Goal: Task Accomplishment & Management: Use online tool/utility

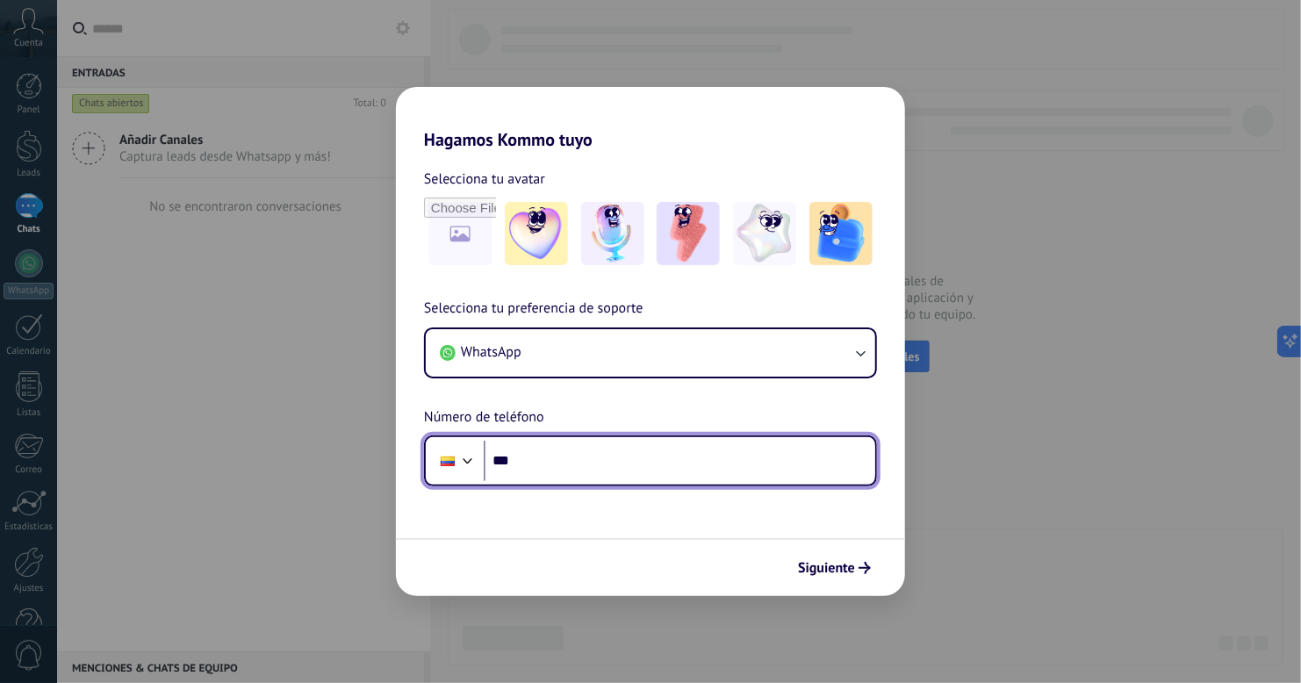
click at [561, 464] on input "***" at bounding box center [680, 461] width 392 height 40
type input "**********"
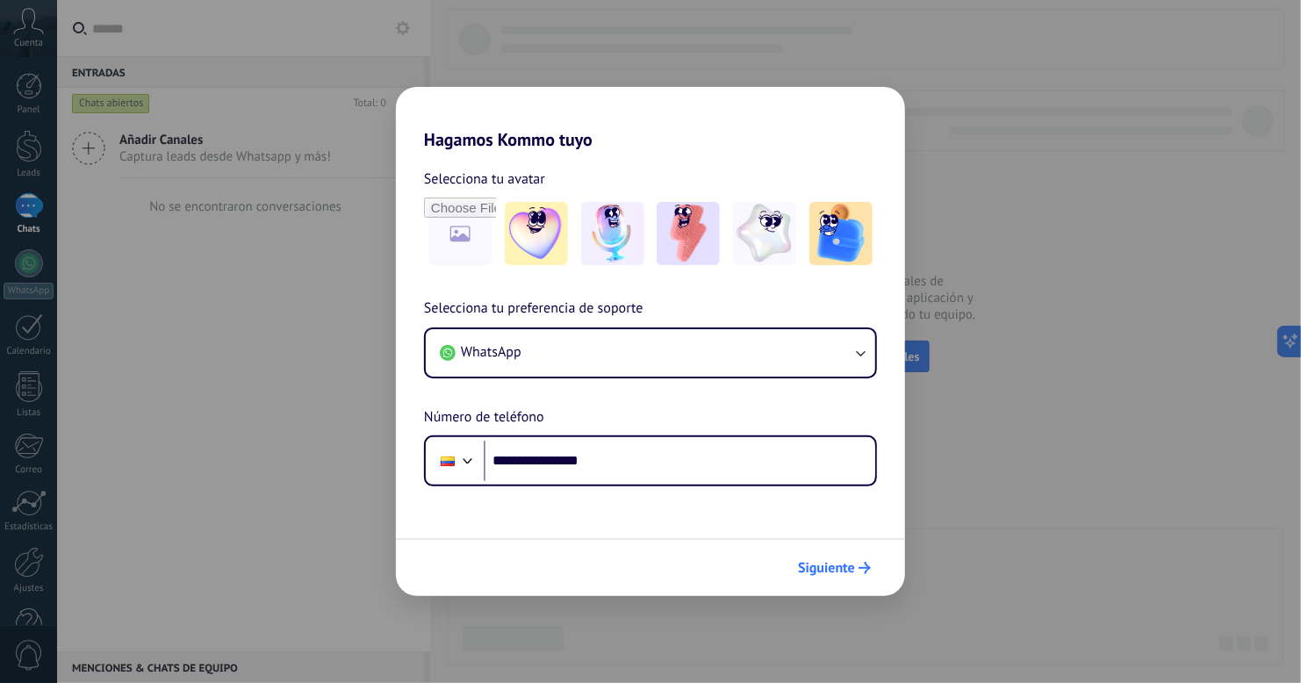
click at [853, 562] on span "Siguiente" at bounding box center [826, 568] width 57 height 12
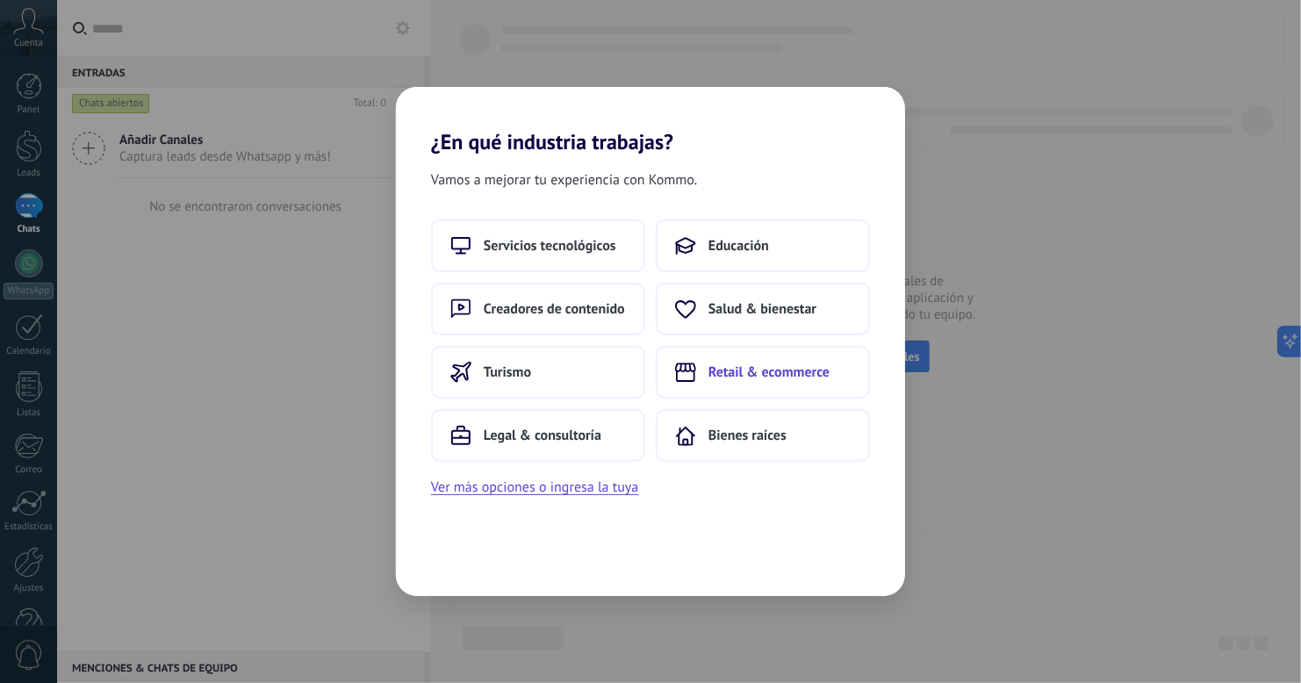
click at [766, 361] on button "Retail & ecommerce" at bounding box center [763, 372] width 214 height 53
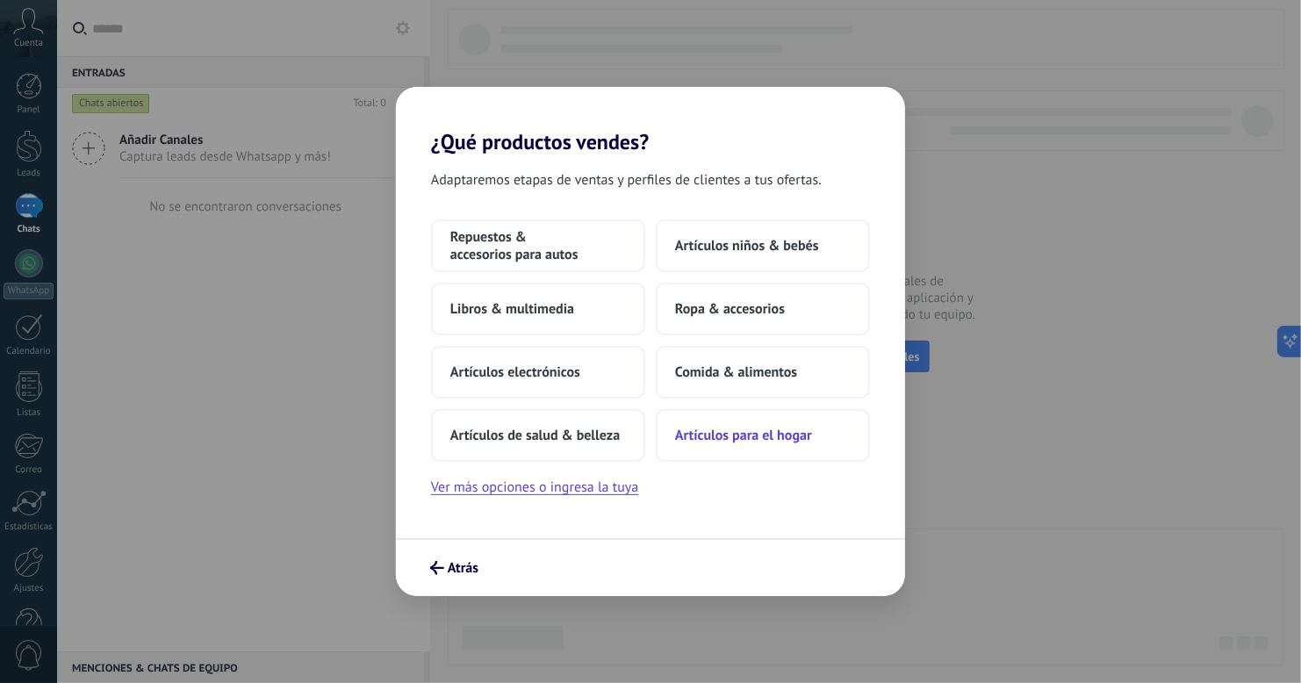
click at [742, 457] on button "Artículos para el hogar" at bounding box center [763, 435] width 214 height 53
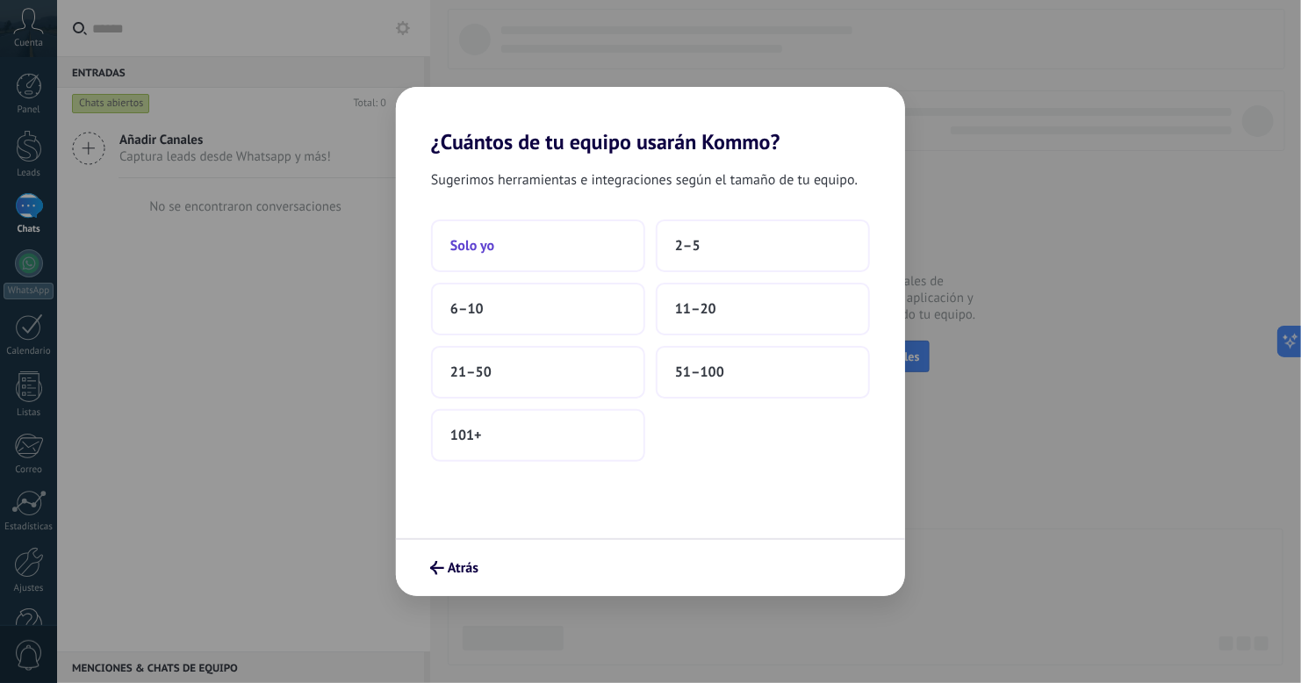
click at [508, 259] on button "Solo yo" at bounding box center [538, 246] width 214 height 53
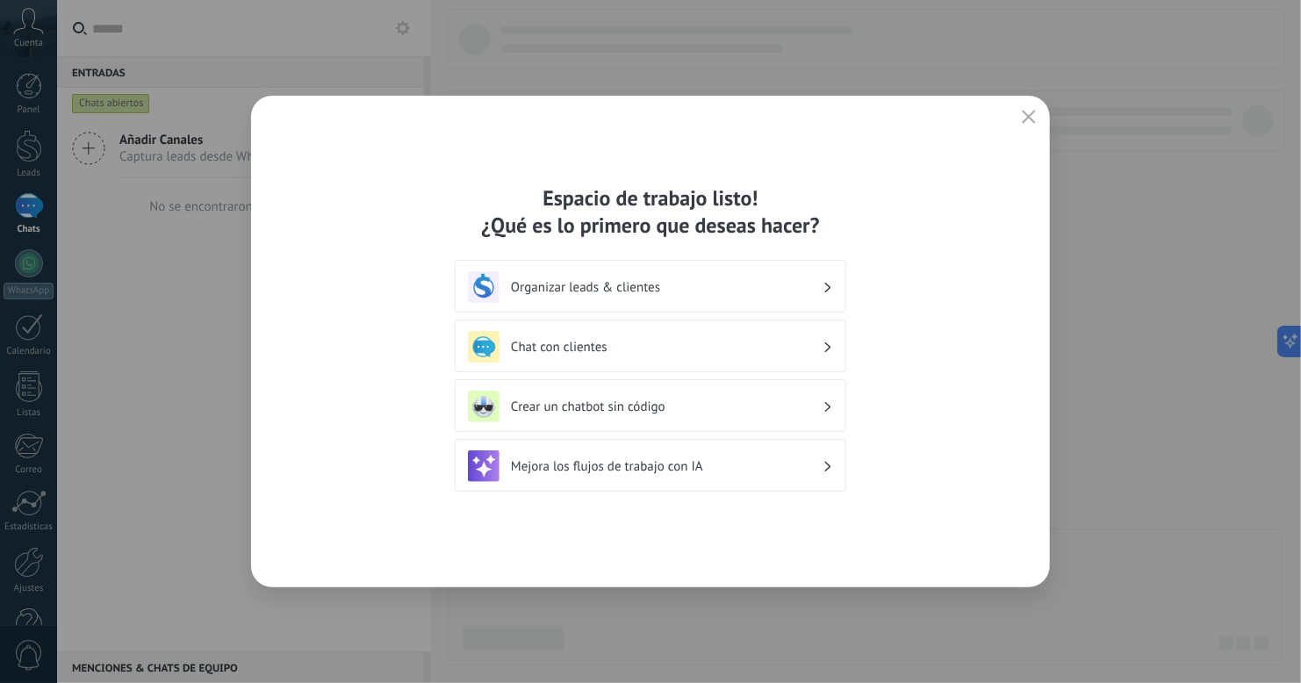
click at [703, 340] on h3 "Chat con clientes" at bounding box center [667, 347] width 312 height 17
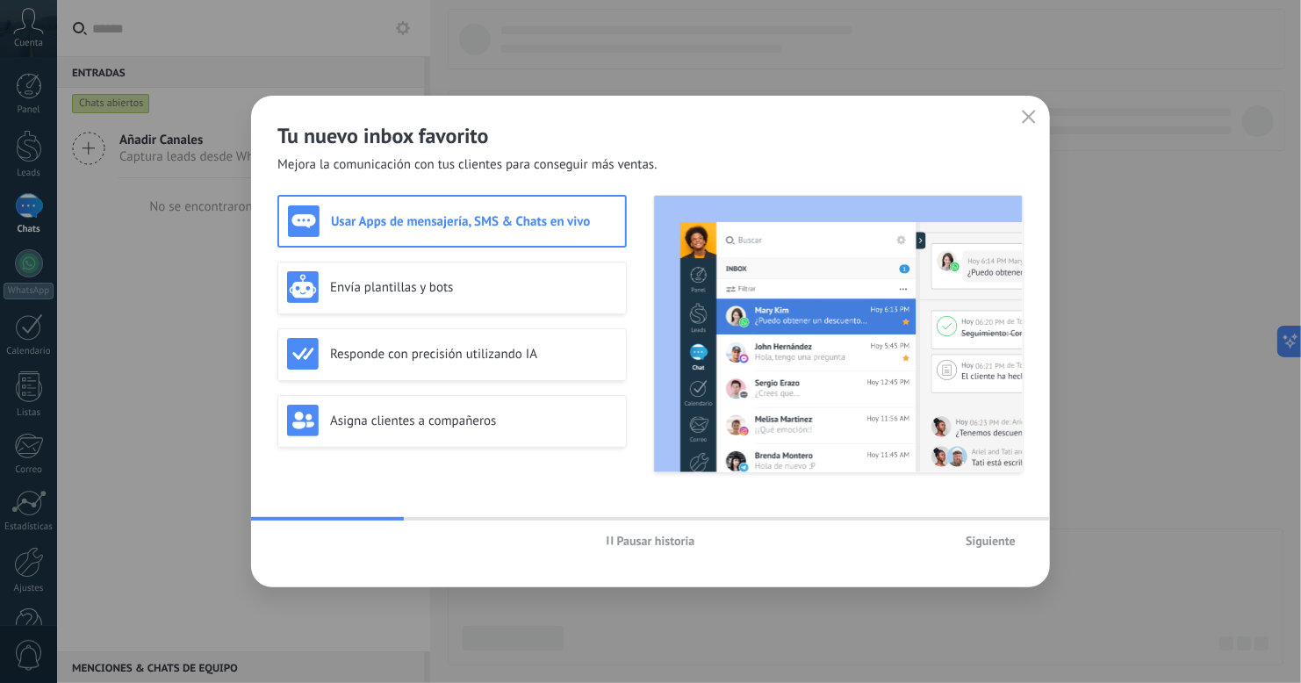
click at [1038, 119] on button "button" at bounding box center [1029, 117] width 23 height 25
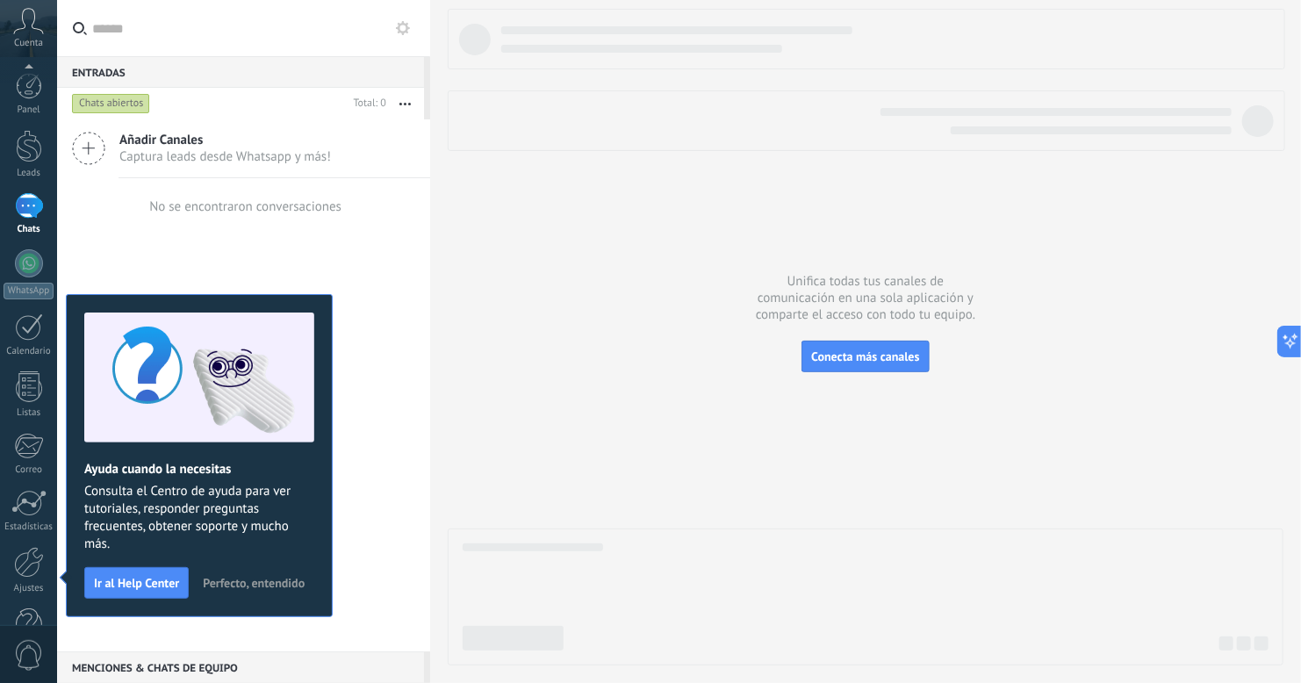
scroll to position [46, 0]
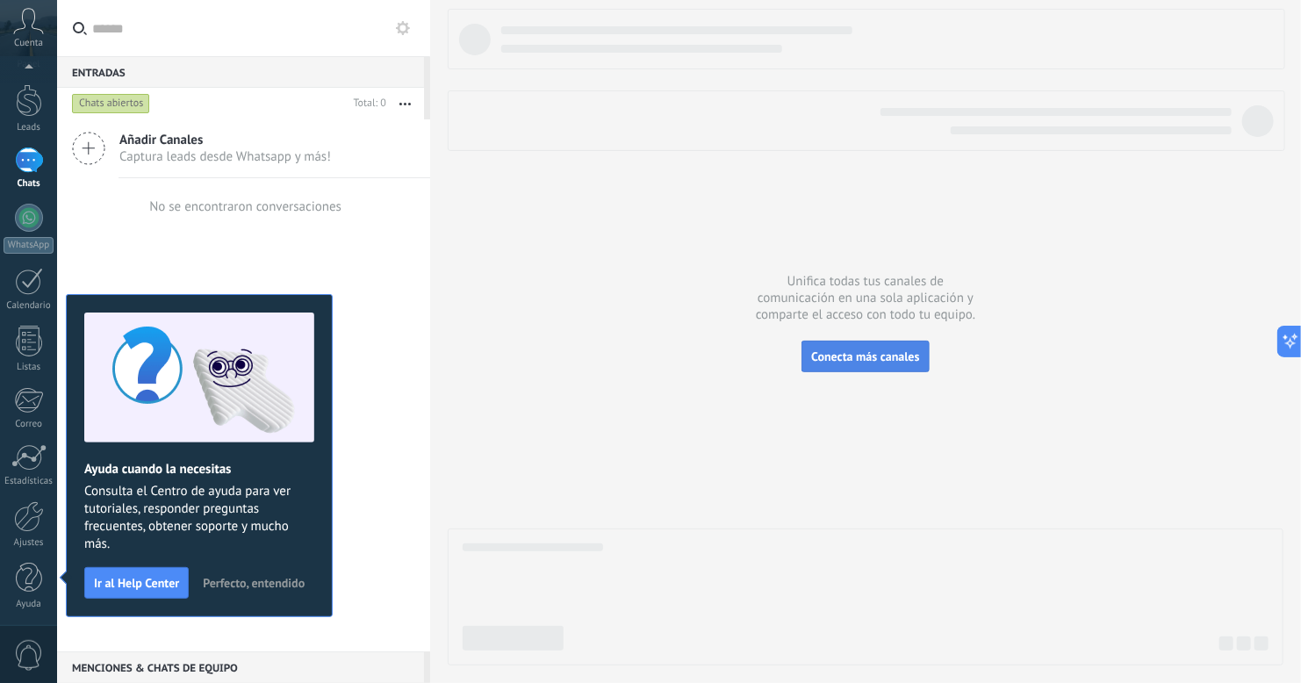
click at [894, 351] on span "Conecta más canales" at bounding box center [865, 357] width 108 height 16
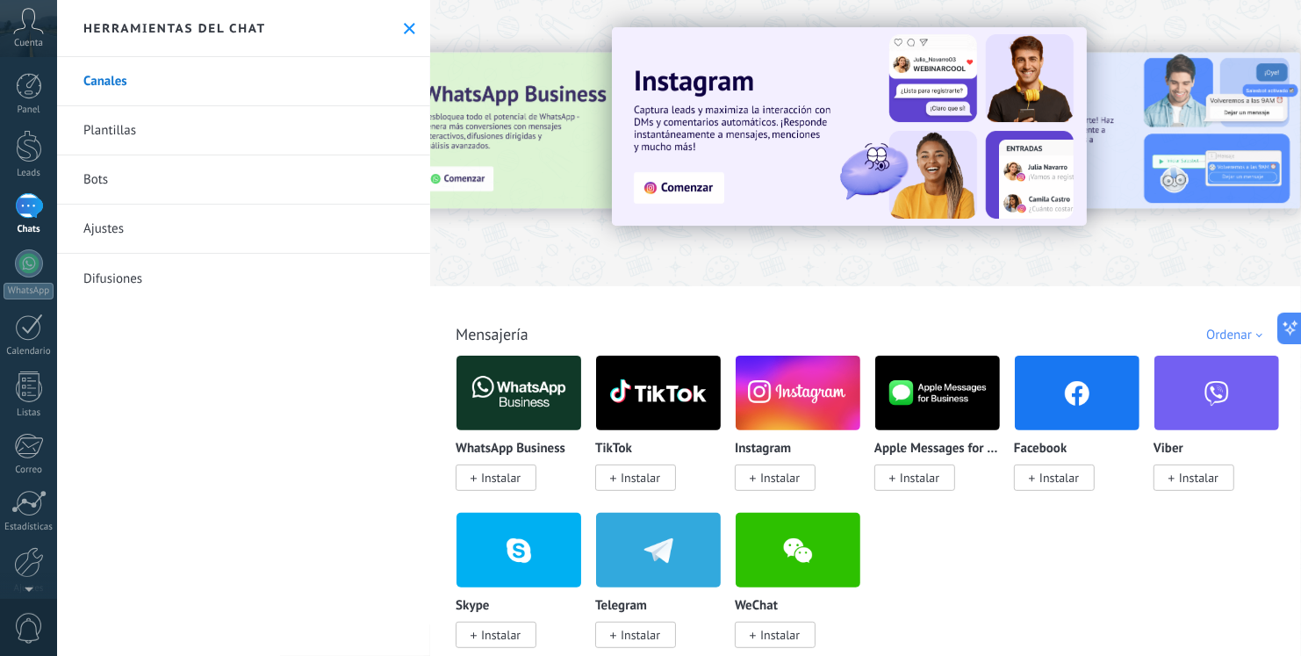
scroll to position [4234, 0]
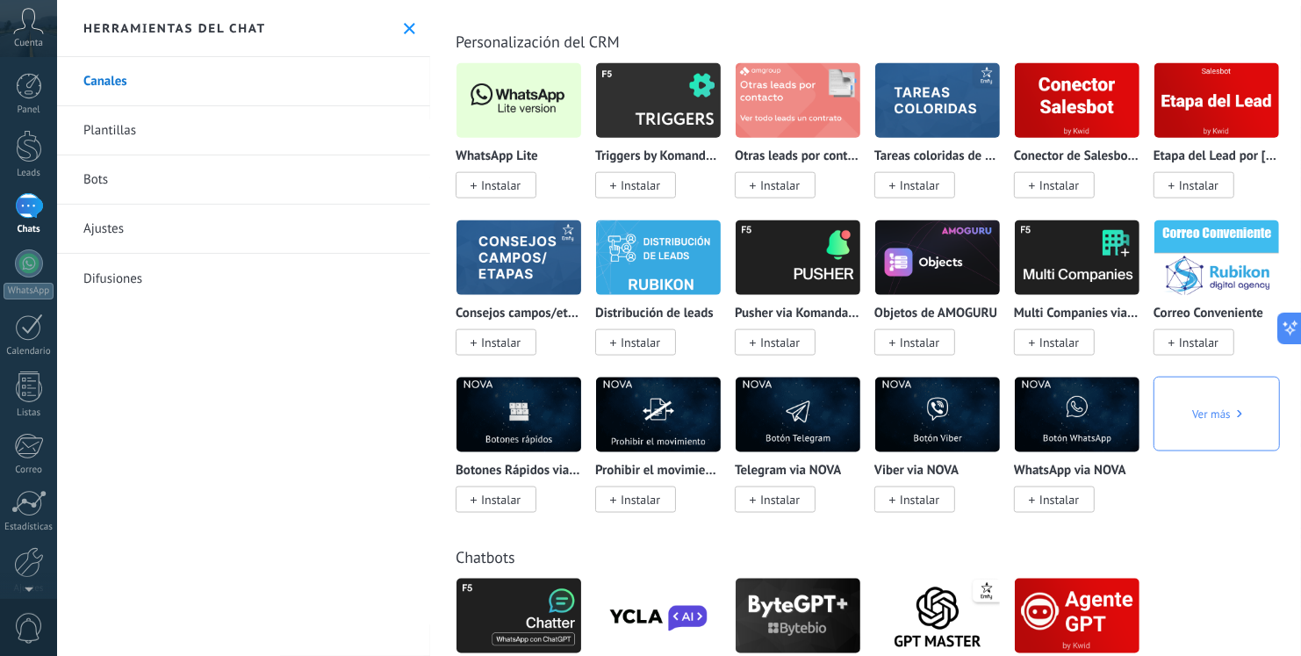
click at [509, 193] on span "Instalar" at bounding box center [501, 185] width 40 height 16
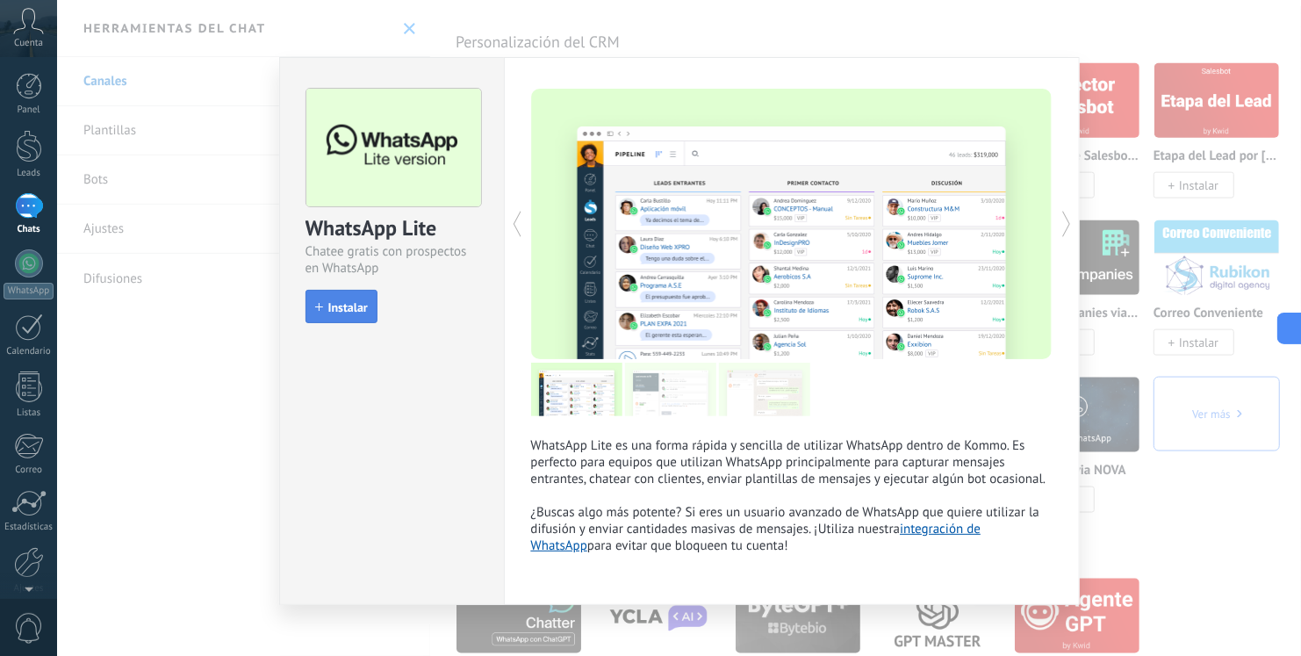
click at [350, 307] on span "Instalar" at bounding box center [348, 307] width 40 height 12
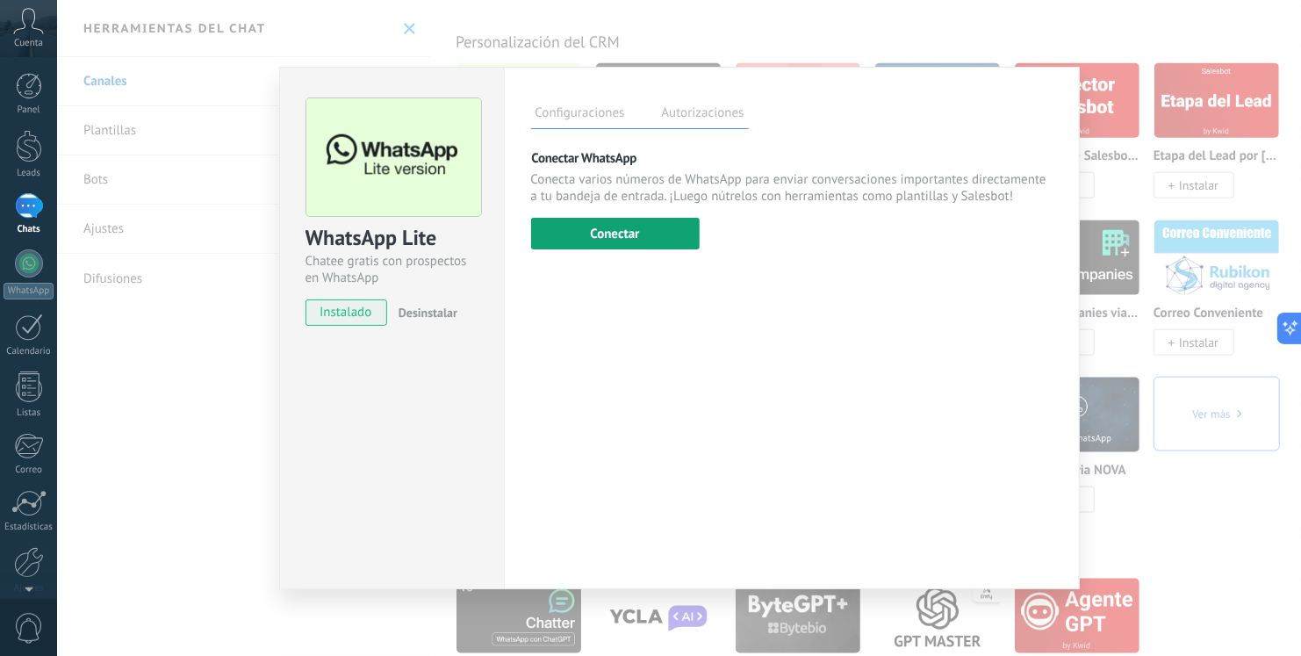
click at [613, 226] on button "Conectar" at bounding box center [615, 234] width 169 height 32
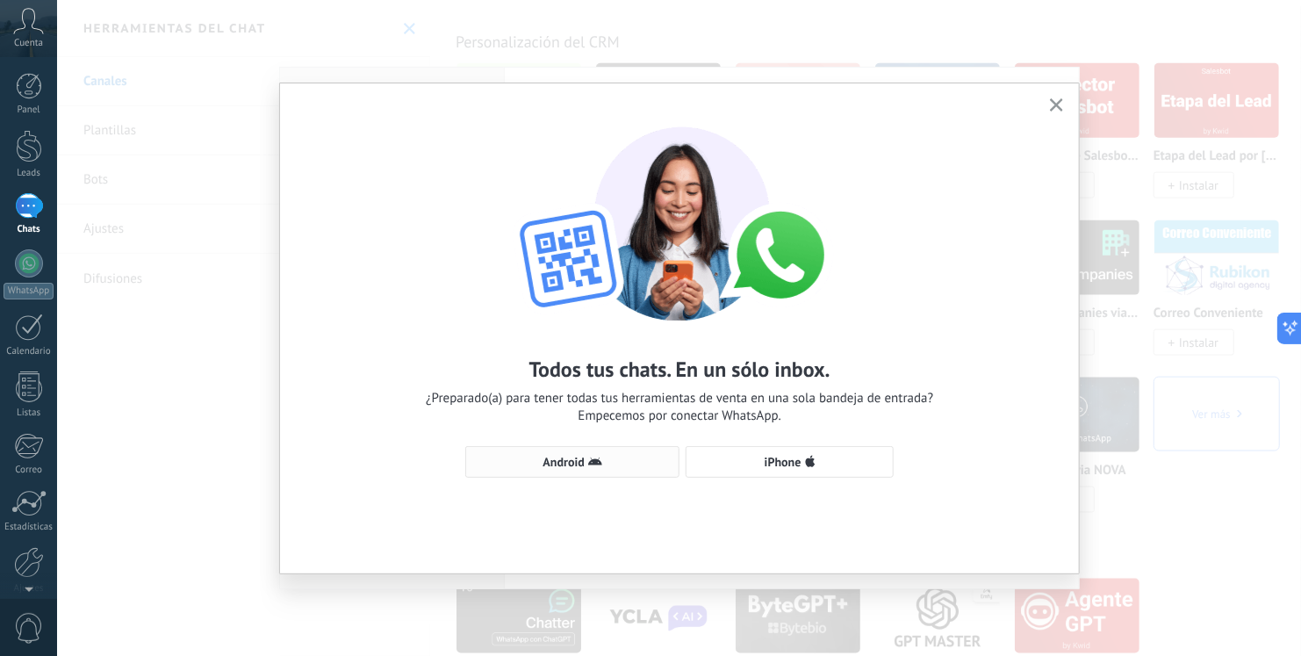
click at [600, 465] on use "button" at bounding box center [595, 462] width 14 height 8
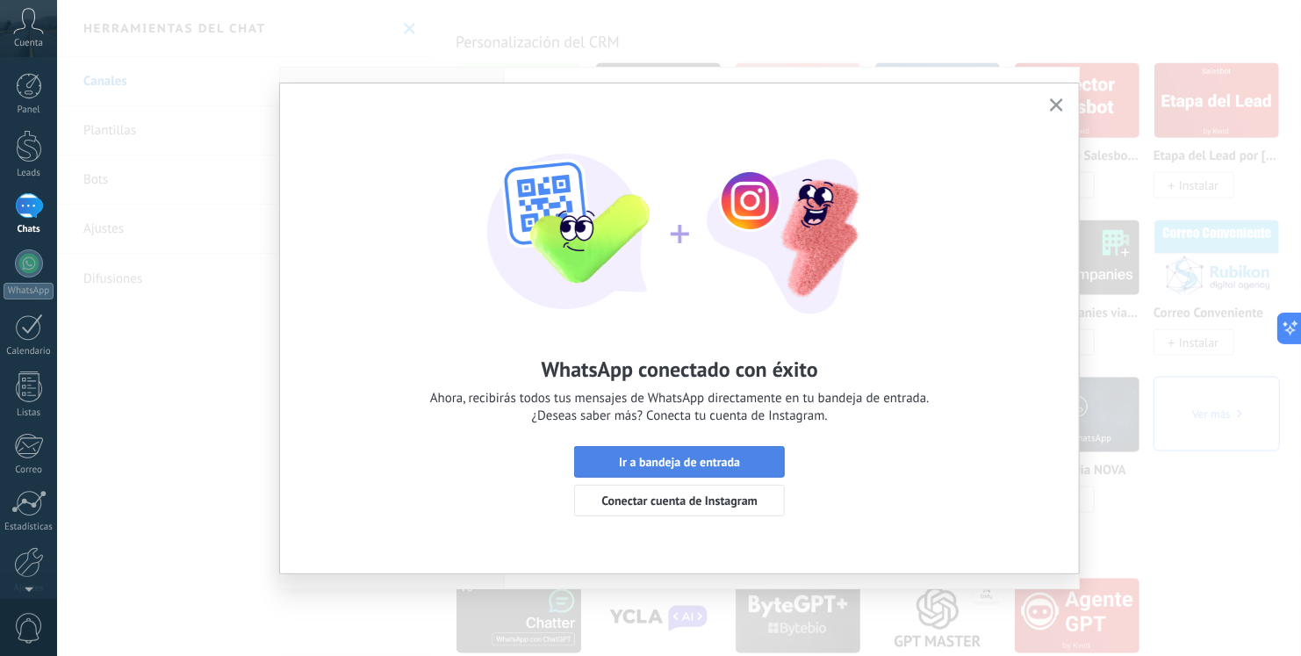
click at [728, 468] on span "Ir a bandeja de entrada" at bounding box center [679, 462] width 121 height 12
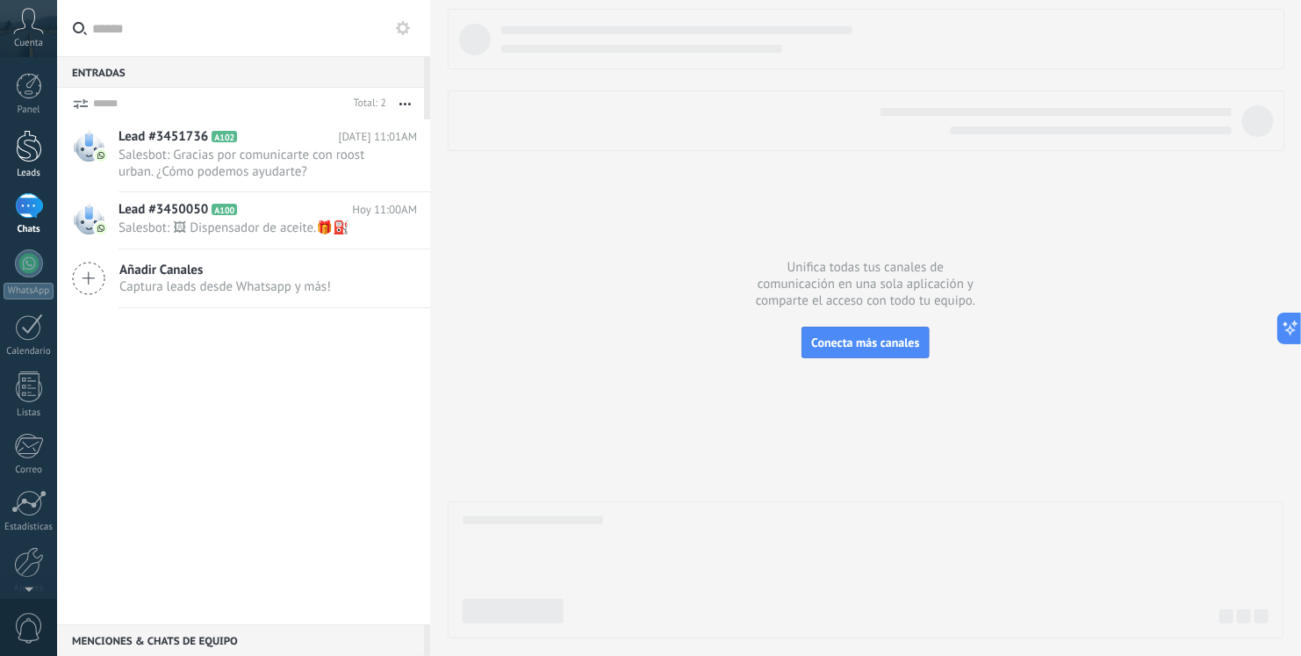
click at [32, 145] on div at bounding box center [29, 146] width 26 height 32
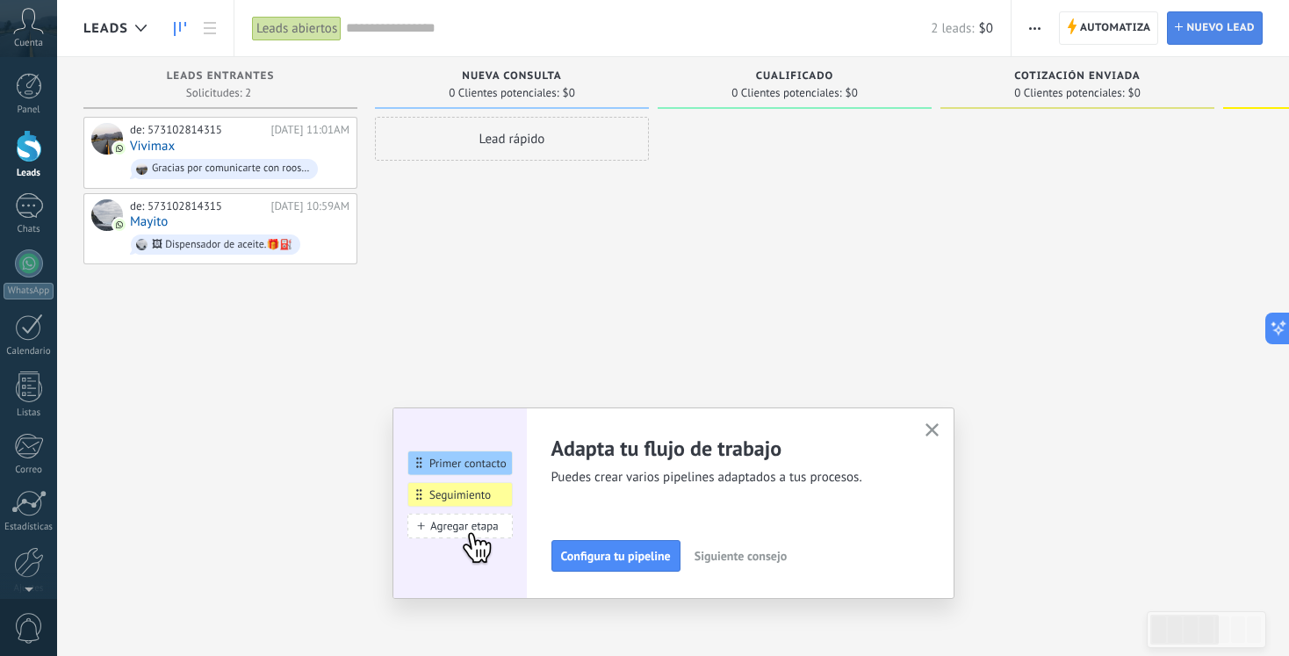
click at [1179, 36] on link "Lead Nuevo lead" at bounding box center [1215, 27] width 96 height 33
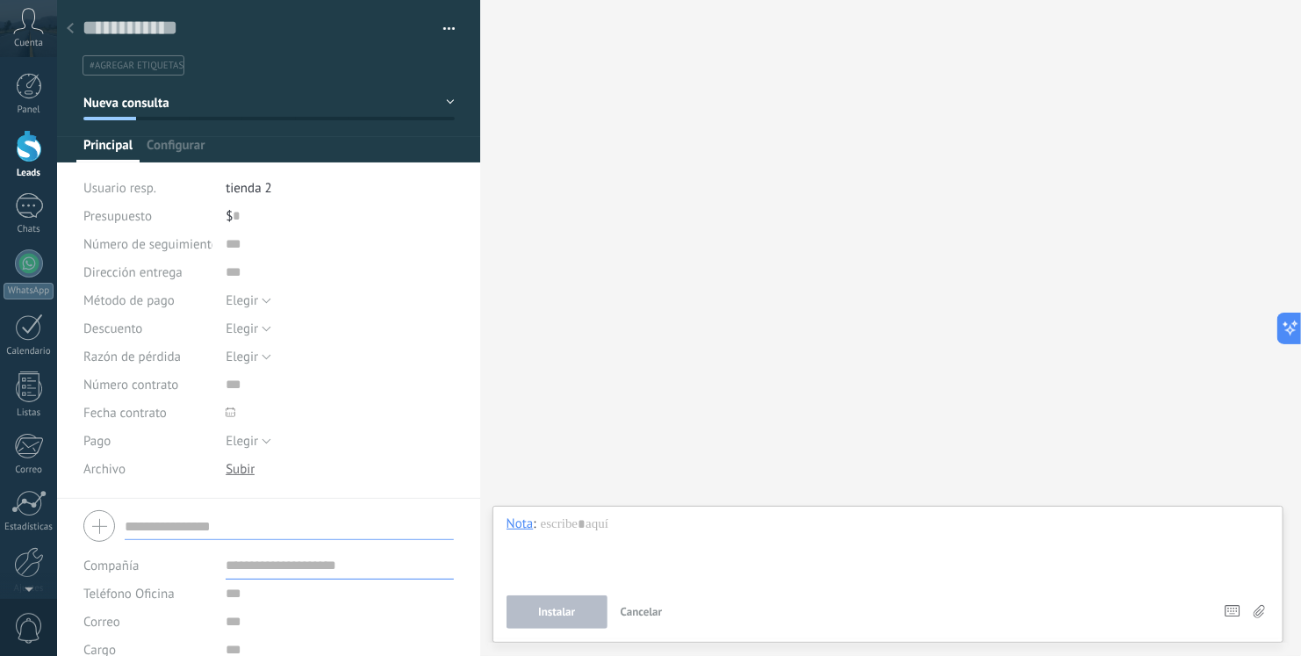
click at [66, 26] on div at bounding box center [70, 29] width 25 height 34
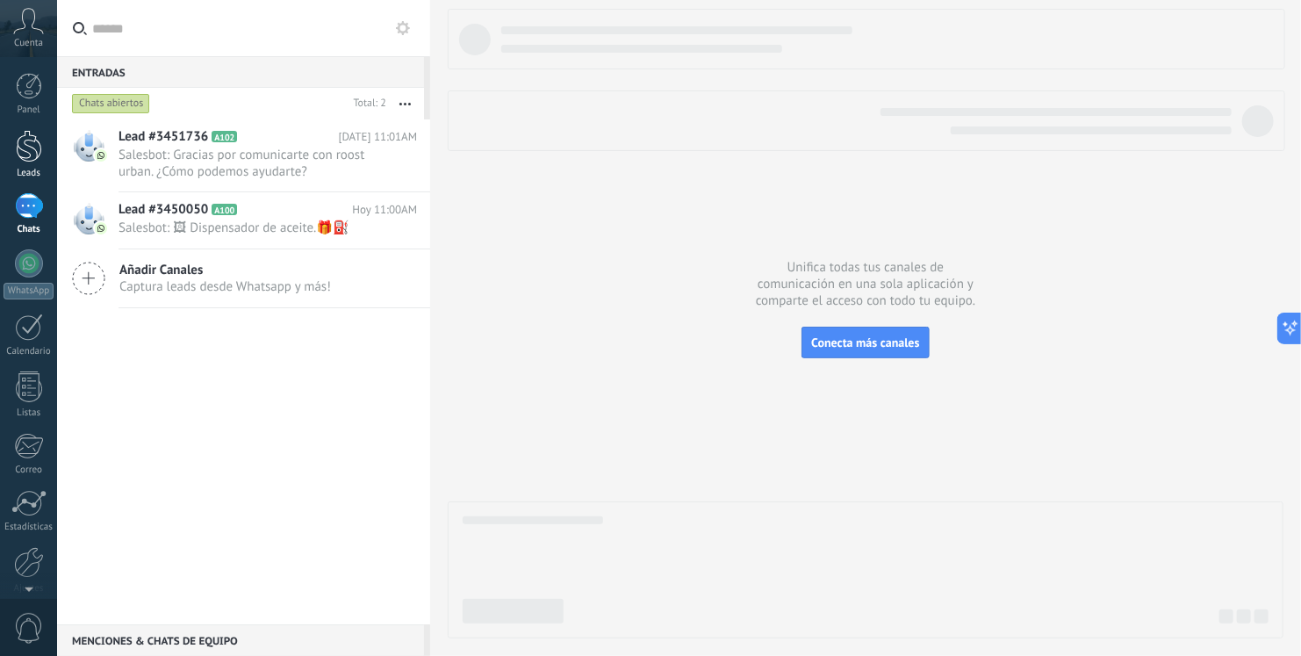
click at [18, 157] on div at bounding box center [29, 146] width 26 height 32
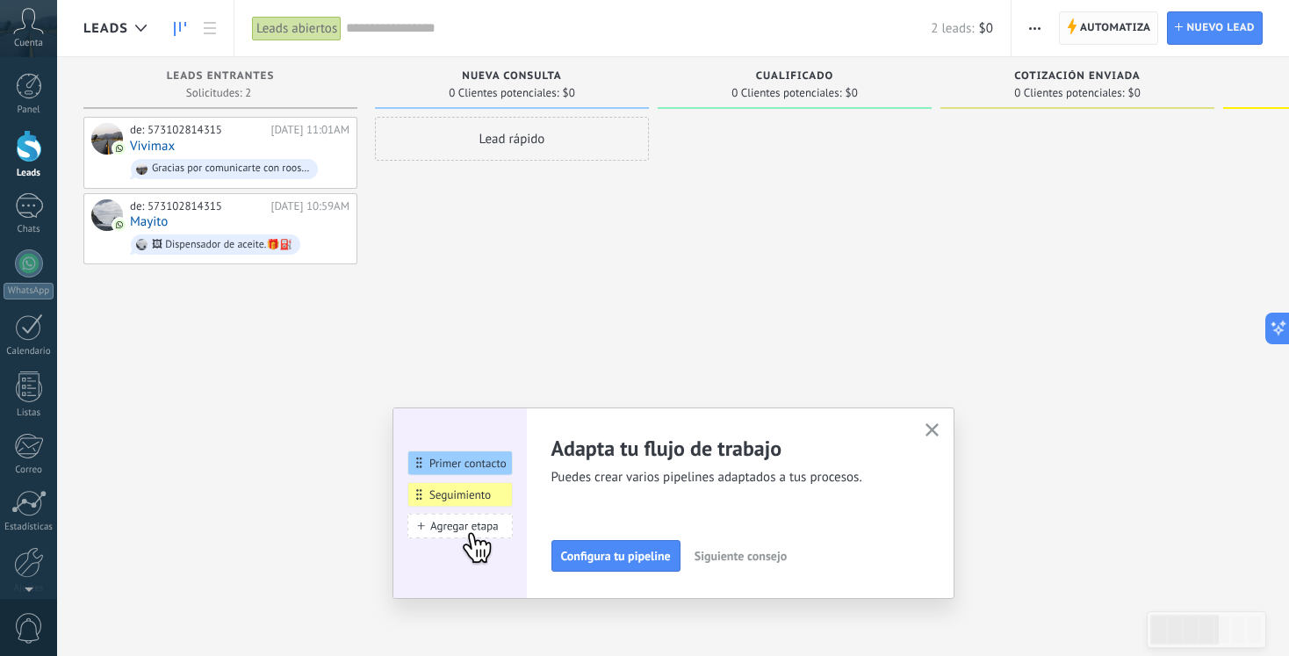
click at [1137, 25] on span "Automatiza" at bounding box center [1115, 28] width 71 height 32
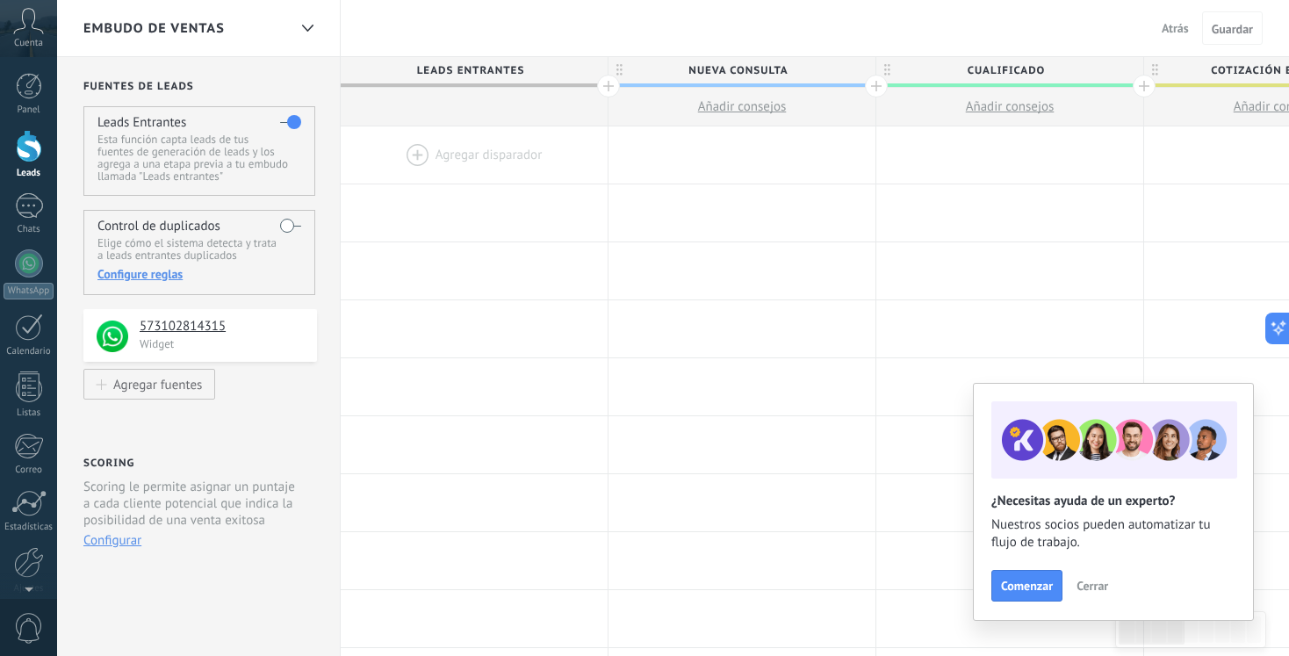
click at [474, 159] on div at bounding box center [474, 154] width 267 height 57
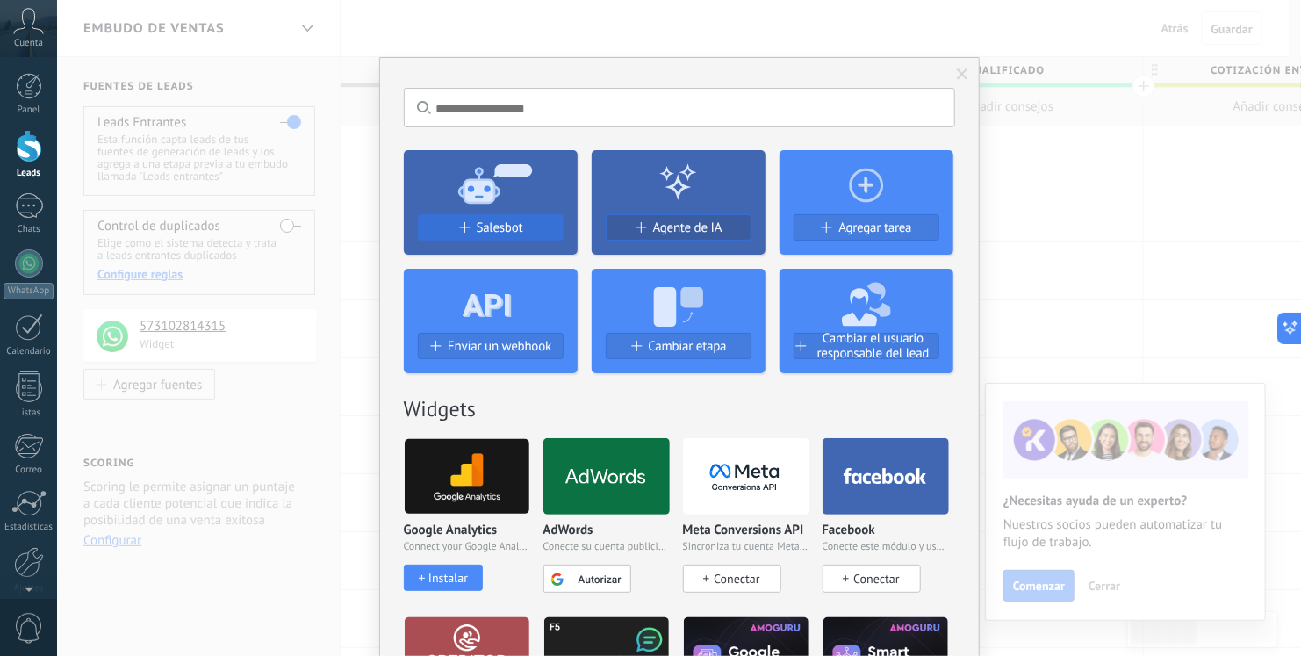
click at [521, 237] on button "Salesbot" at bounding box center [491, 227] width 146 height 26
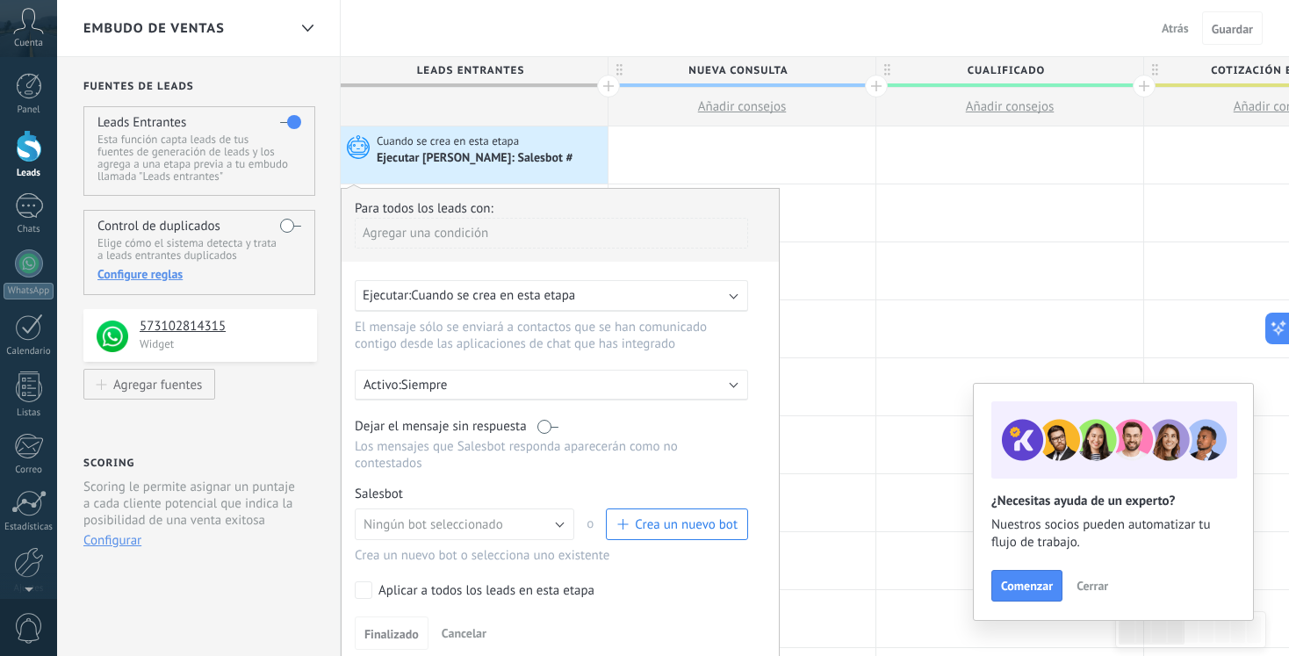
click at [644, 516] on span "Crea un nuevo bot" at bounding box center [686, 524] width 103 height 17
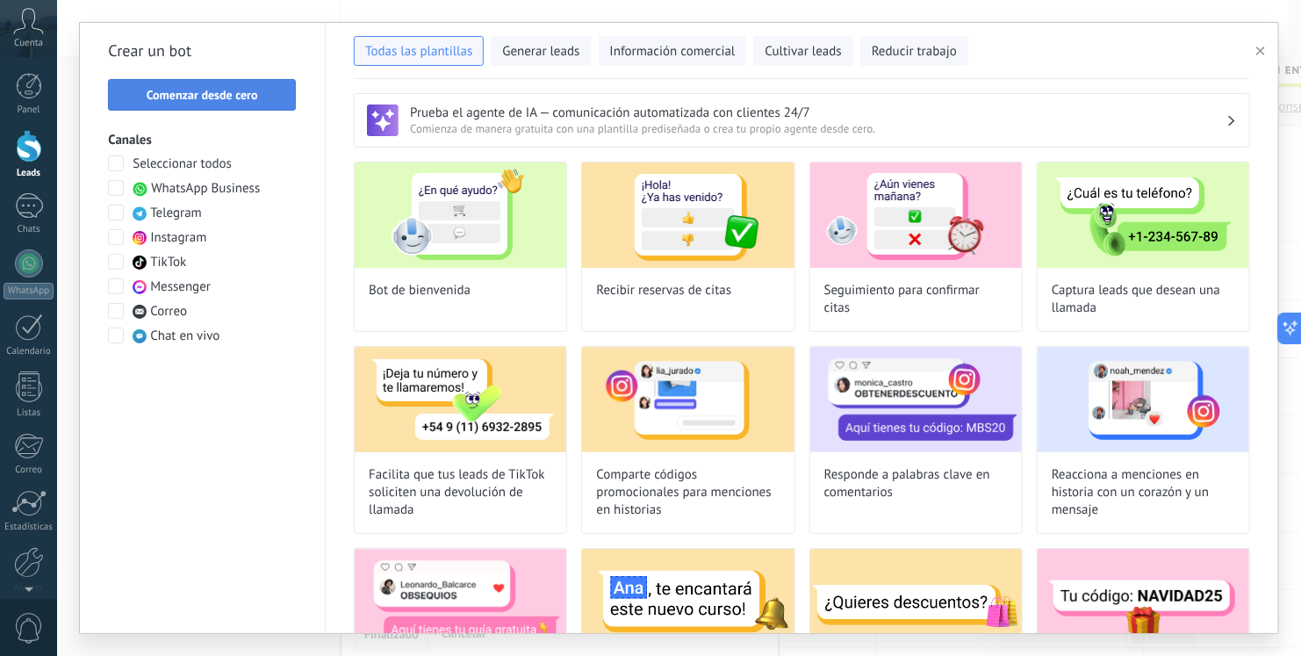
click at [221, 81] on button "Comenzar desde cero" at bounding box center [202, 95] width 188 height 32
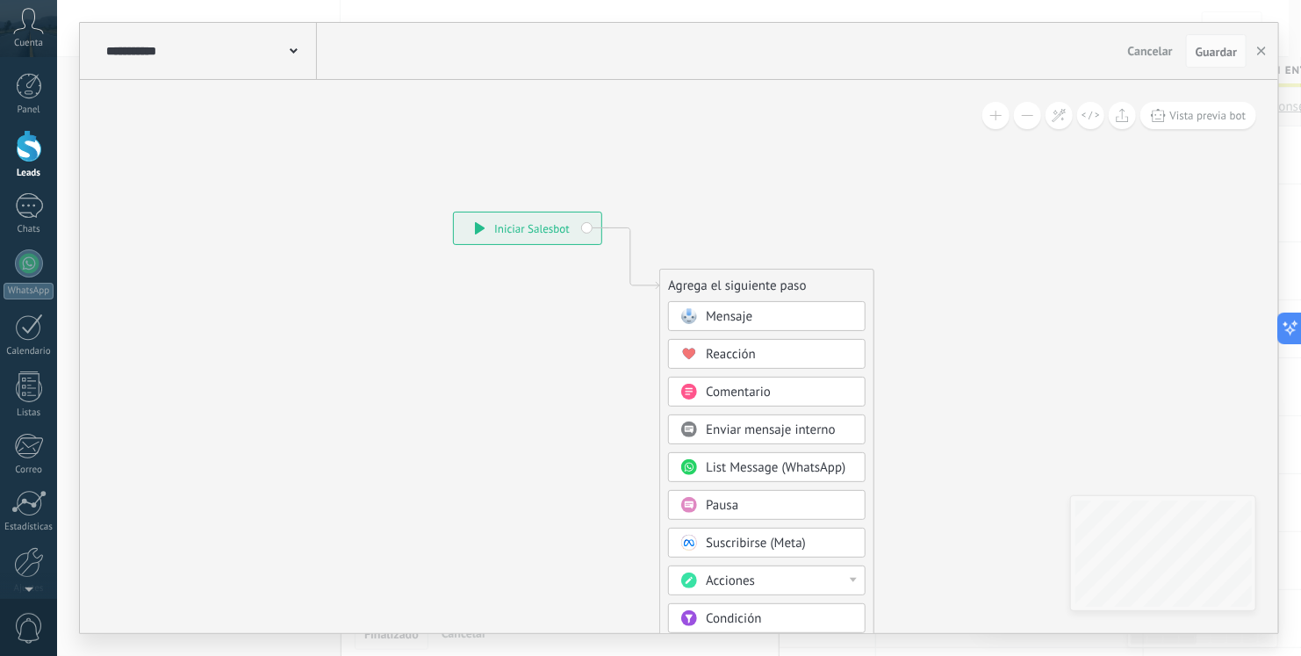
click at [720, 312] on span "Mensaje" at bounding box center [729, 316] width 47 height 17
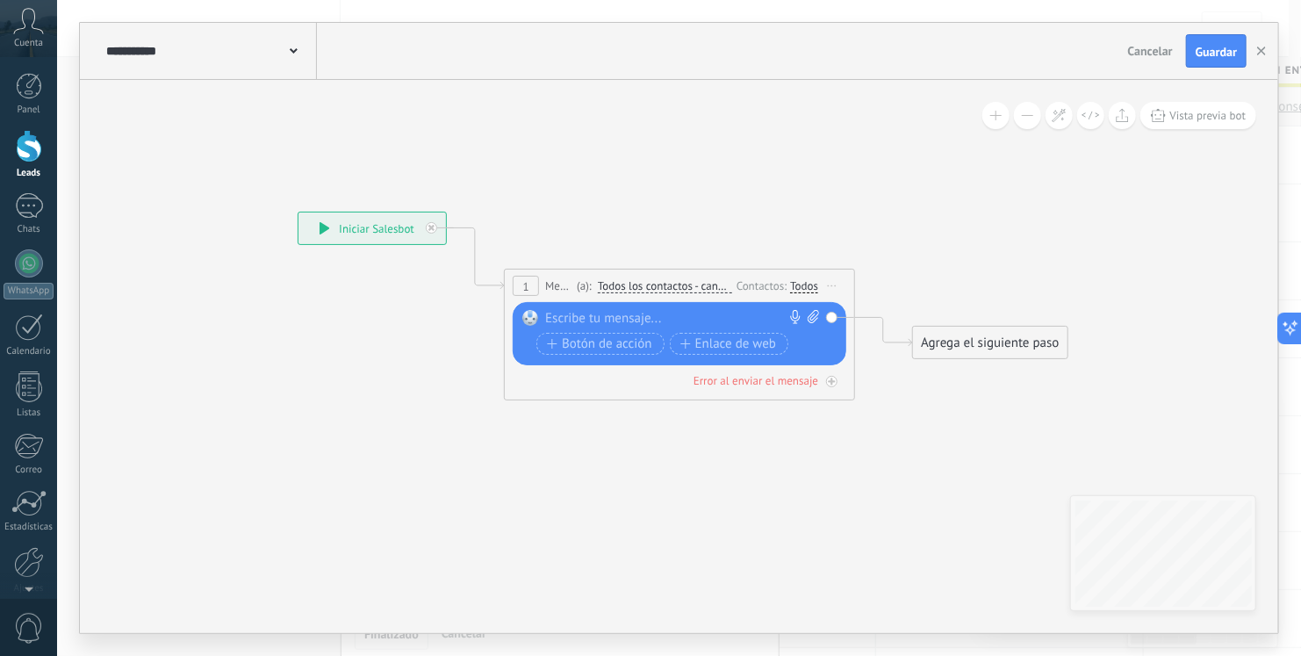
click at [573, 321] on div at bounding box center [675, 319] width 261 height 18
click at [607, 322] on div "**********" at bounding box center [683, 319] width 276 height 18
click at [609, 321] on div "**********" at bounding box center [683, 319] width 276 height 18
click at [645, 321] on div "**********" at bounding box center [683, 319] width 276 height 18
click at [706, 317] on div "**********" at bounding box center [683, 319] width 276 height 18
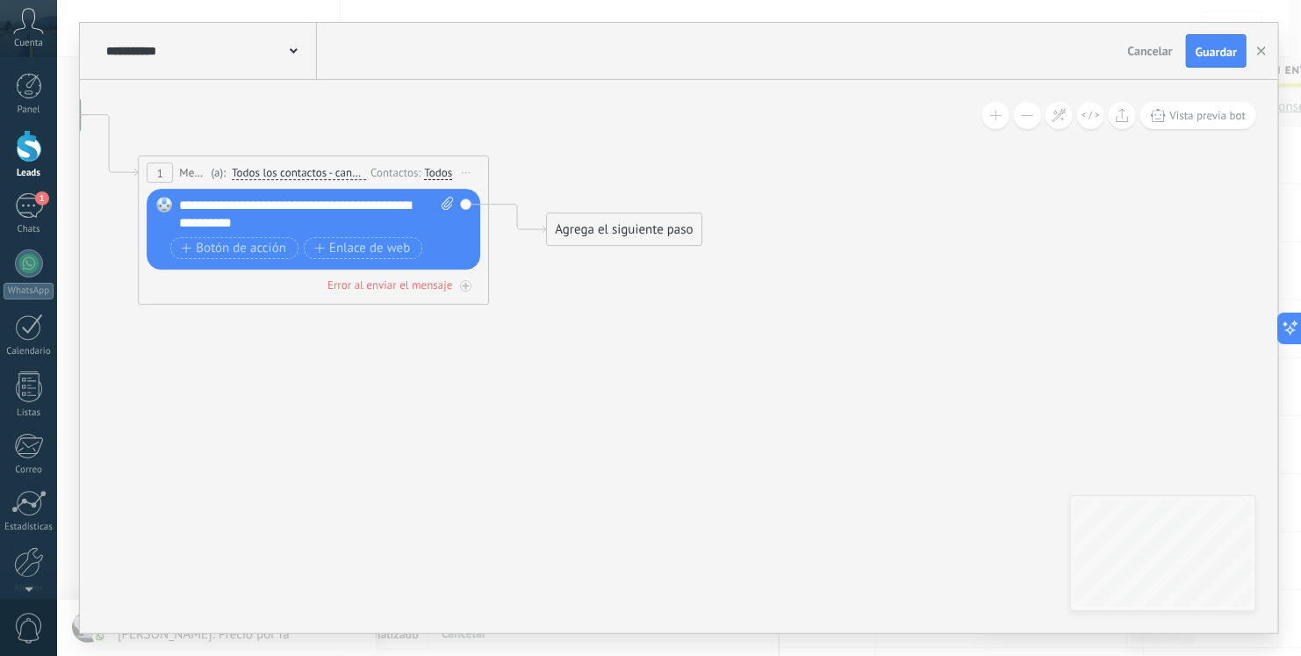
drag, startPoint x: 749, startPoint y: 495, endPoint x: 350, endPoint y: 371, distance: 417.5
click at [350, 371] on icon at bounding box center [286, 180] width 1589 height 1042
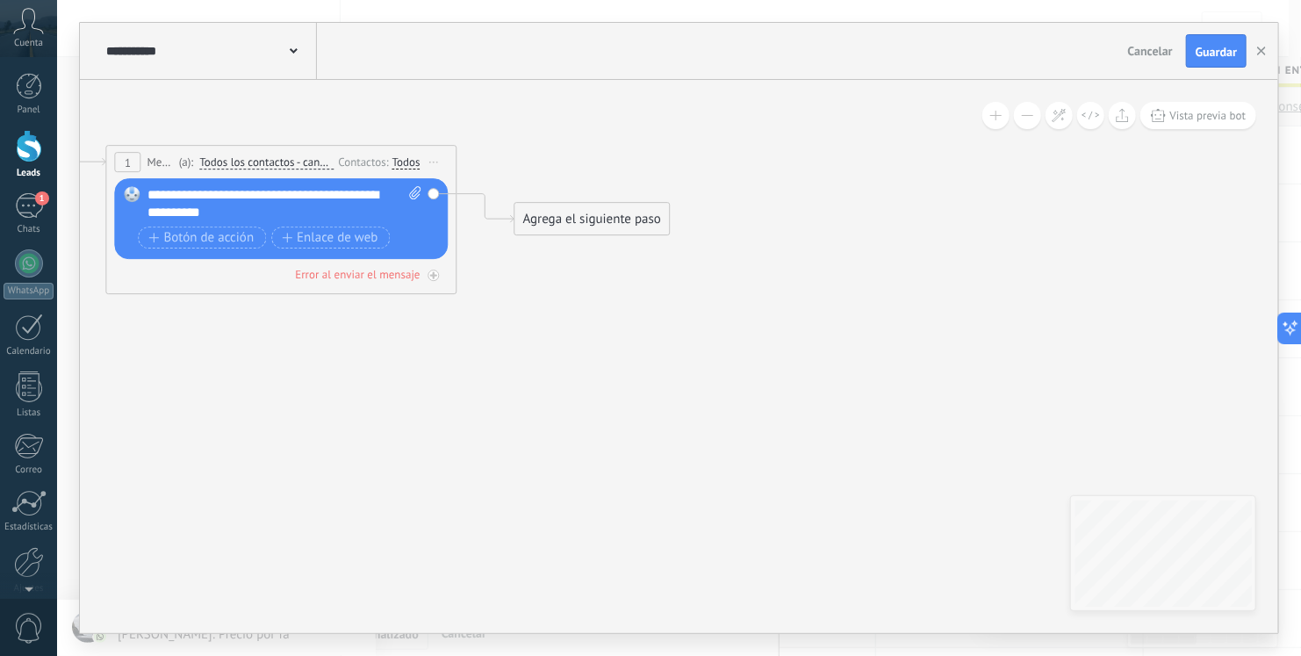
click at [624, 208] on div "Agrega el siguiente paso" at bounding box center [592, 219] width 154 height 29
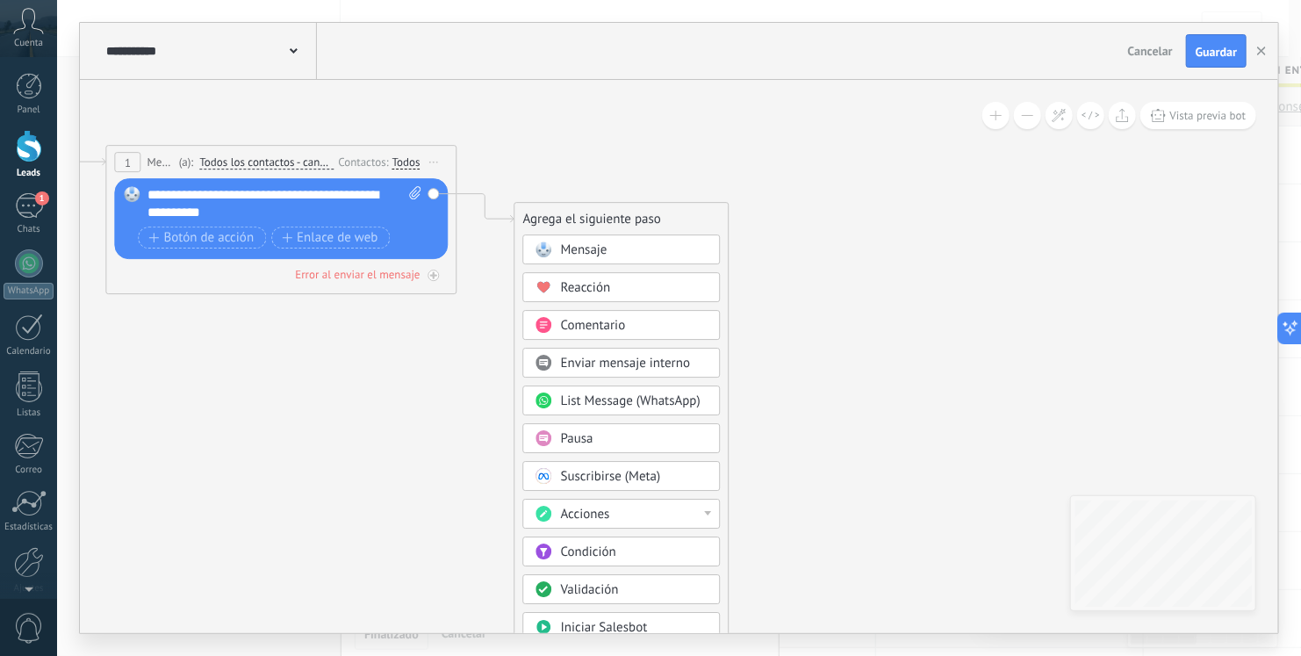
click at [630, 236] on div "Mensaje" at bounding box center [622, 249] width 198 height 30
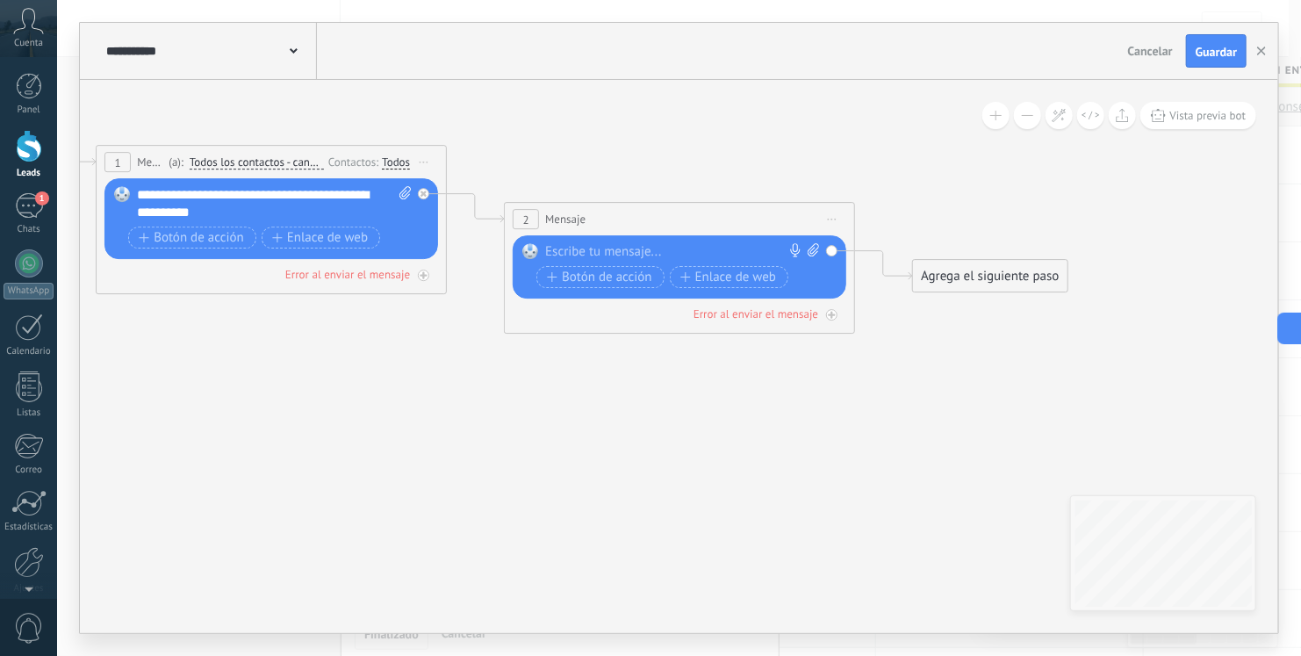
click at [811, 249] on icon at bounding box center [813, 249] width 11 height 13
click input "Subir" at bounding box center [0, 0] width 0 height 0
click at [813, 250] on icon at bounding box center [813, 249] width 11 height 13
click input "Subir" at bounding box center [0, 0] width 0 height 0
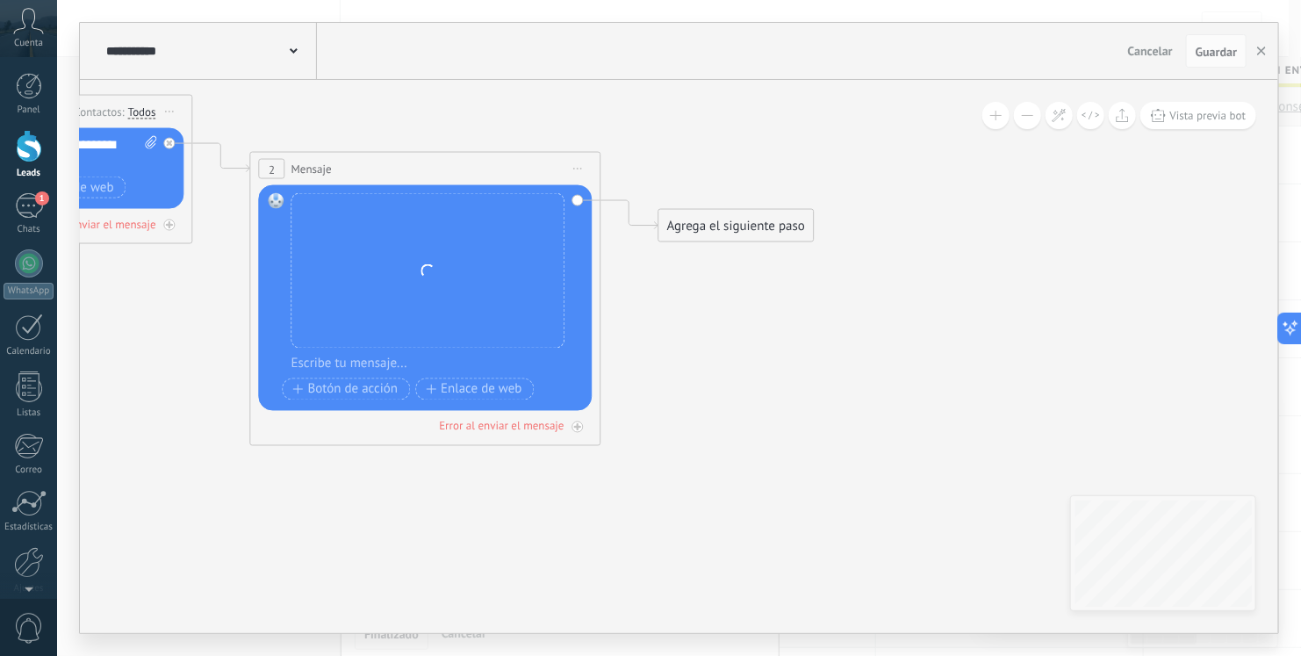
drag, startPoint x: 916, startPoint y: 403, endPoint x: 614, endPoint y: 331, distance: 310.6
click at [614, 331] on icon at bounding box center [194, 160] width 1997 height 1123
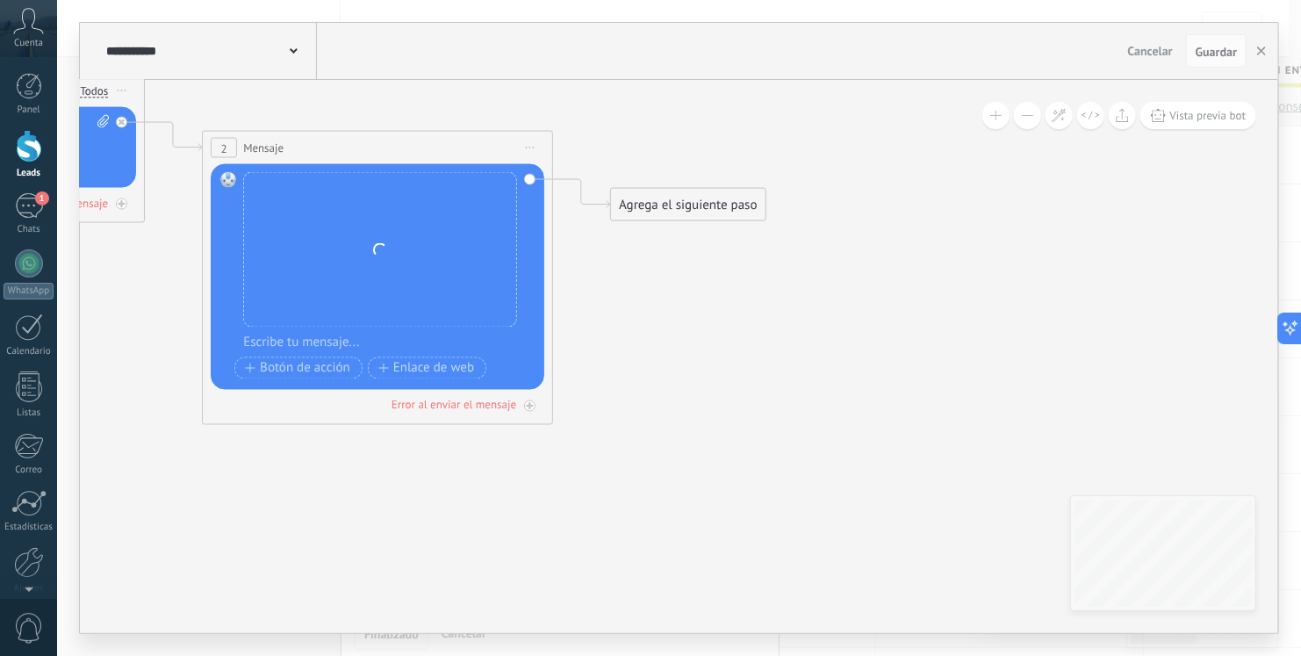
click at [734, 185] on icon at bounding box center [146, 139] width 1997 height 1123
click at [720, 226] on icon at bounding box center [146, 139] width 1997 height 1123
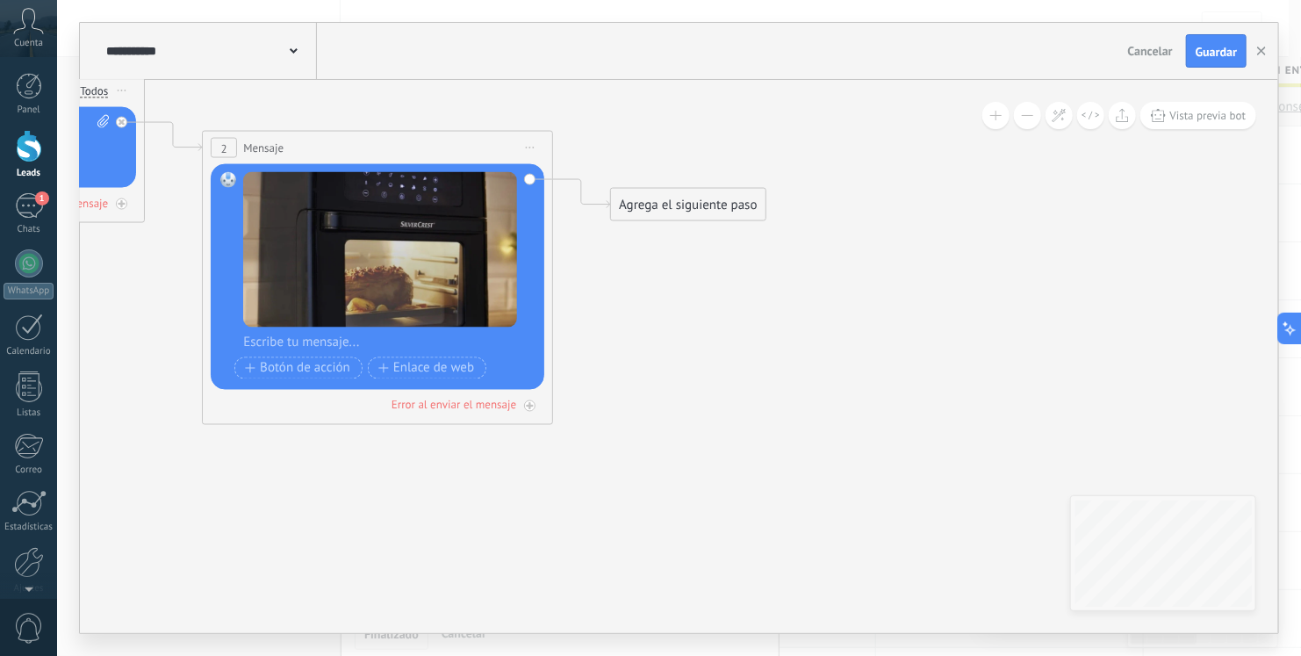
click at [695, 223] on icon at bounding box center [146, 139] width 1997 height 1123
click at [709, 205] on div "Agrega el siguiente paso" at bounding box center [688, 205] width 154 height 29
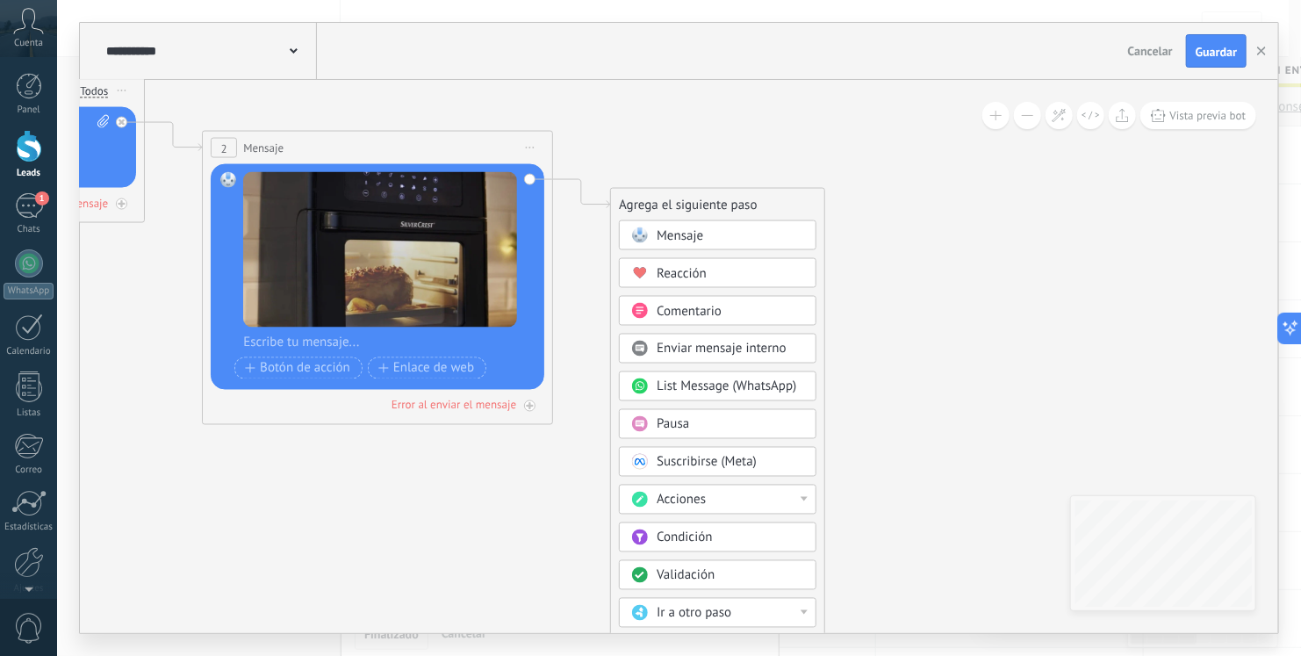
click at [710, 229] on div "Mensaje" at bounding box center [731, 236] width 148 height 18
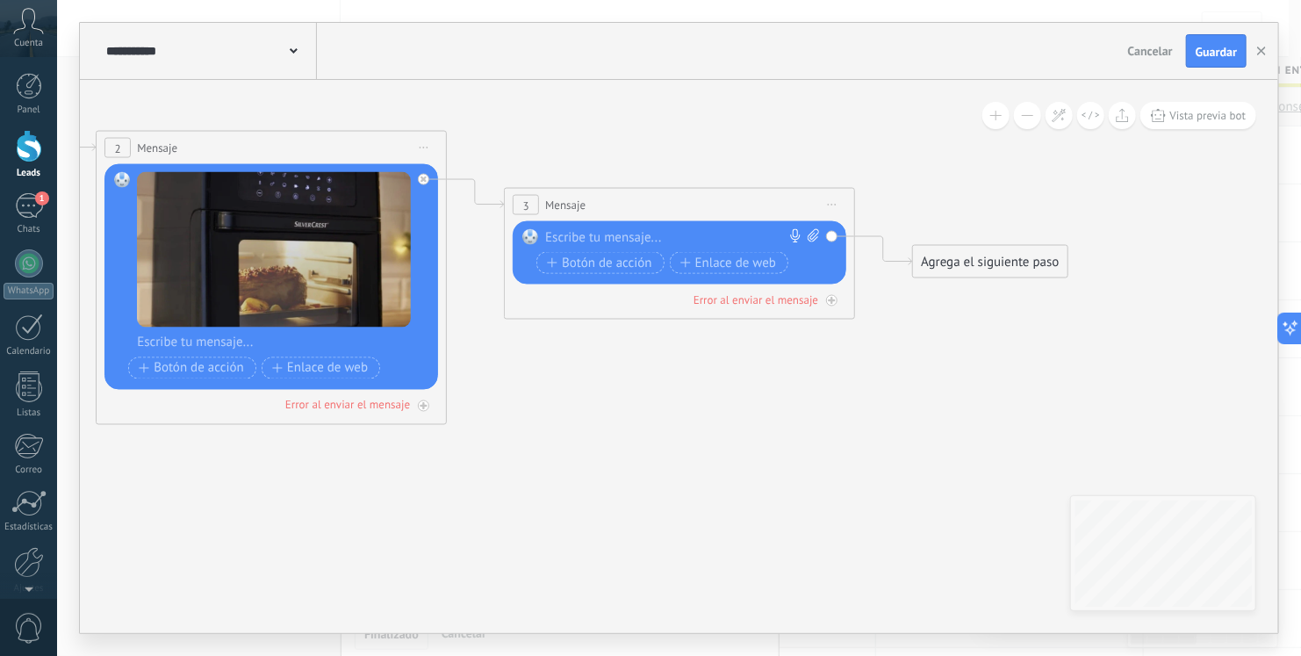
click at [986, 253] on div "Agrega el siguiente paso" at bounding box center [990, 262] width 154 height 29
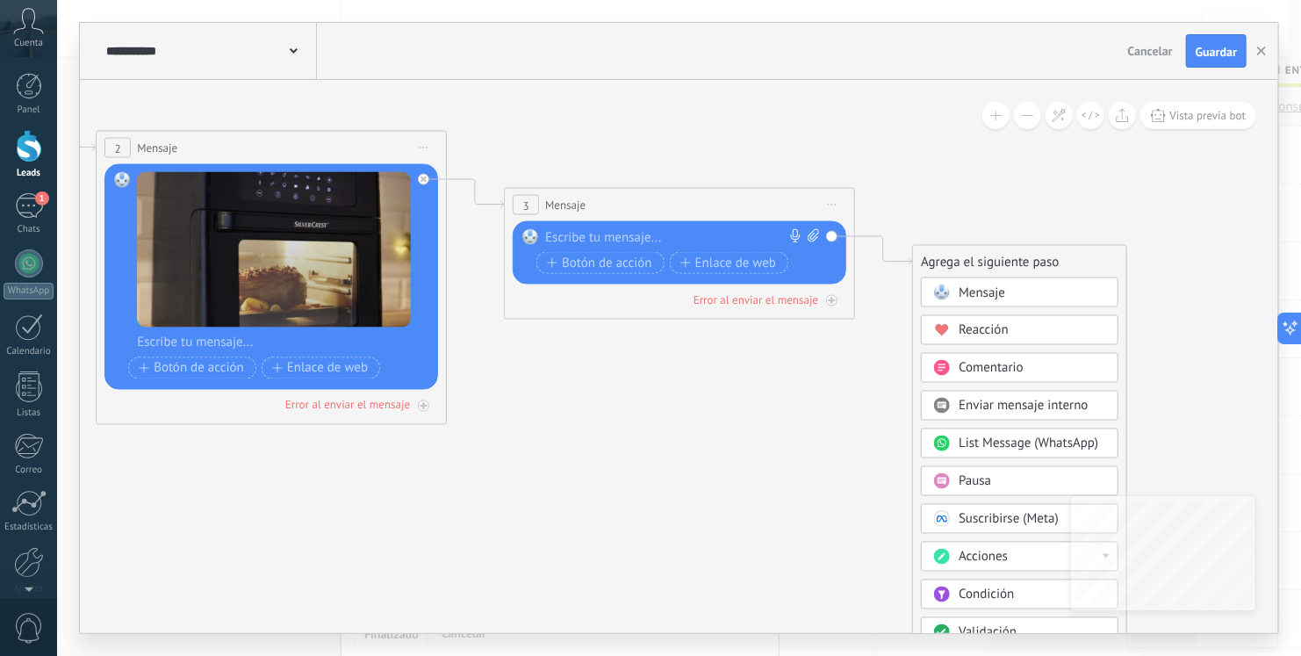
click at [963, 292] on span "Mensaje" at bounding box center [982, 293] width 47 height 17
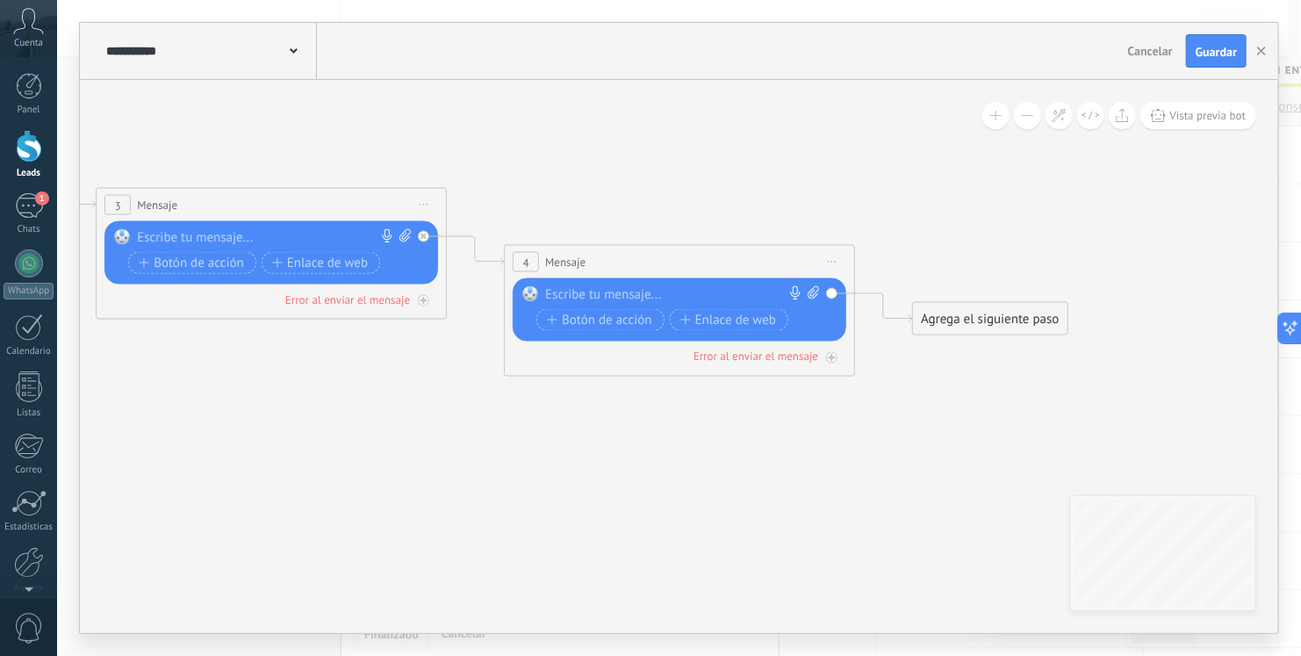
click at [407, 229] on icon at bounding box center [405, 235] width 11 height 13
click input "Subir" at bounding box center [0, 0] width 0 height 0
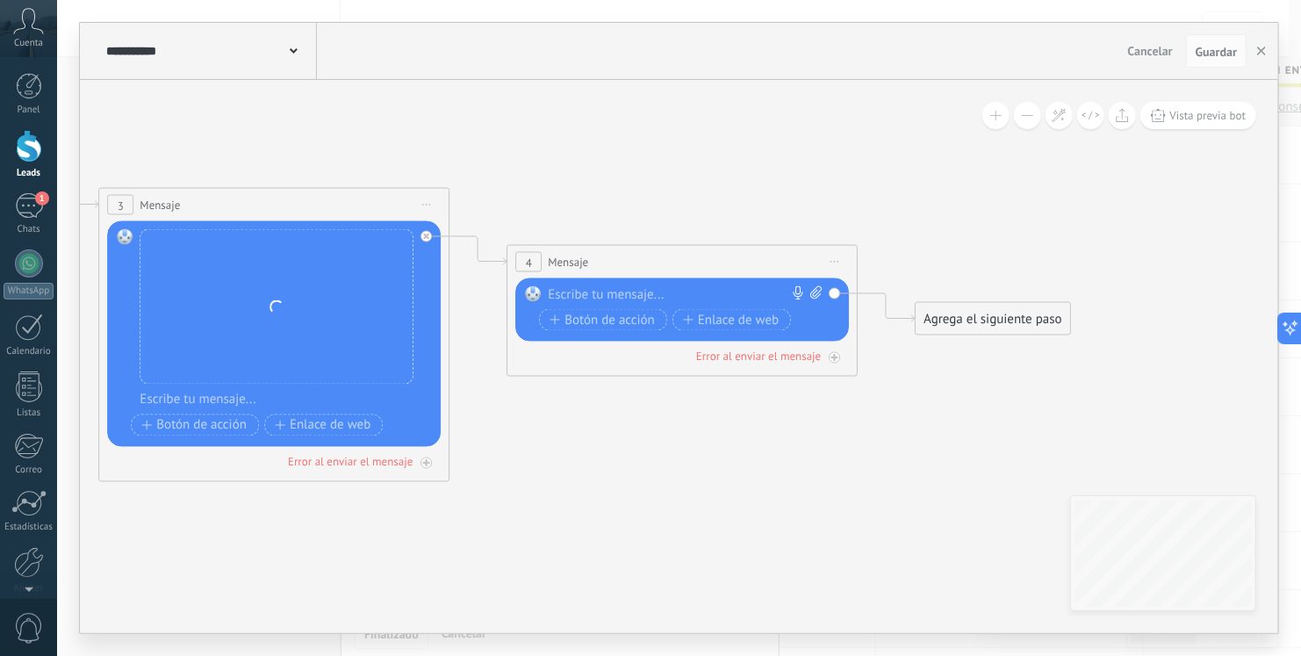
drag, startPoint x: 819, startPoint y: 446, endPoint x: 1092, endPoint y: 470, distance: 274.1
click at [1092, 470] on icon at bounding box center [43, 221] width 2814 height 1286
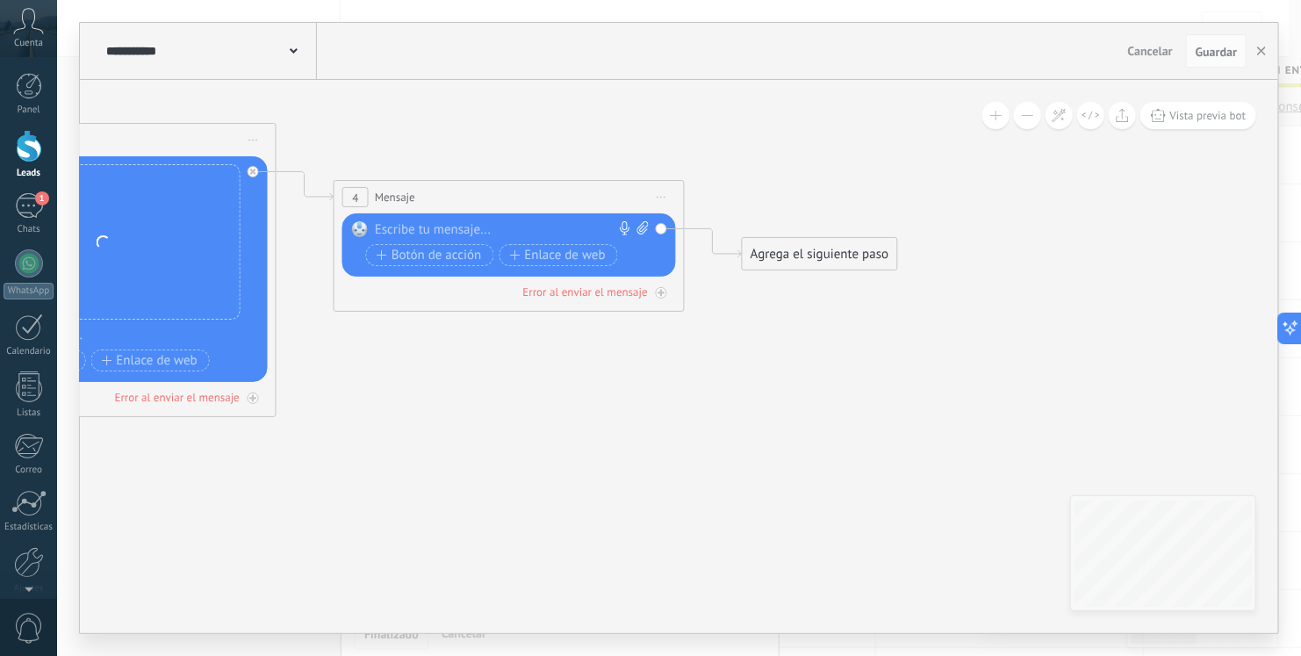
drag, startPoint x: 616, startPoint y: 462, endPoint x: 437, endPoint y: 397, distance: 189.7
click at [640, 225] on icon at bounding box center [643, 227] width 11 height 13
click input "Subir" at bounding box center [0, 0] width 0 height 0
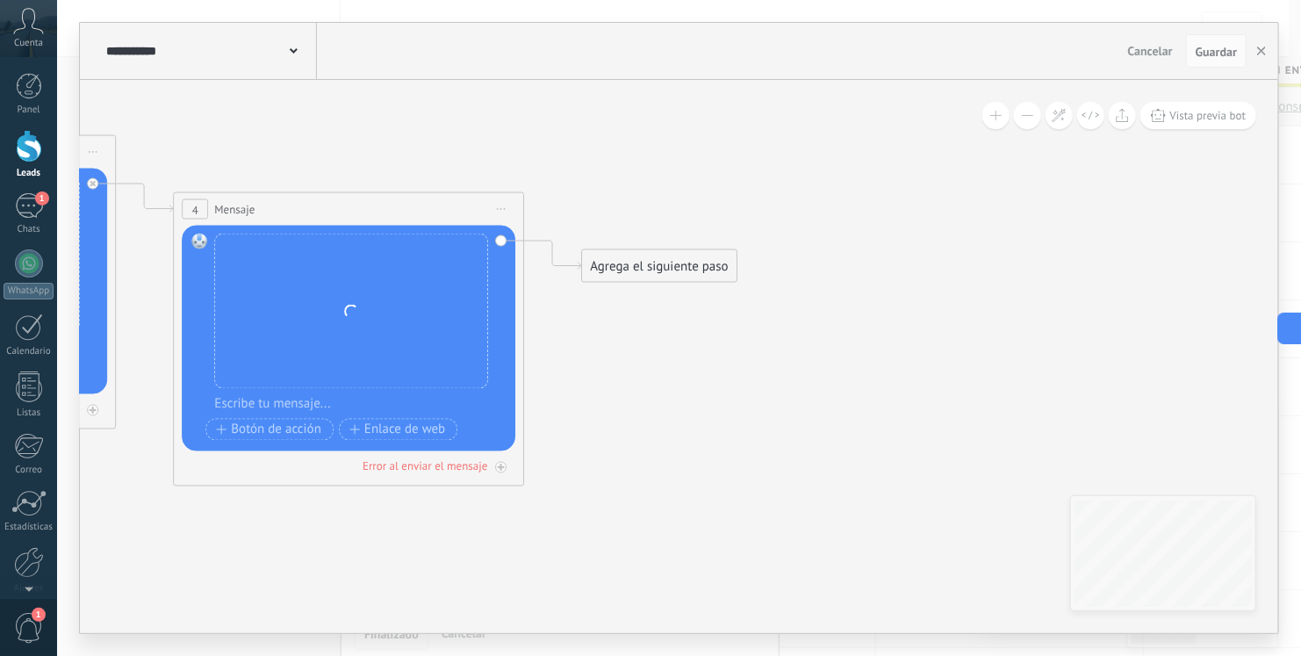
drag, startPoint x: 921, startPoint y: 379, endPoint x: 761, endPoint y: 389, distance: 161.0
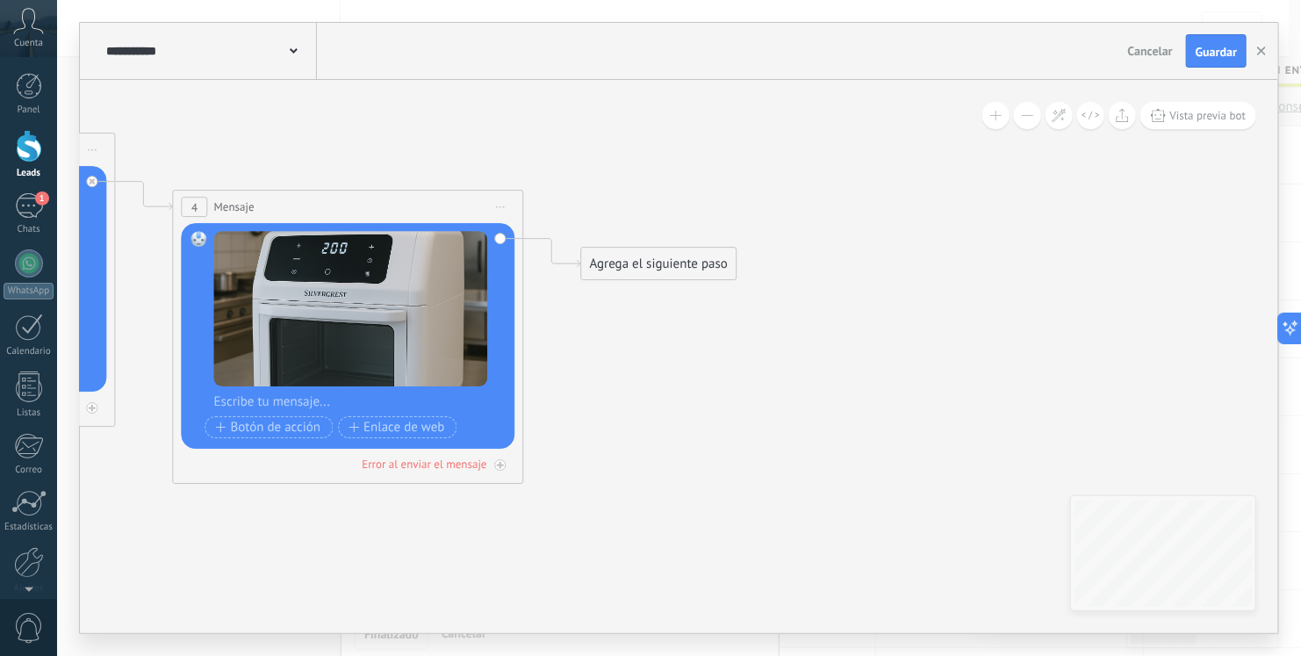
click at [628, 273] on div "Agrega el siguiente paso" at bounding box center [659, 263] width 154 height 29
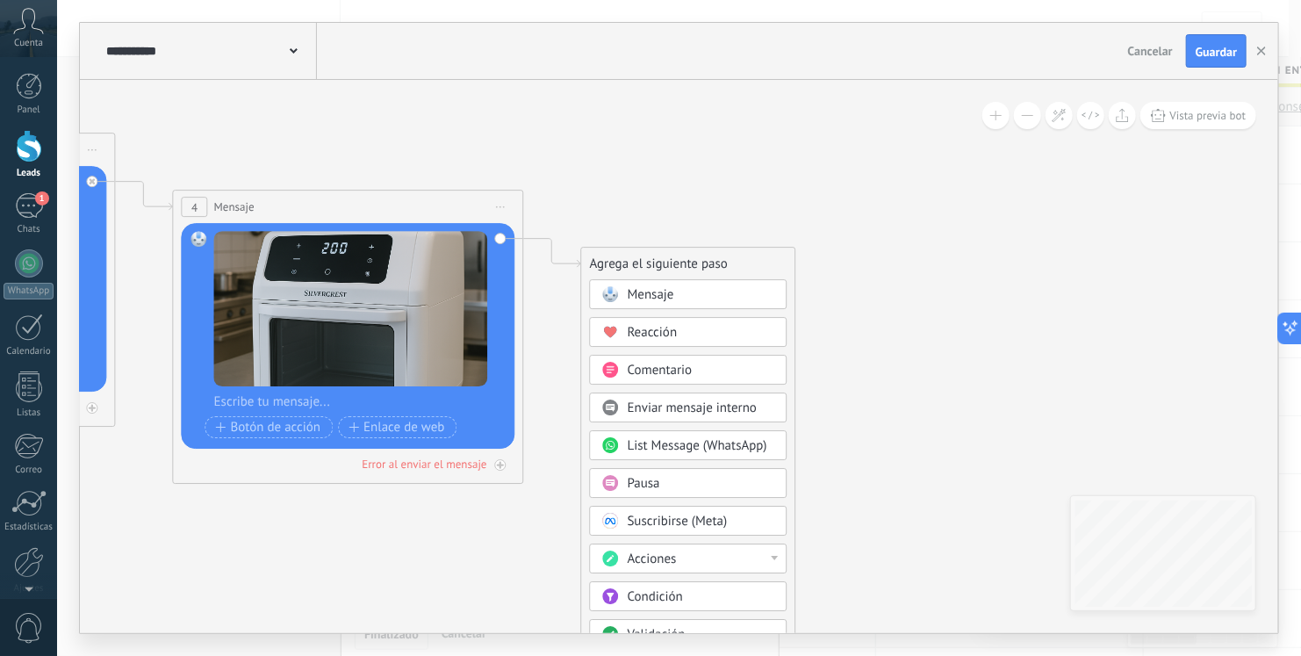
click at [649, 306] on div "Mensaje" at bounding box center [689, 294] width 198 height 30
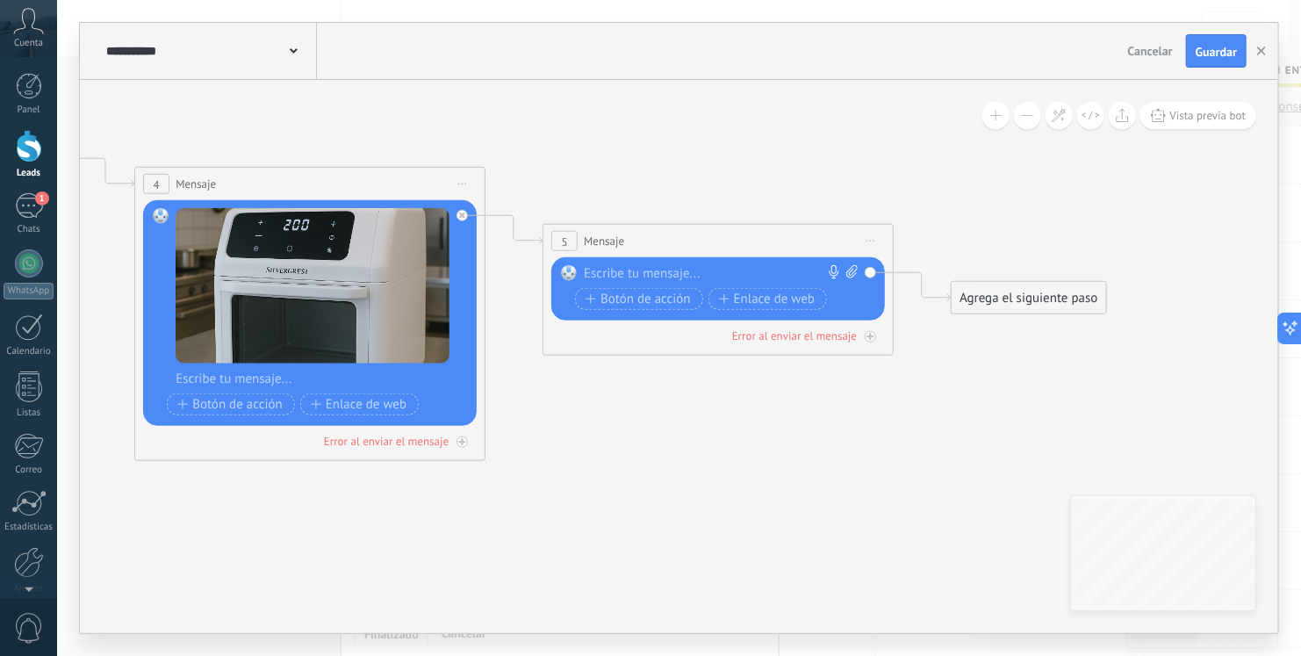
drag, startPoint x: 448, startPoint y: 443, endPoint x: 312, endPoint y: 384, distance: 148.6
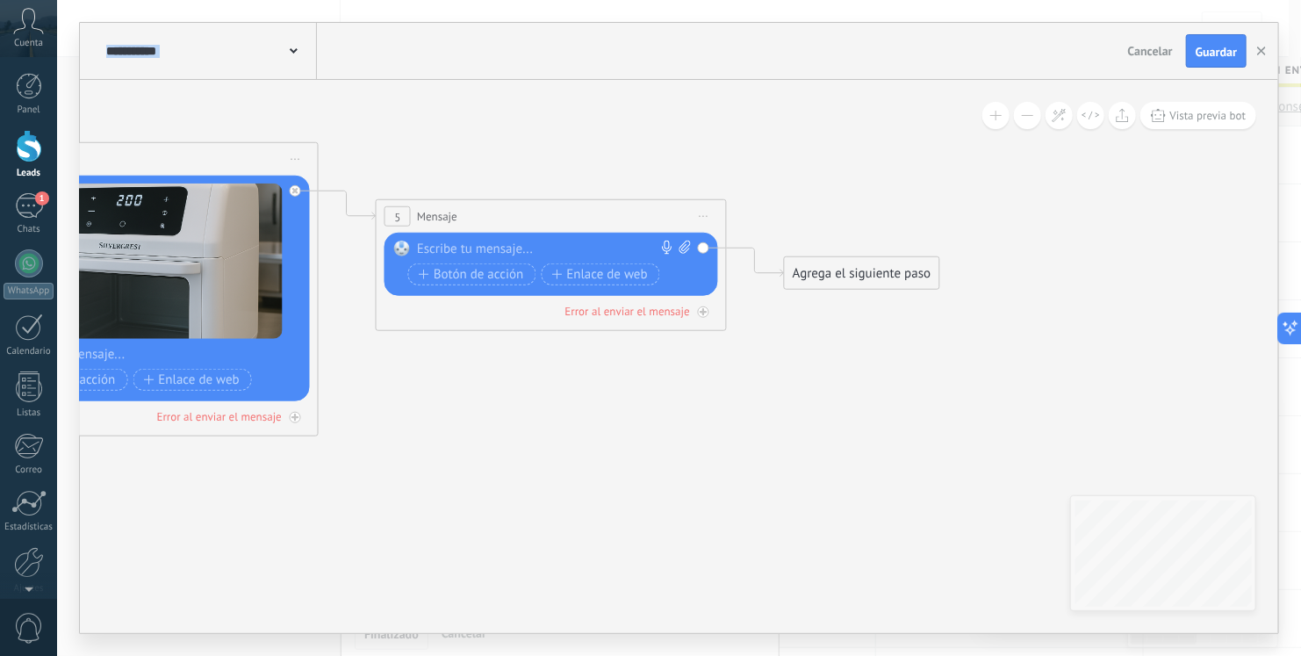
drag, startPoint x: 802, startPoint y: 243, endPoint x: 809, endPoint y: 256, distance: 14.2
click at [810, 257] on div "Agrega el siguiente paso Mensaje Mensaje Mensaje Reacción Comentario Enviar men…" at bounding box center [861, 272] width 155 height 33
click at [824, 278] on div "Agrega el siguiente paso" at bounding box center [862, 273] width 154 height 29
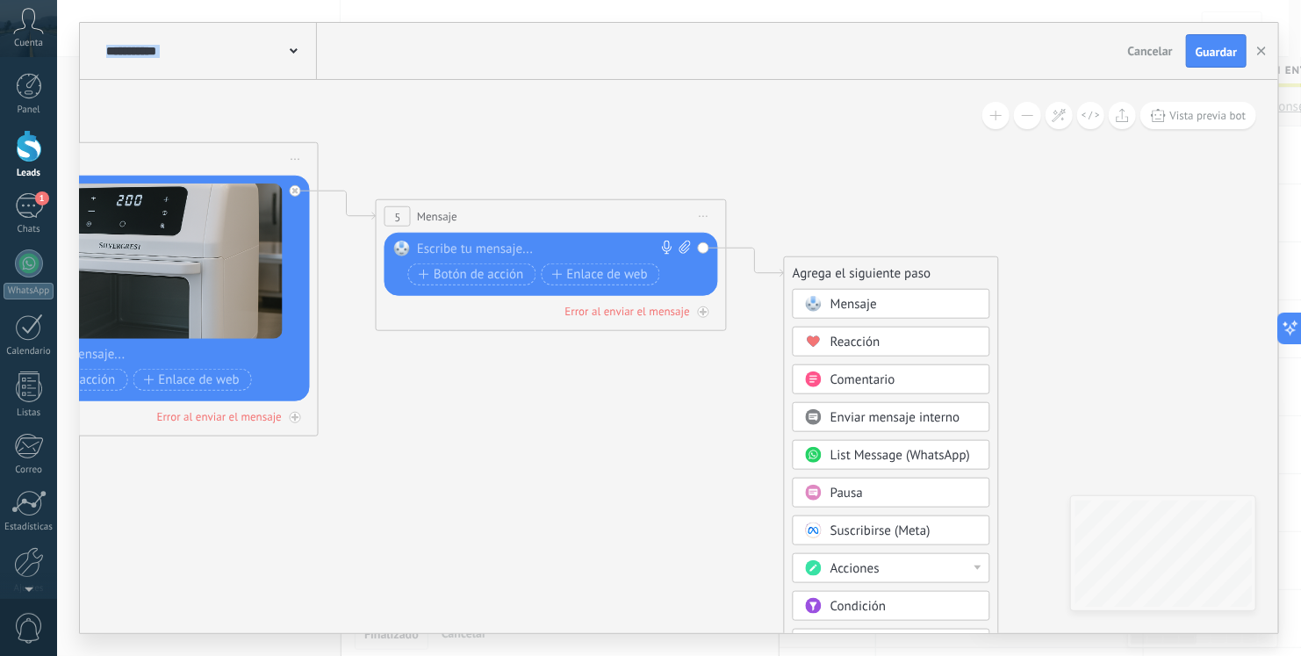
click at [832, 314] on div "Mensaje" at bounding box center [892, 304] width 198 height 30
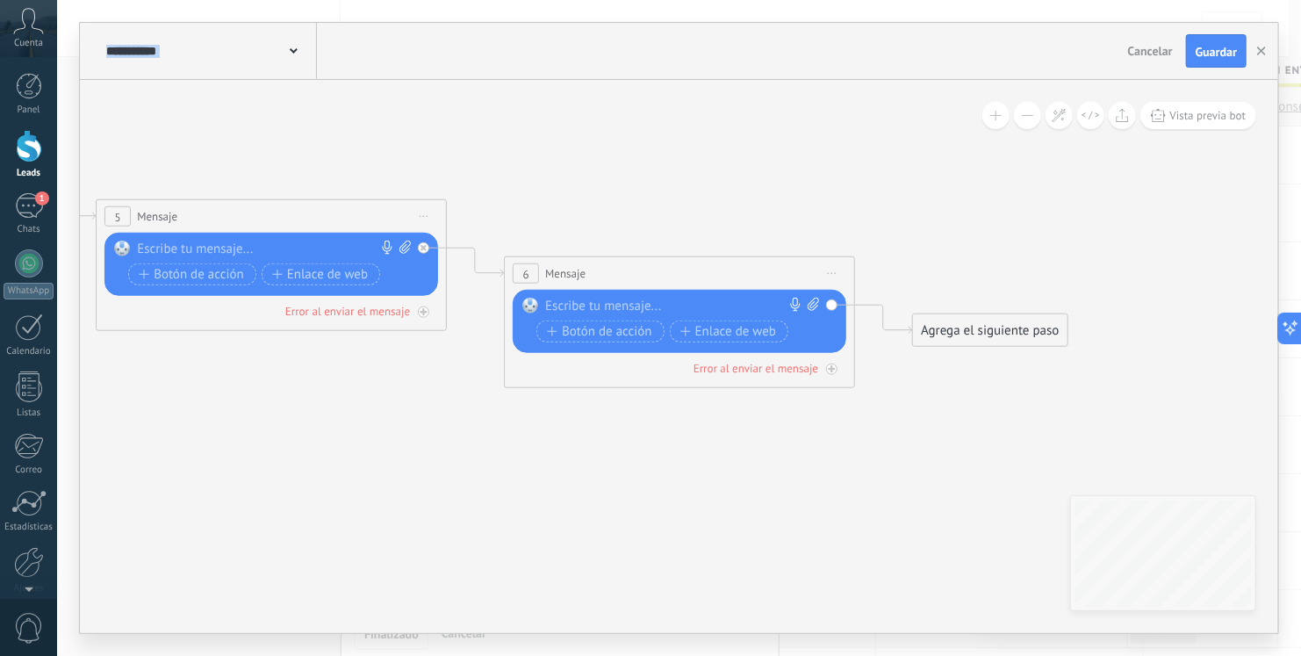
click at [406, 247] on icon at bounding box center [405, 247] width 11 height 13
click input "Subir" at bounding box center [0, 0] width 0 height 0
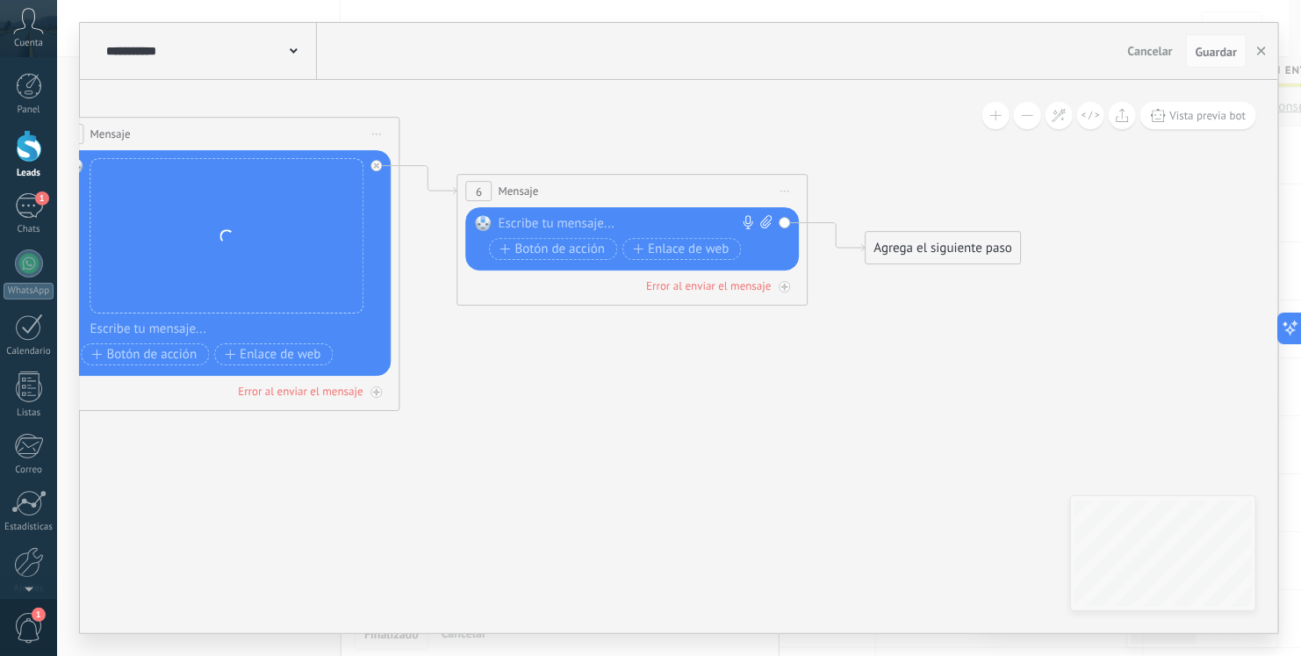
drag, startPoint x: 534, startPoint y: 546, endPoint x: 487, endPoint y: 465, distance: 94.0
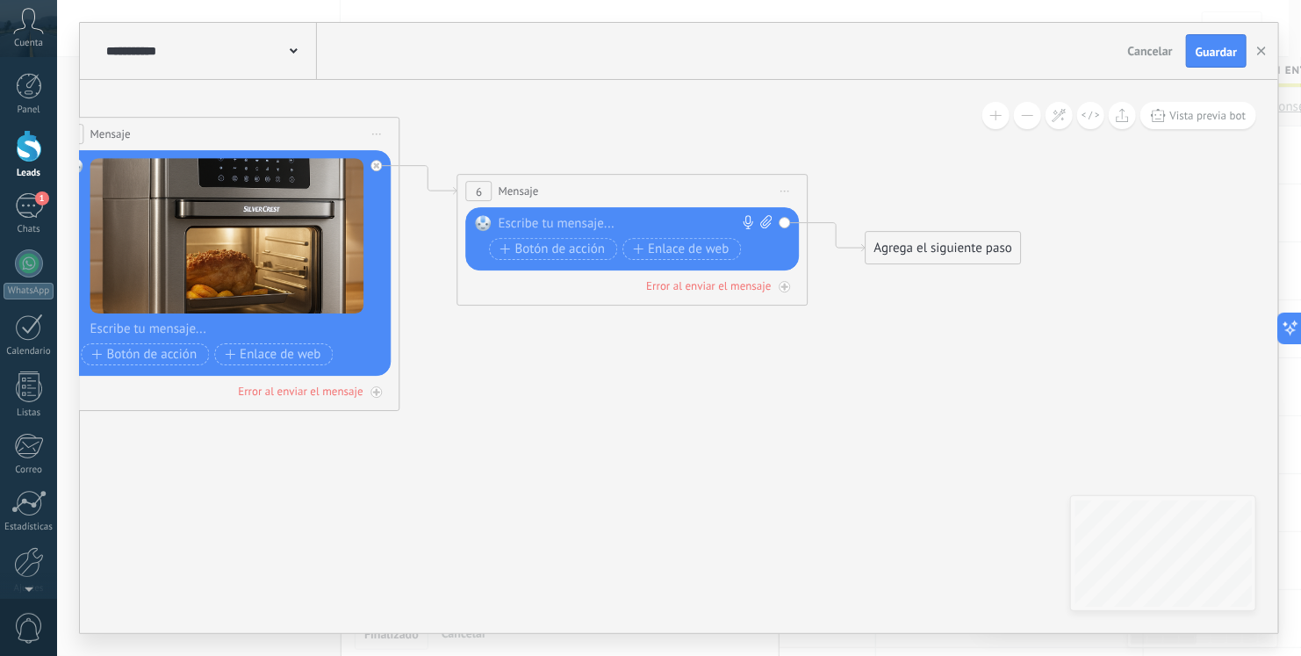
click at [761, 225] on icon at bounding box center [766, 221] width 11 height 13
click input "Subir" at bounding box center [0, 0] width 0 height 0
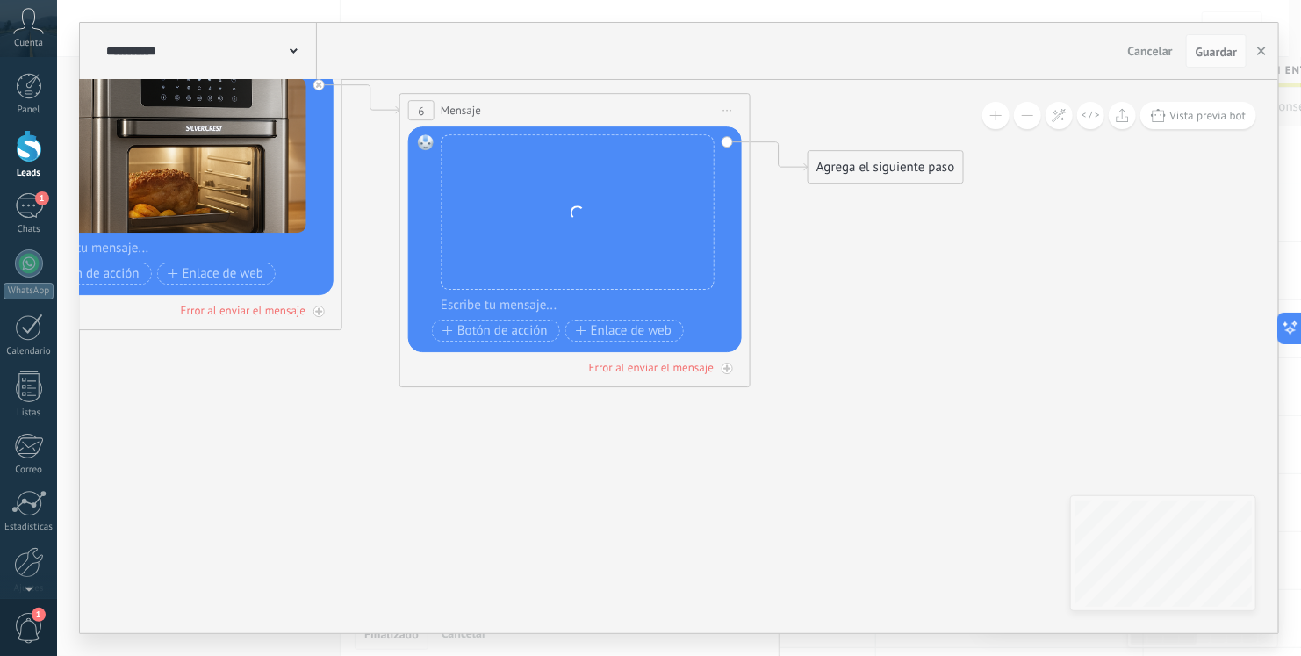
drag, startPoint x: 367, startPoint y: 544, endPoint x: 111, endPoint y: 371, distance: 309.3
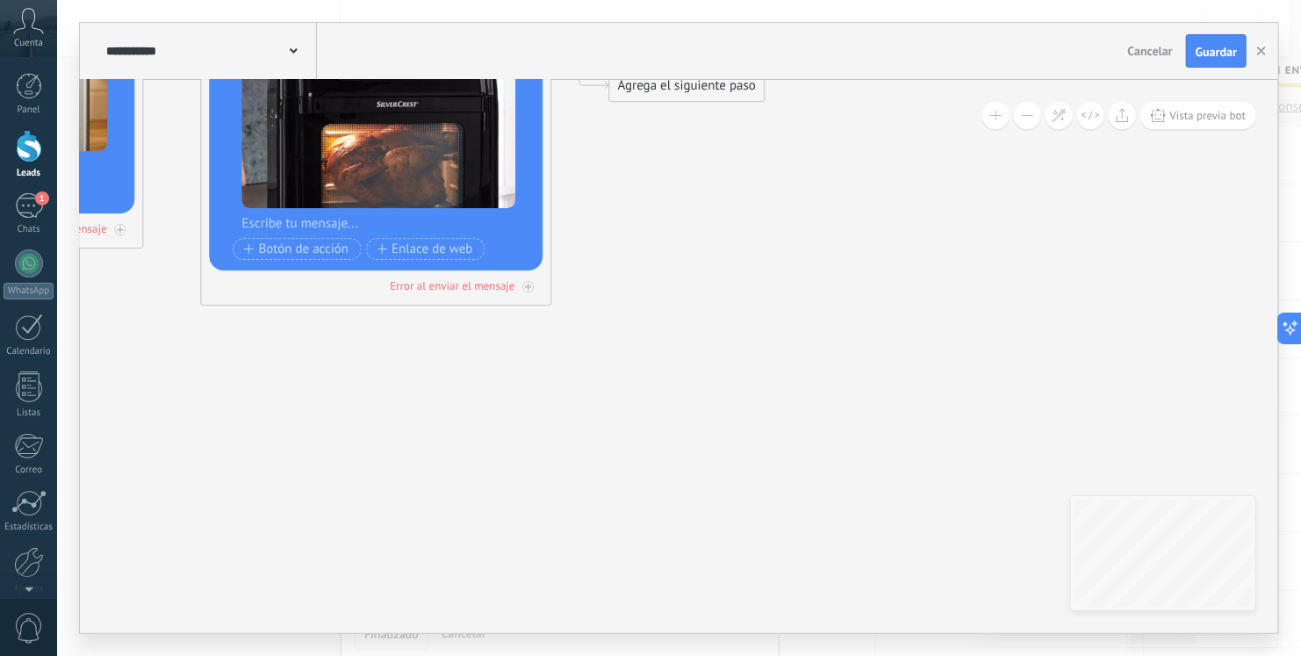
drag, startPoint x: 649, startPoint y: 77, endPoint x: 652, endPoint y: 92, distance: 15.2
click at [652, 92] on div "**********" at bounding box center [679, 328] width 1199 height 610
click at [652, 92] on div "Agrega el siguiente paso" at bounding box center [687, 85] width 154 height 29
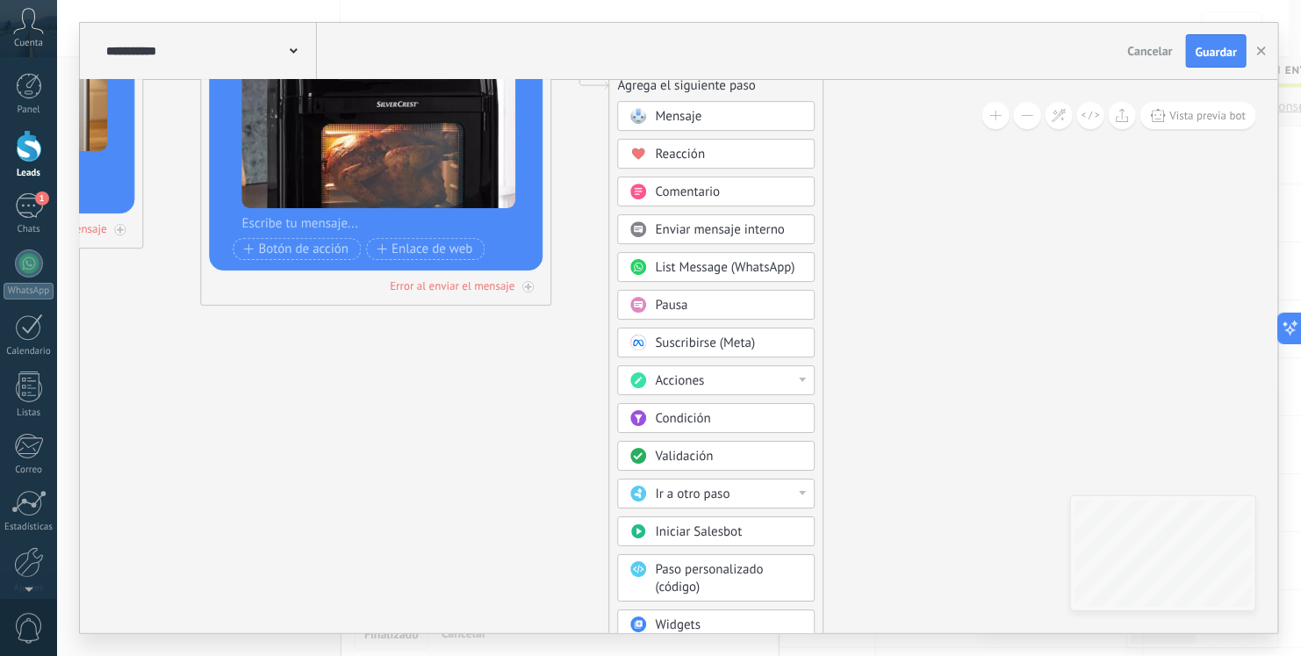
click at [654, 99] on div "Agrega el siguiente paso" at bounding box center [716, 85] width 213 height 29
click at [649, 107] on div "Mensaje" at bounding box center [717, 116] width 198 height 30
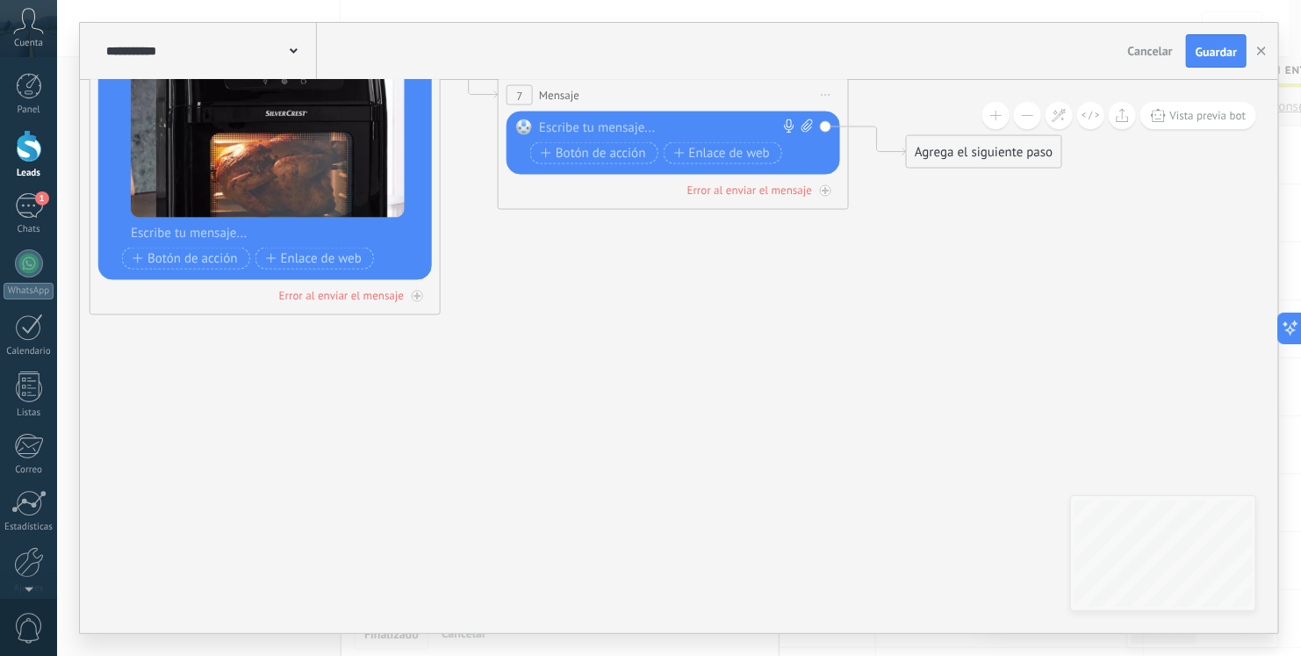
drag, startPoint x: 971, startPoint y: 125, endPoint x: 965, endPoint y: 134, distance: 11.5
click at [955, 143] on div "Agrega el siguiente paso" at bounding box center [984, 152] width 154 height 29
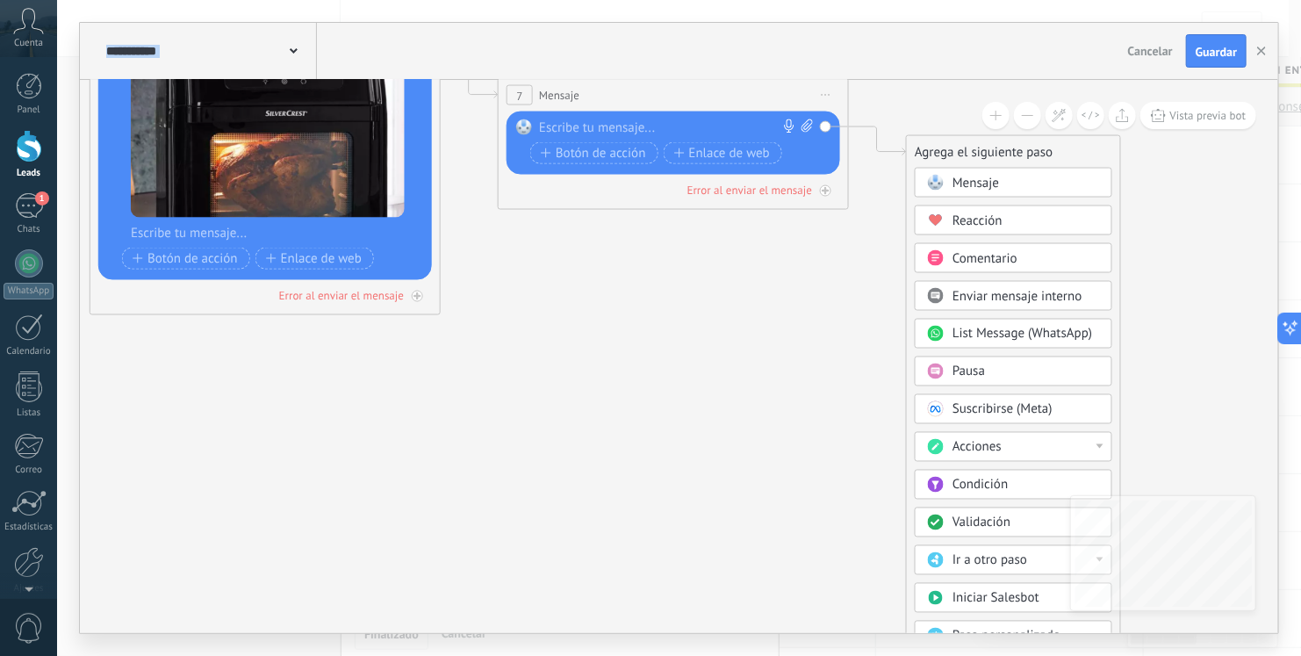
click at [941, 175] on icon at bounding box center [936, 183] width 16 height 16
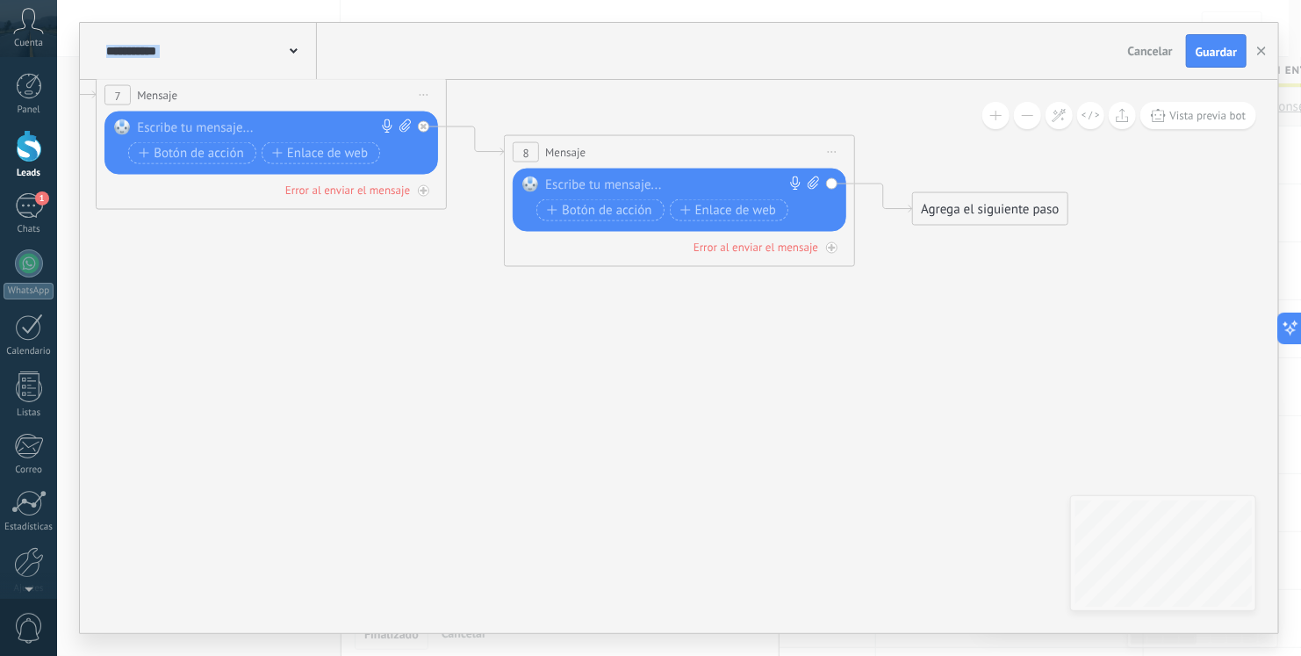
click at [406, 124] on icon at bounding box center [405, 125] width 11 height 13
click input "Subir" at bounding box center [0, 0] width 0 height 0
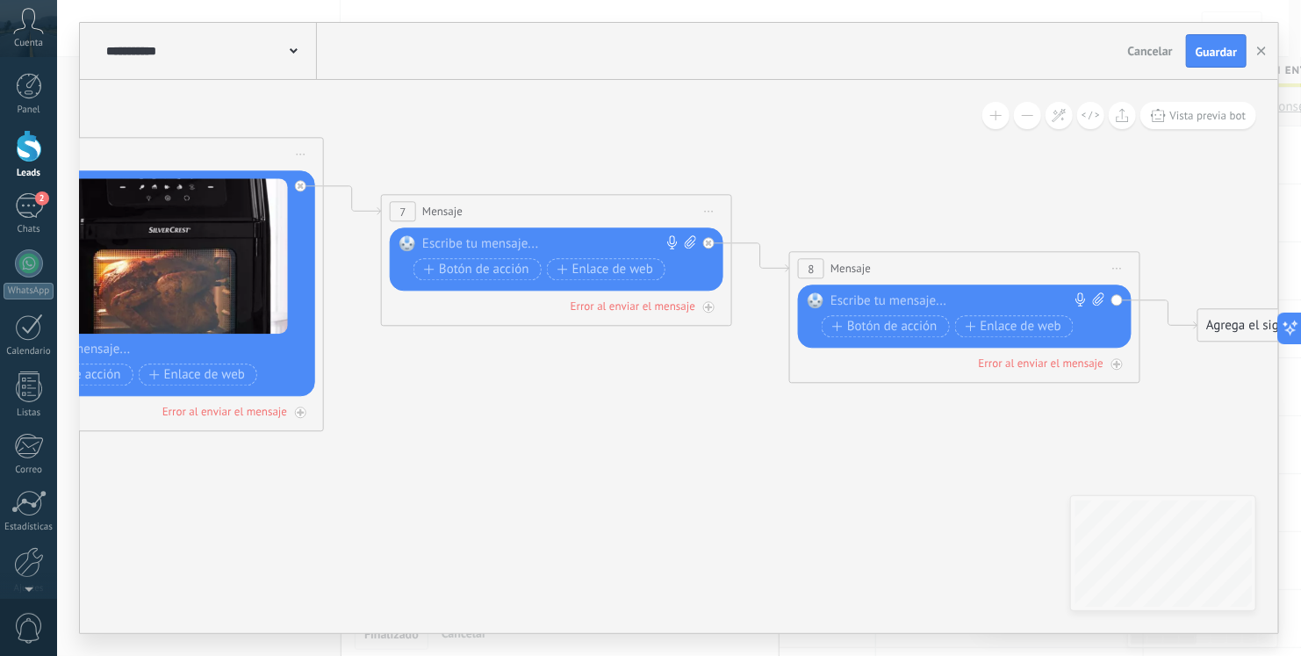
drag, startPoint x: 449, startPoint y: 321, endPoint x: 734, endPoint y: 437, distance: 308.4
click at [684, 245] on span at bounding box center [688, 245] width 17 height 18
click input "Subir" at bounding box center [0, 0] width 0 height 0
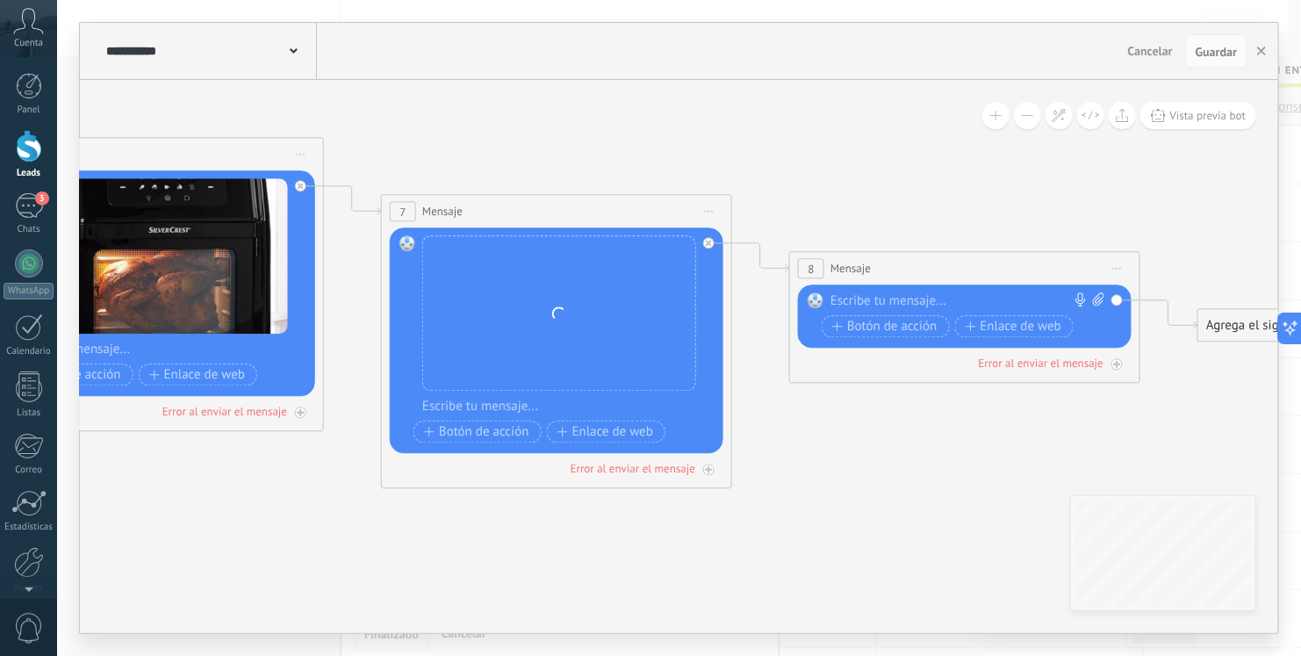
drag, startPoint x: 820, startPoint y: 429, endPoint x: 501, endPoint y: 332, distance: 333.3
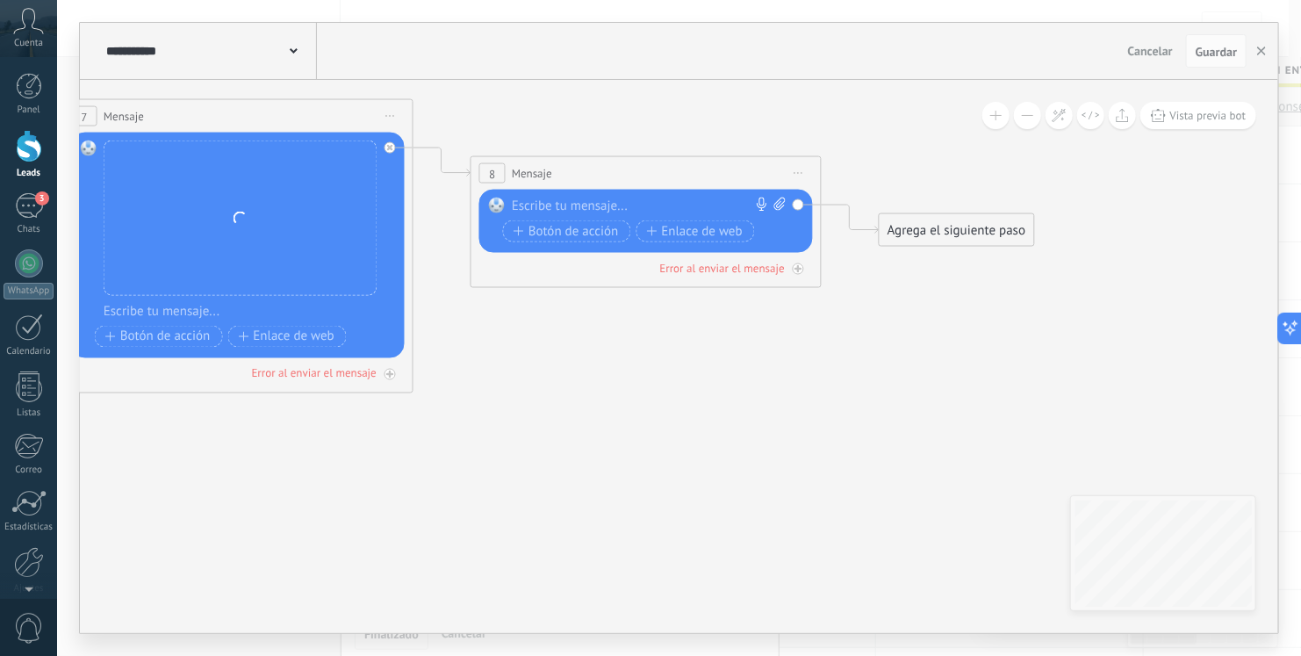
click at [772, 205] on span at bounding box center [777, 207] width 17 height 18
click input "Subir" at bounding box center [0, 0] width 0 height 0
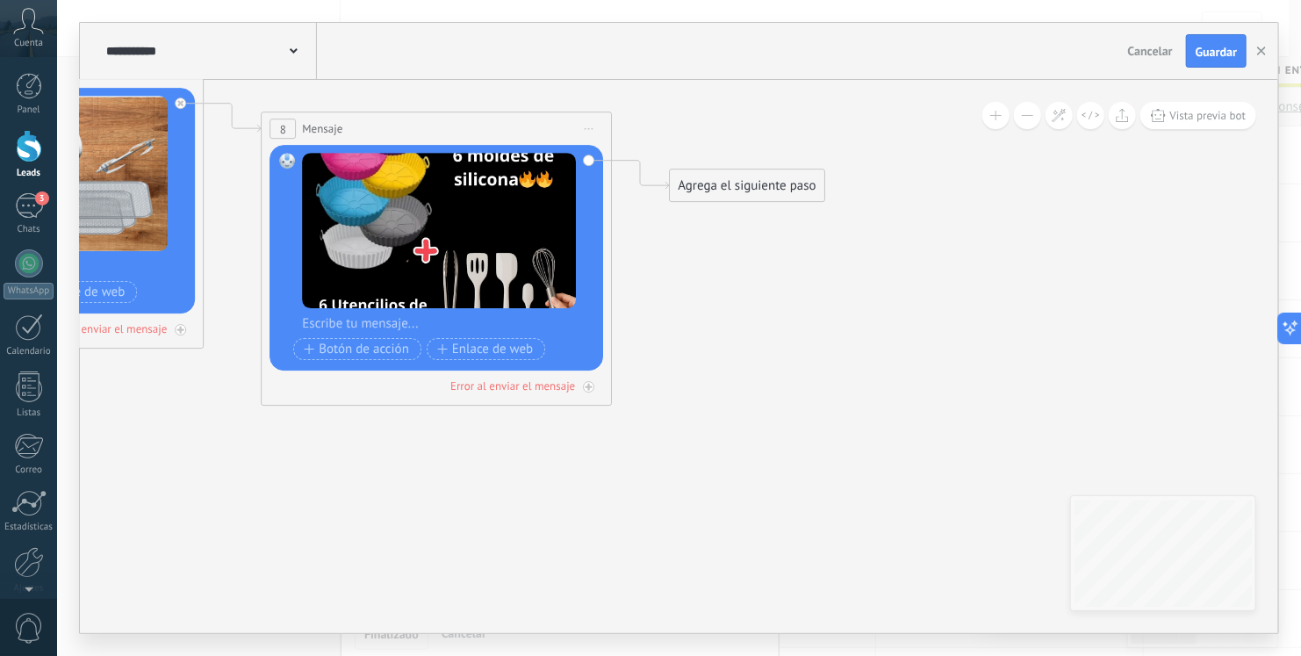
drag, startPoint x: 793, startPoint y: 477, endPoint x: 583, endPoint y: 433, distance: 214.4
click at [716, 174] on div "Agrega el siguiente paso" at bounding box center [747, 185] width 154 height 29
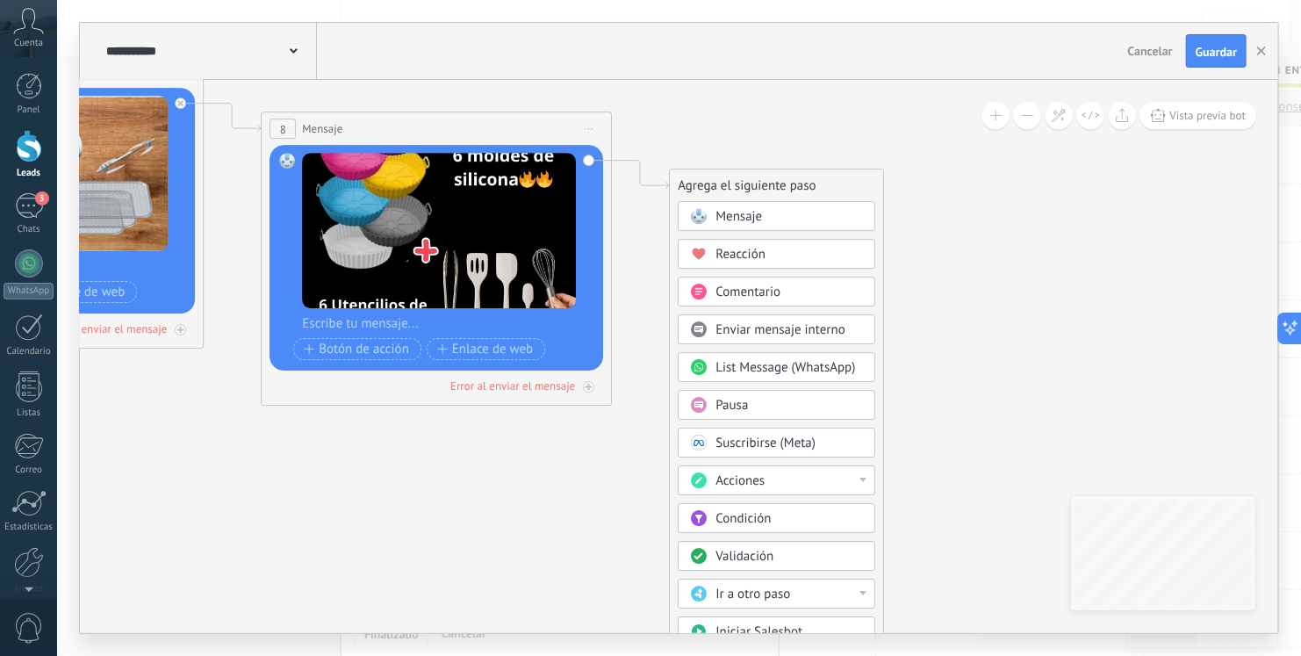
click at [751, 222] on span "Mensaje" at bounding box center [739, 216] width 47 height 17
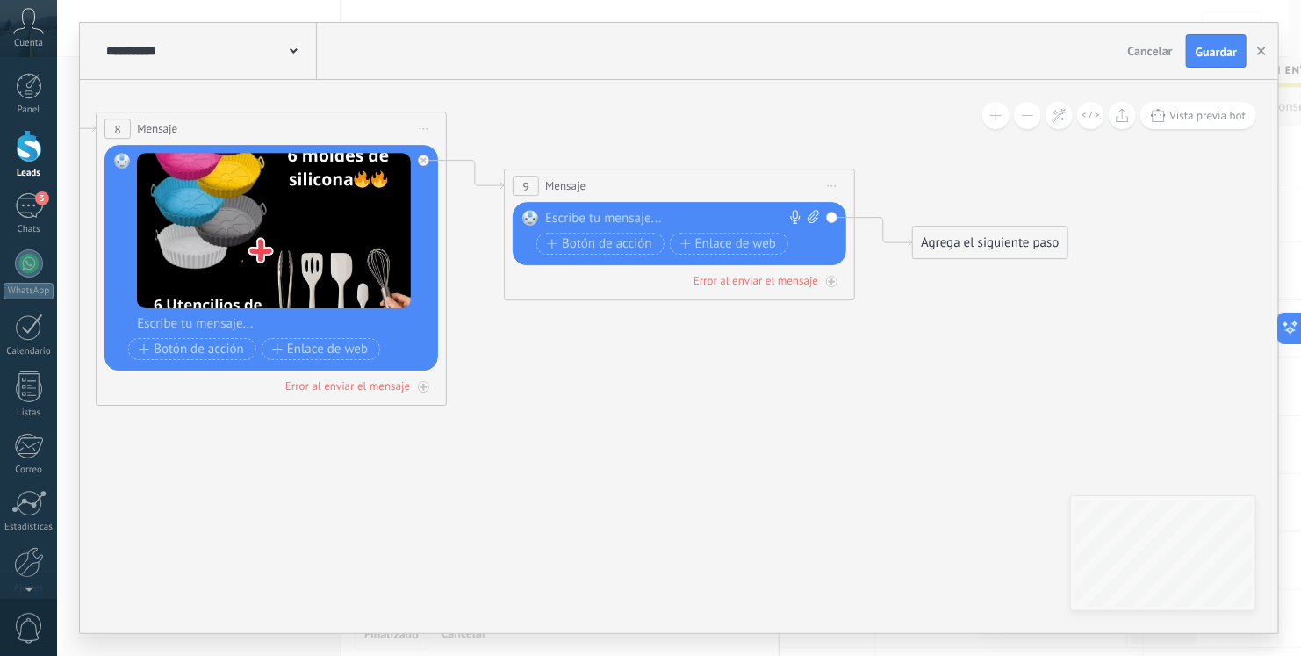
click at [815, 210] on icon at bounding box center [813, 216] width 11 height 13
click input "Subir" at bounding box center [0, 0] width 0 height 0
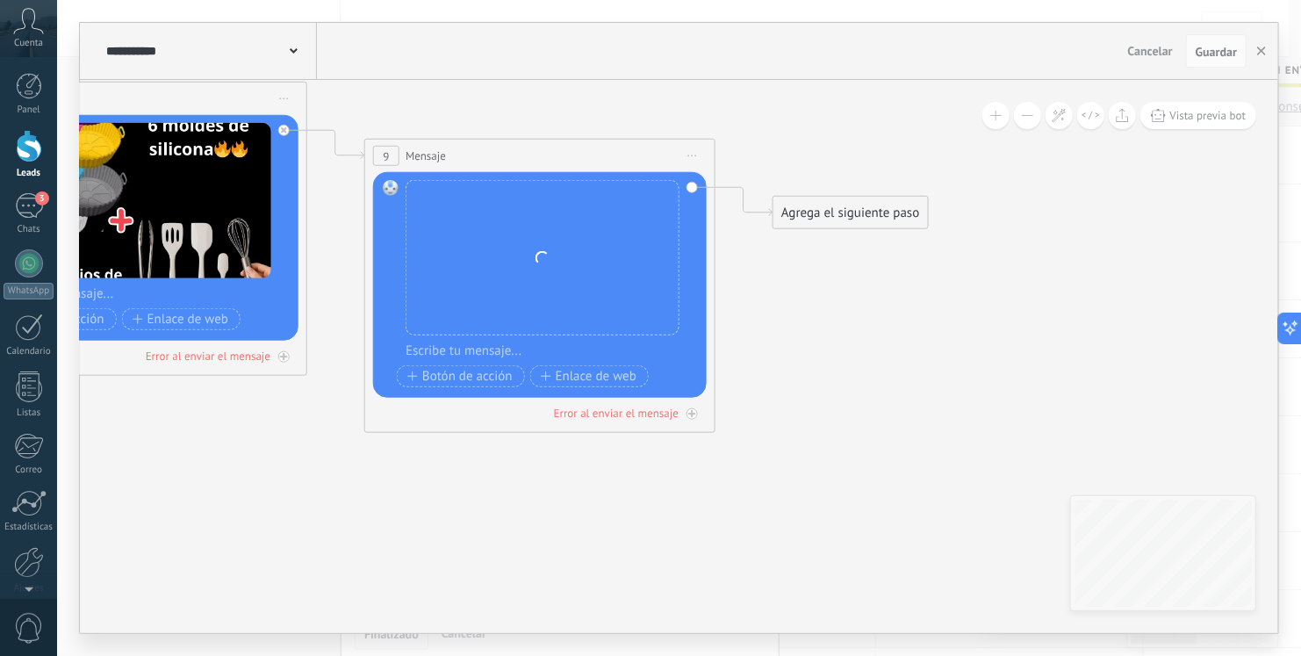
drag, startPoint x: 971, startPoint y: 354, endPoint x: 764, endPoint y: 295, distance: 215.4
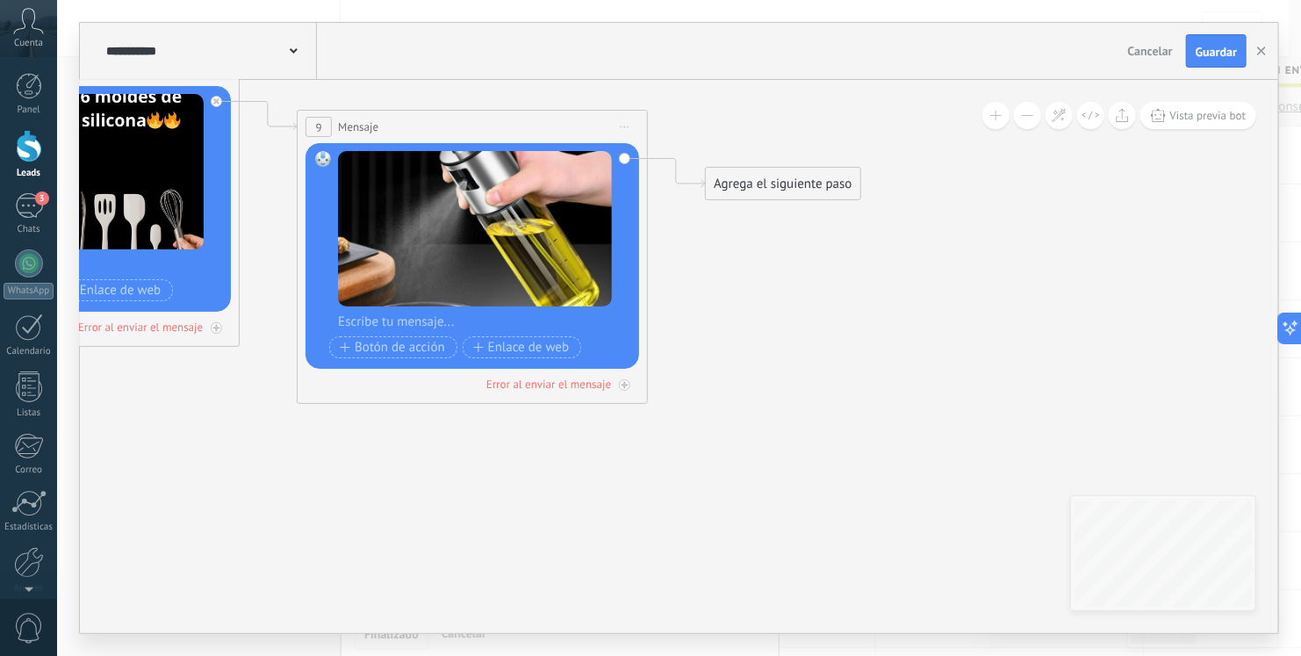
click at [778, 192] on div "Agrega el siguiente paso" at bounding box center [783, 183] width 154 height 29
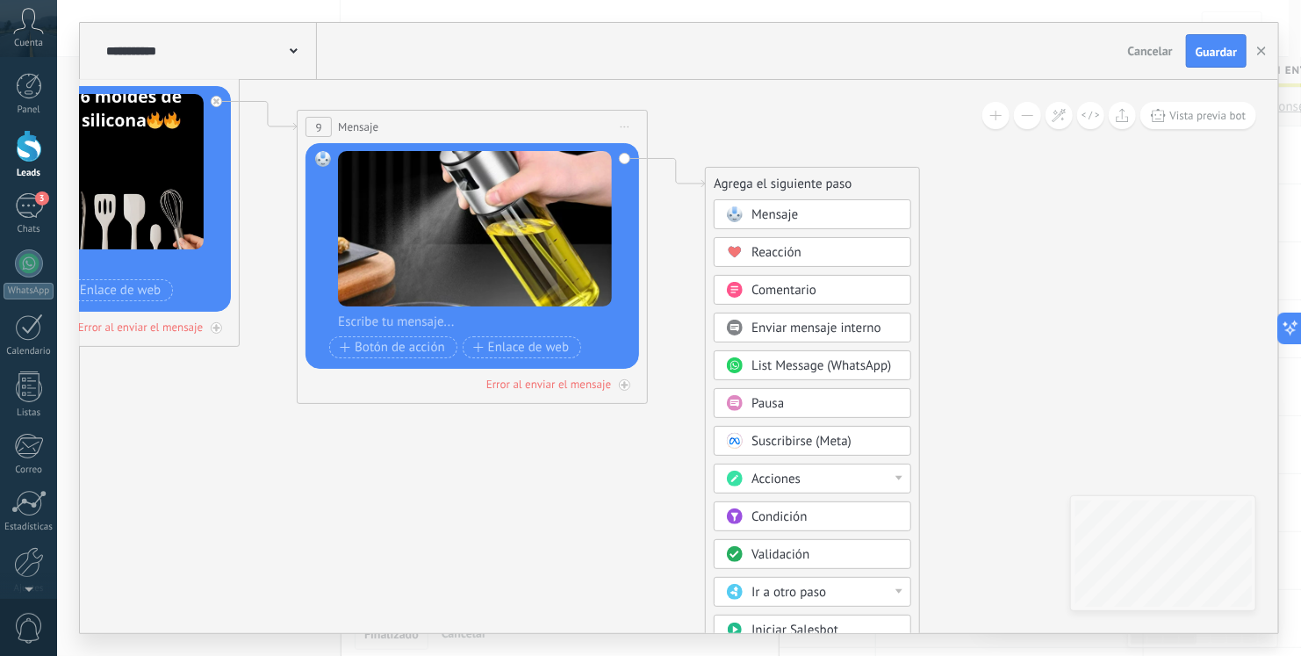
click at [779, 220] on span "Mensaje" at bounding box center [775, 214] width 47 height 17
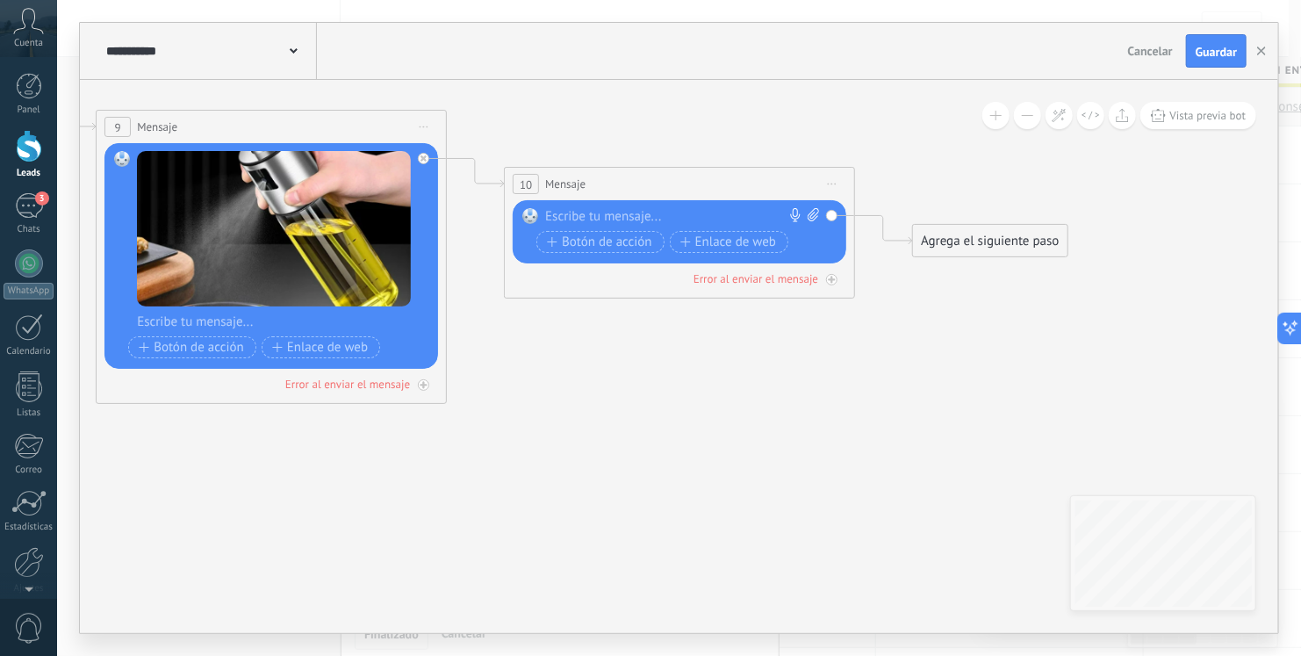
click at [808, 217] on icon at bounding box center [813, 214] width 11 height 13
click input "Subir" at bounding box center [0, 0] width 0 height 0
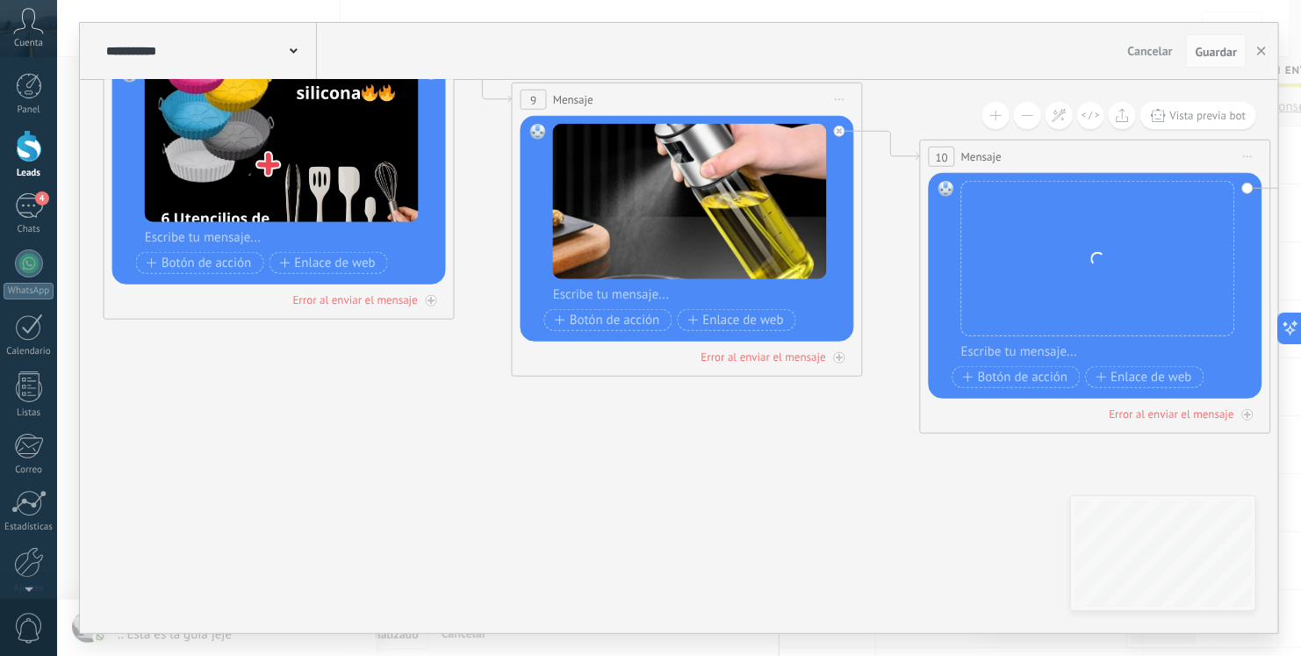
drag, startPoint x: 252, startPoint y: 559, endPoint x: 964, endPoint y: 522, distance: 713.2
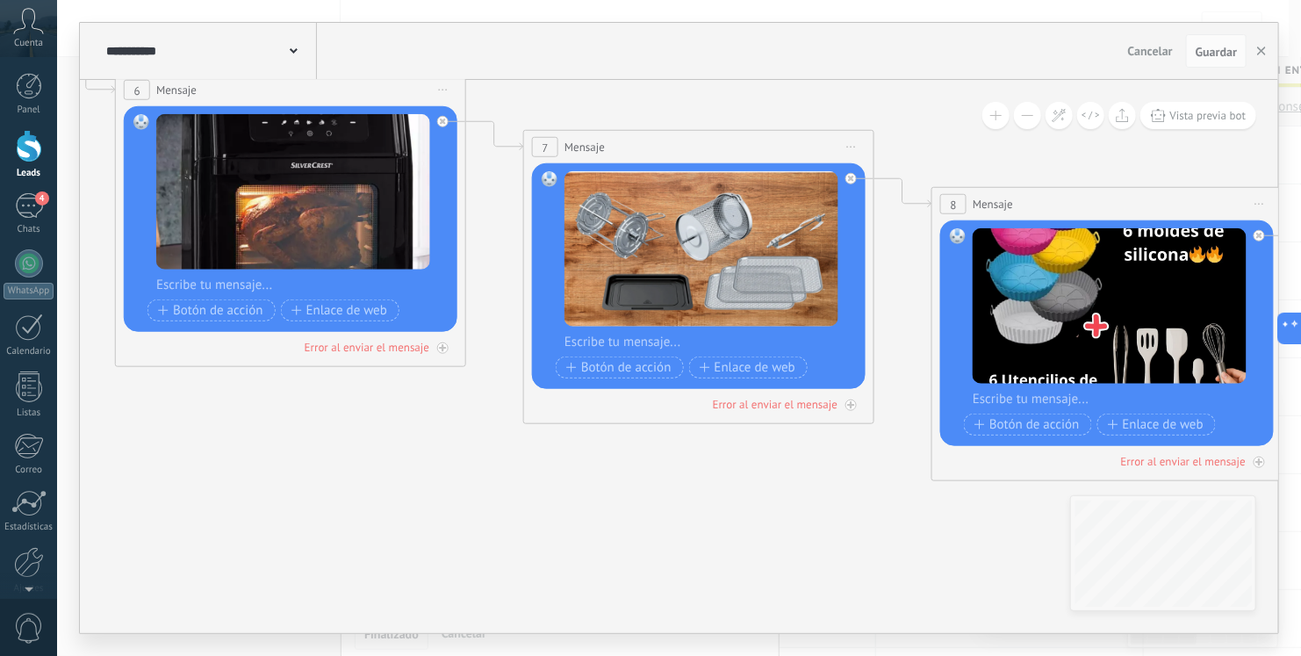
drag, startPoint x: 386, startPoint y: 363, endPoint x: 940, endPoint y: 536, distance: 579.7
click at [941, 535] on icon at bounding box center [60, 133] width 5264 height 1685
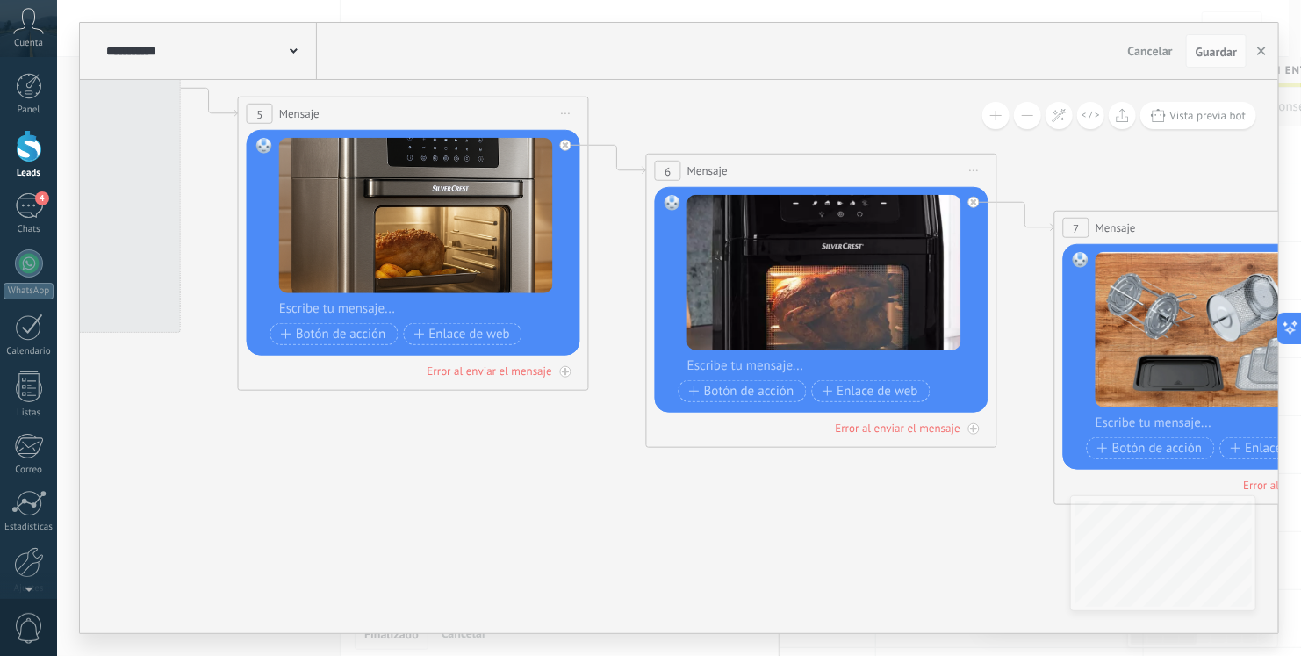
drag, startPoint x: 336, startPoint y: 416, endPoint x: 905, endPoint y: 498, distance: 574.9
click at [905, 498] on icon at bounding box center [591, 214] width 5264 height 1685
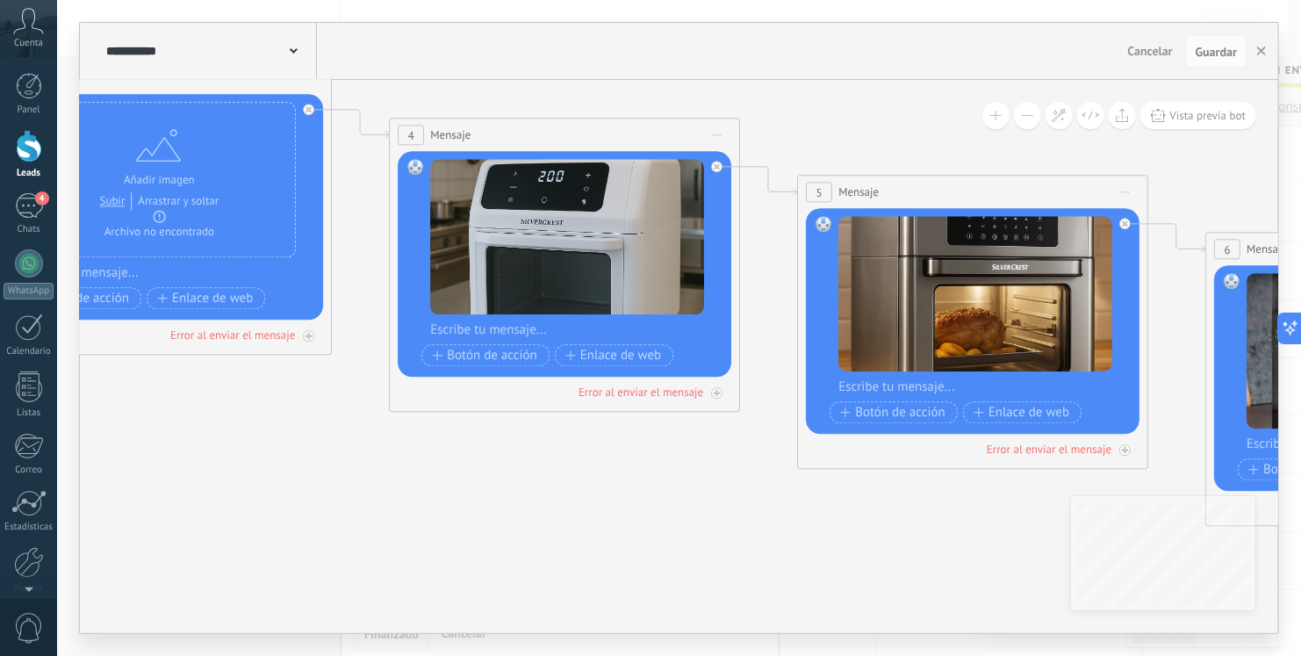
drag, startPoint x: 171, startPoint y: 378, endPoint x: 800, endPoint y: 479, distance: 636.8
click at [797, 475] on icon at bounding box center [1151, 293] width 5264 height 1685
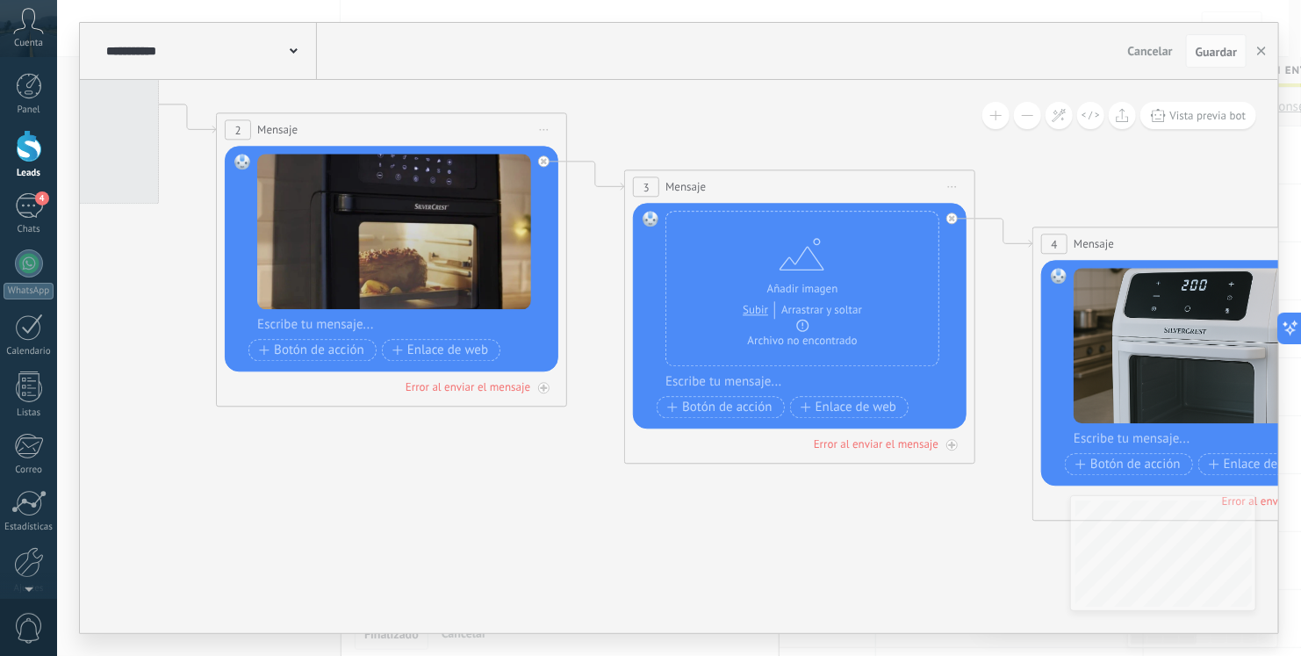
drag, startPoint x: 337, startPoint y: 443, endPoint x: 960, endPoint y: 561, distance: 633.7
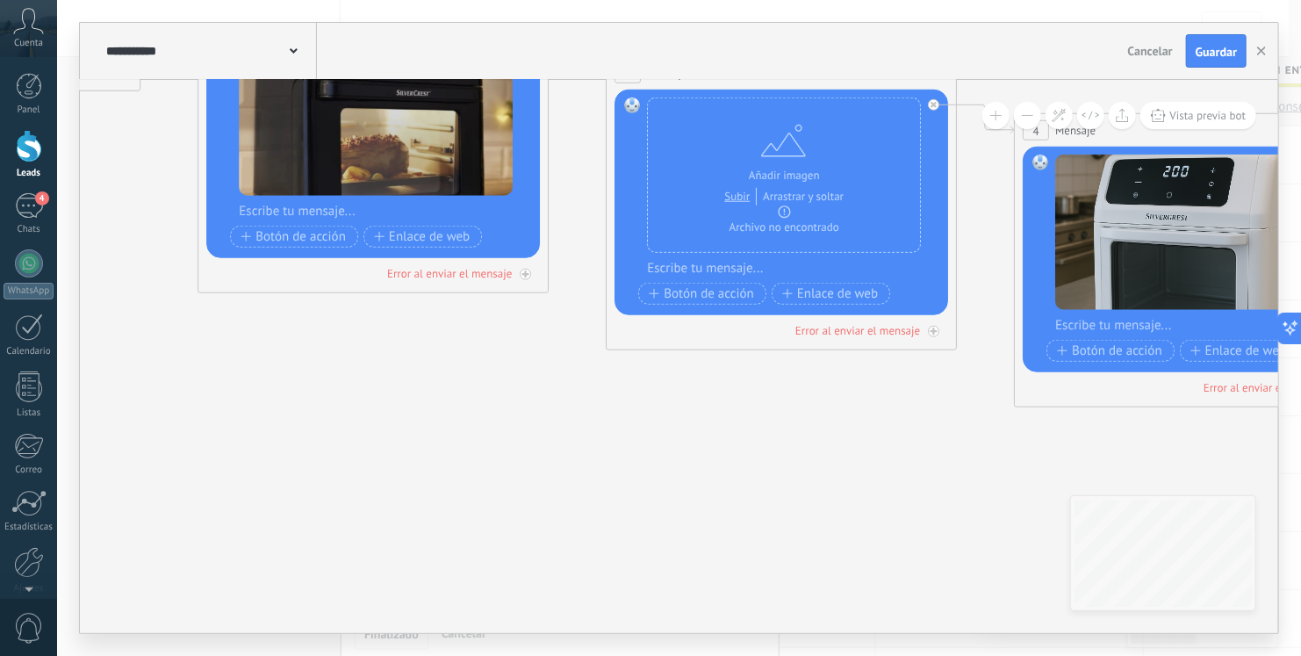
drag, startPoint x: 265, startPoint y: 456, endPoint x: 143, endPoint y: 312, distance: 188.8
click at [308, 215] on div at bounding box center [385, 212] width 292 height 18
paste div
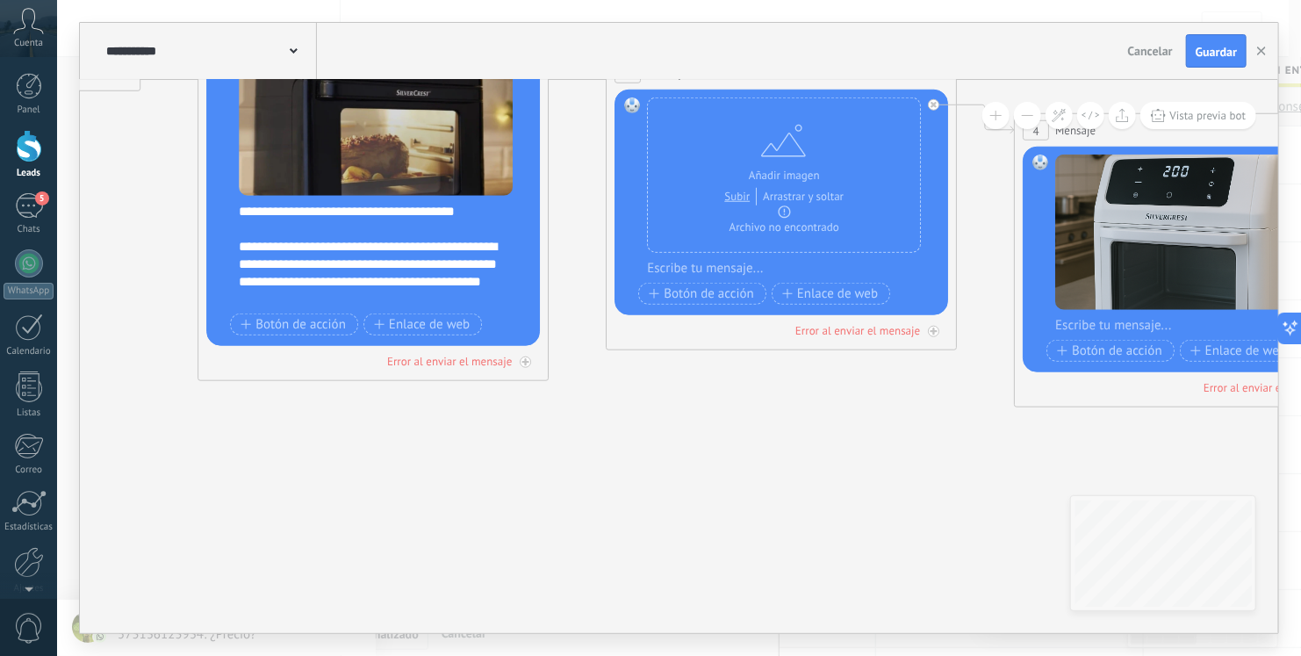
click at [431, 274] on div "**********" at bounding box center [370, 273] width 262 height 70
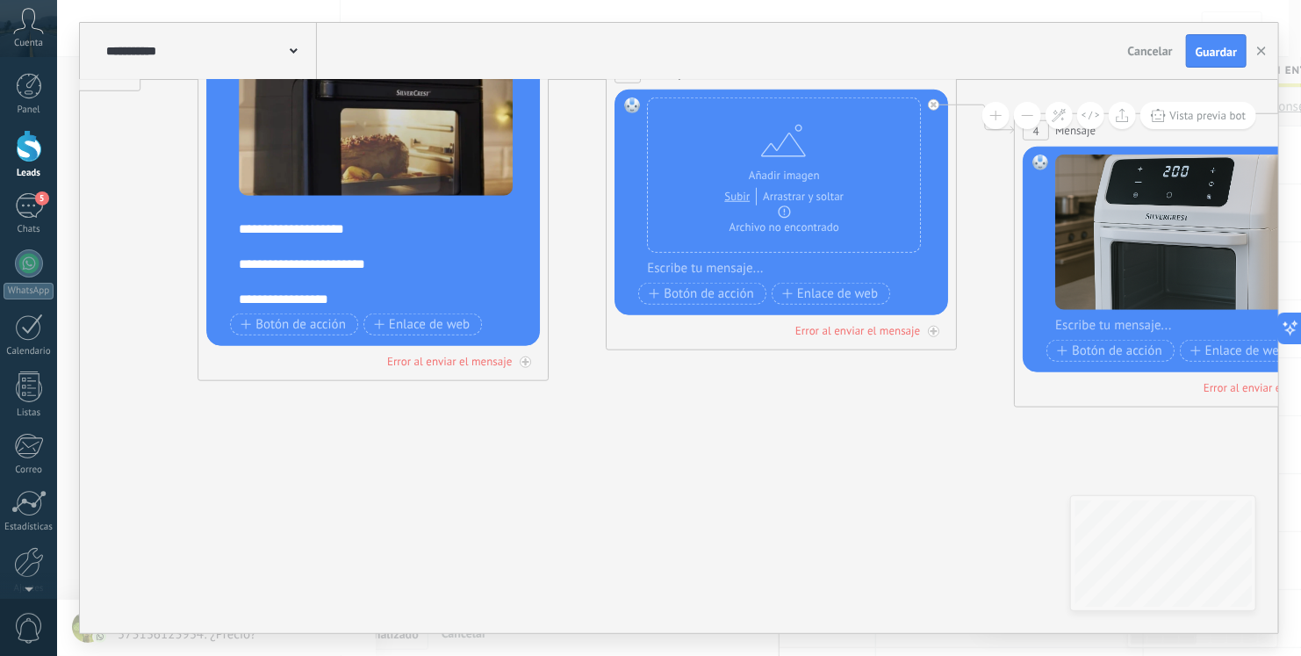
scroll to position [527, 0]
click at [347, 270] on div at bounding box center [376, 265] width 275 height 18
click at [347, 273] on div "**********" at bounding box center [370, 282] width 262 height 18
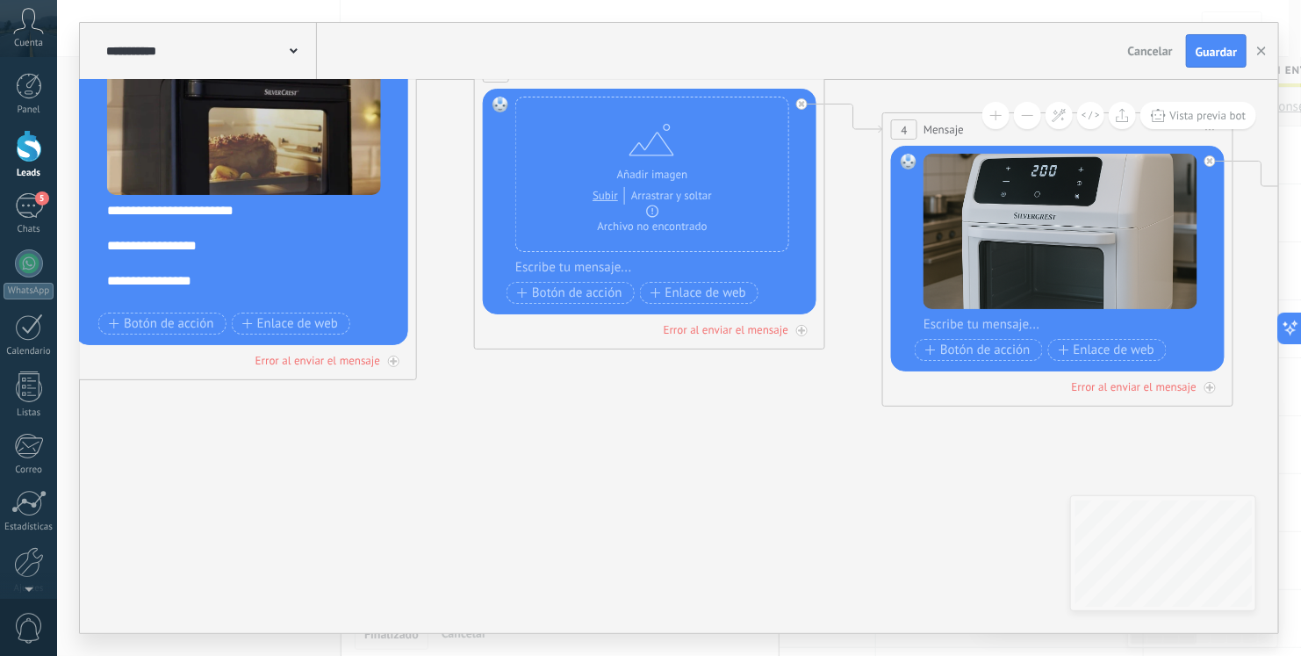
drag, startPoint x: 633, startPoint y: 456, endPoint x: 499, endPoint y: 454, distance: 134.4
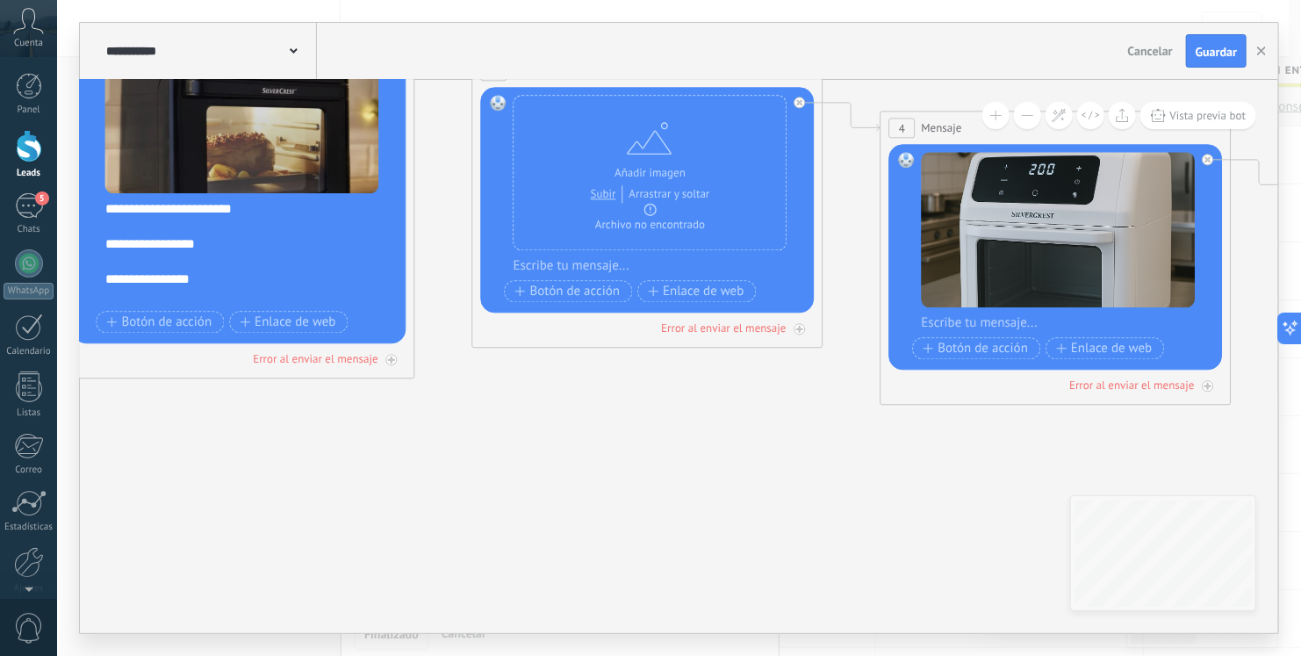
click at [610, 264] on div at bounding box center [660, 267] width 292 height 18
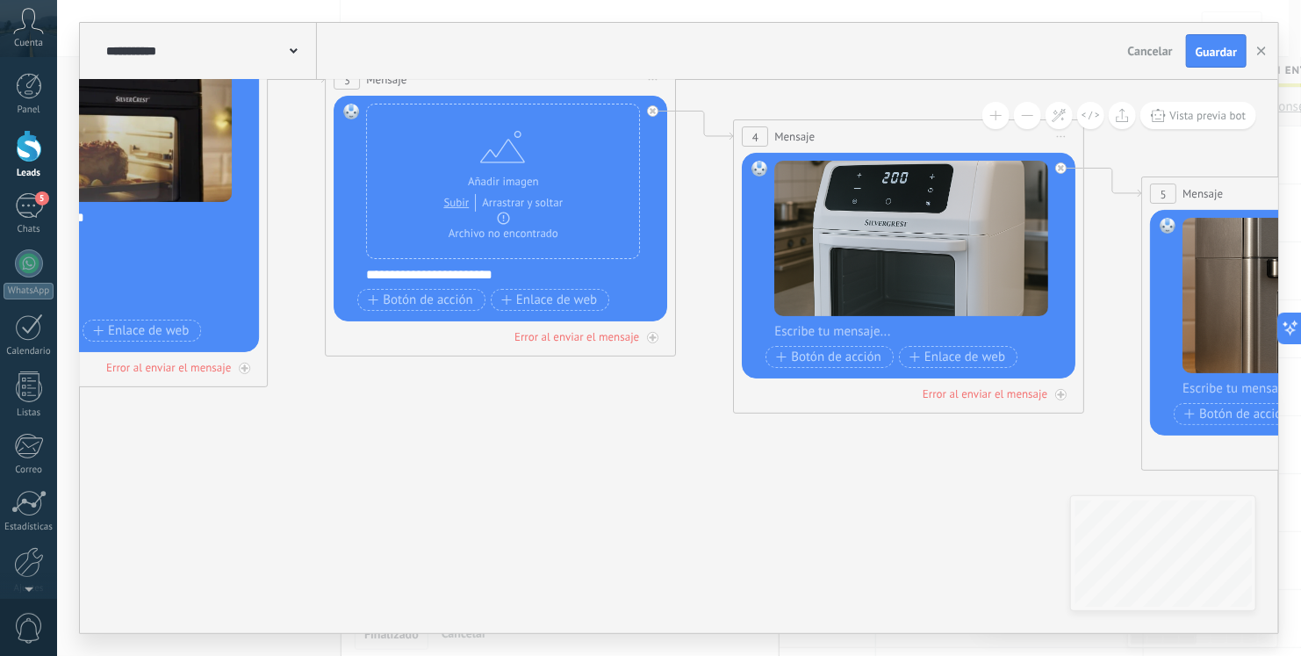
drag, startPoint x: 663, startPoint y: 452, endPoint x: 486, endPoint y: 456, distance: 177.4
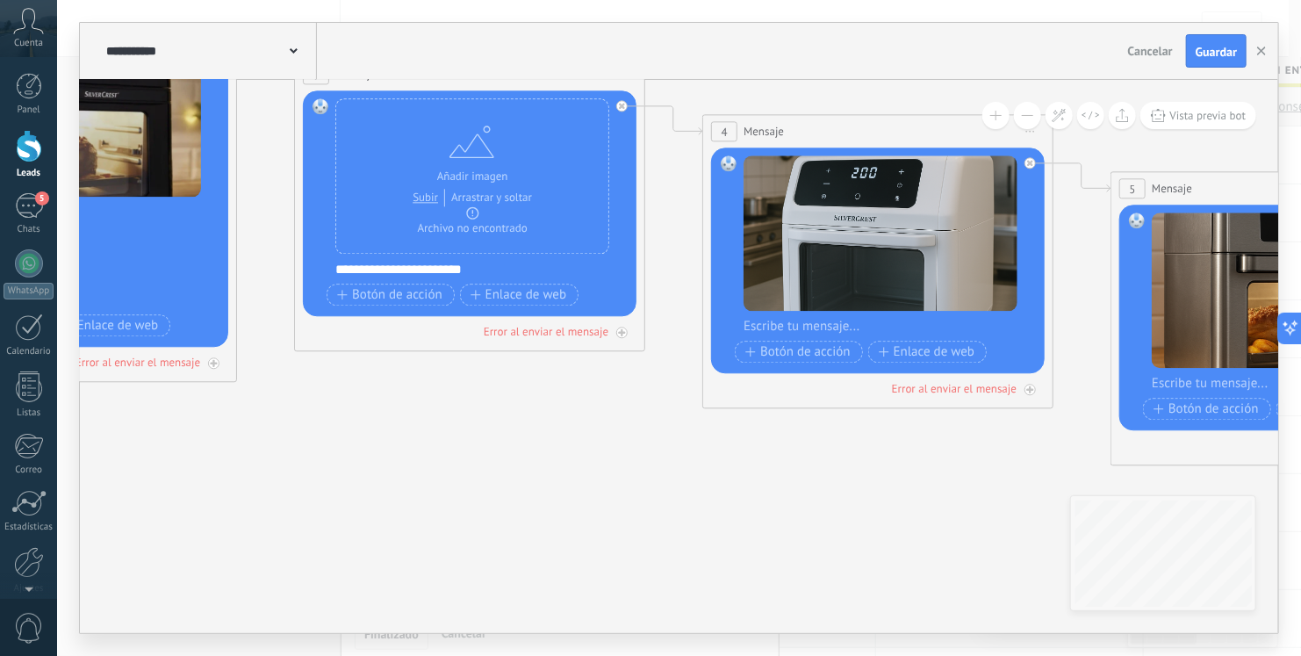
click at [839, 328] on div at bounding box center [890, 328] width 292 height 18
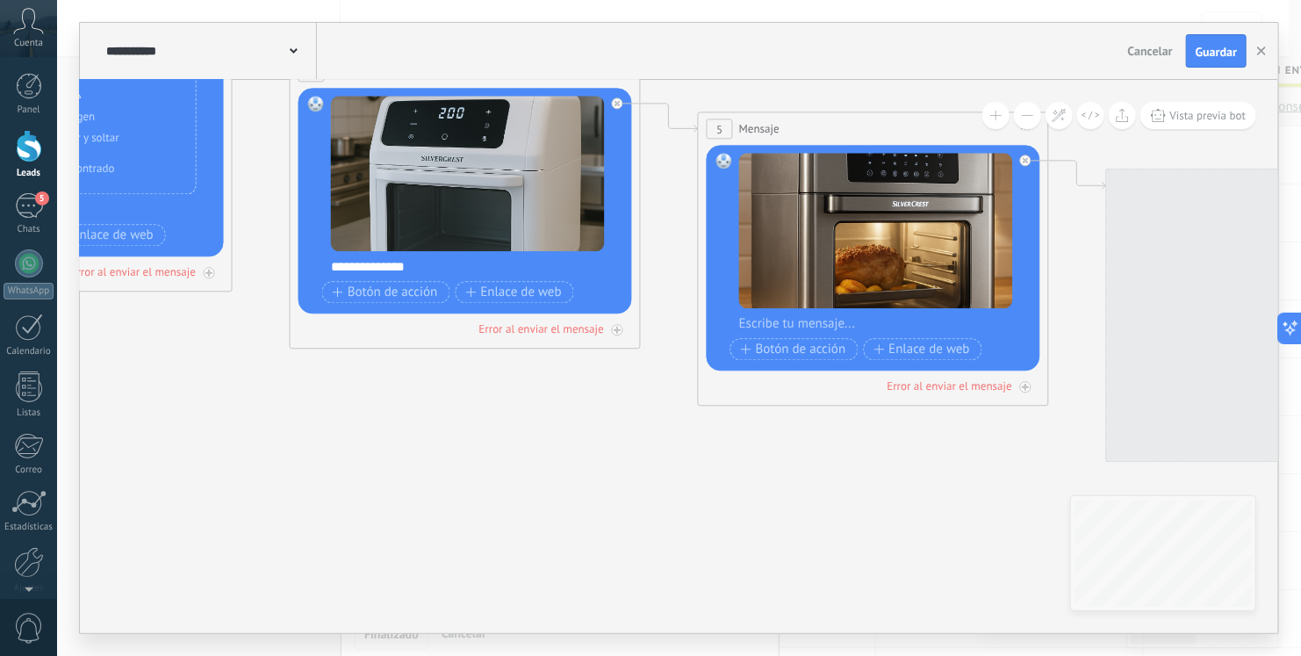
drag, startPoint x: 775, startPoint y: 445, endPoint x: 361, endPoint y: 384, distance: 419.0
click at [361, 384] on icon at bounding box center [1051, 230] width 5264 height 1685
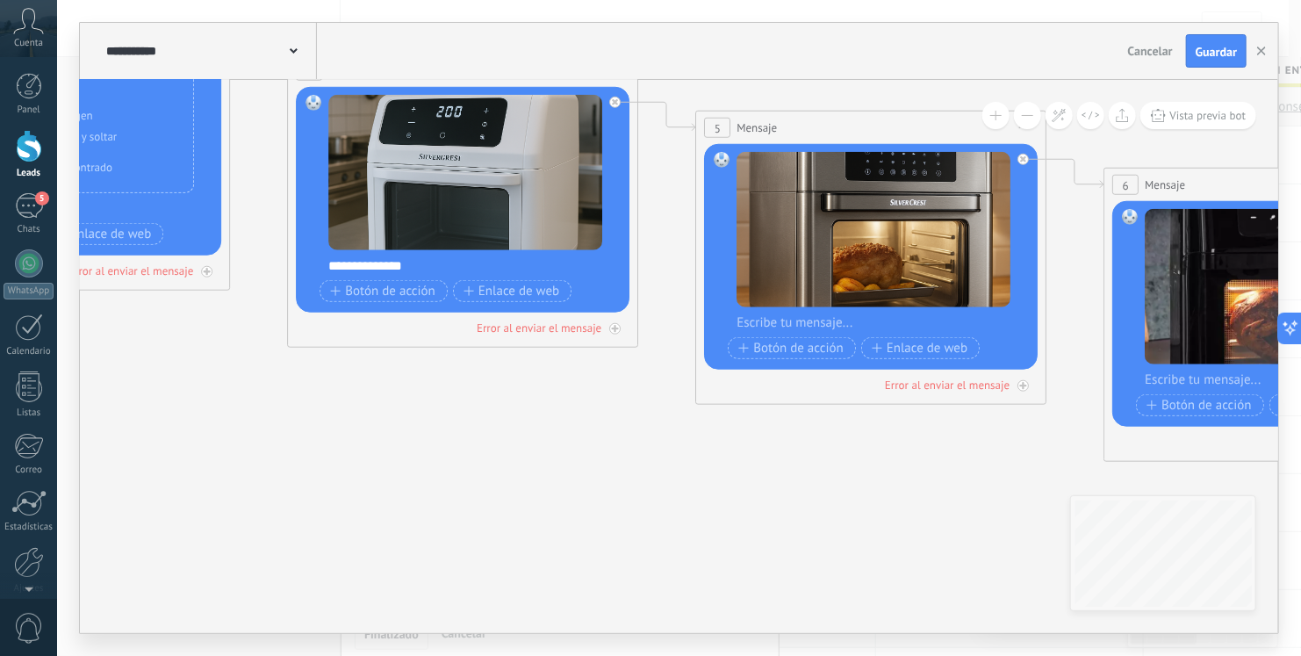
click at [789, 329] on div at bounding box center [883, 323] width 292 height 18
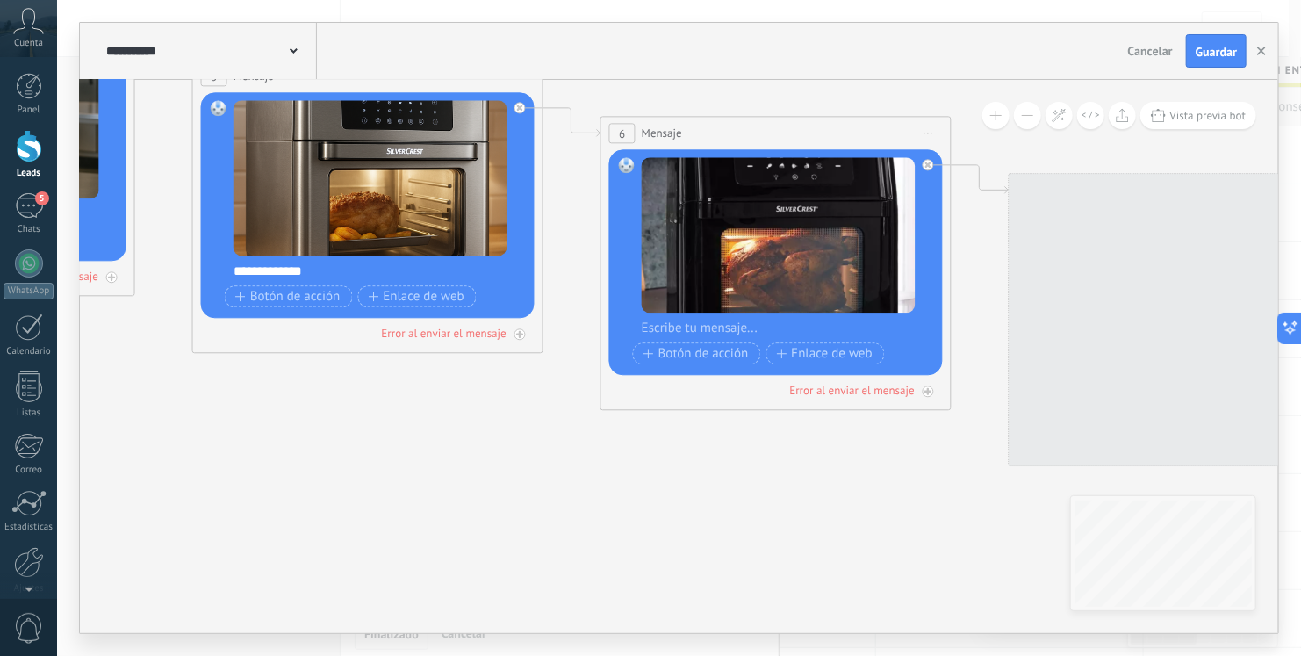
drag, startPoint x: 761, startPoint y: 467, endPoint x: 227, endPoint y: 396, distance: 538.7
click at [227, 396] on icon at bounding box center [545, 177] width 5264 height 1685
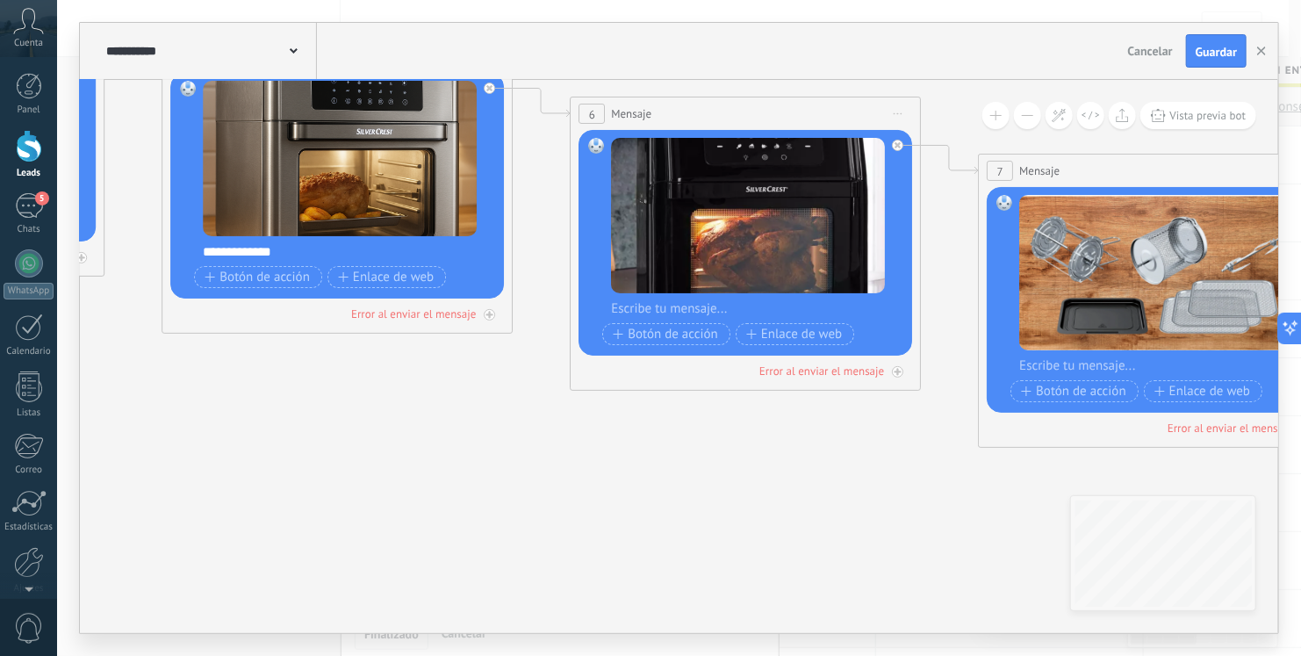
click at [689, 312] on div at bounding box center [757, 309] width 292 height 18
click at [213, 256] on div "**********" at bounding box center [349, 252] width 292 height 18
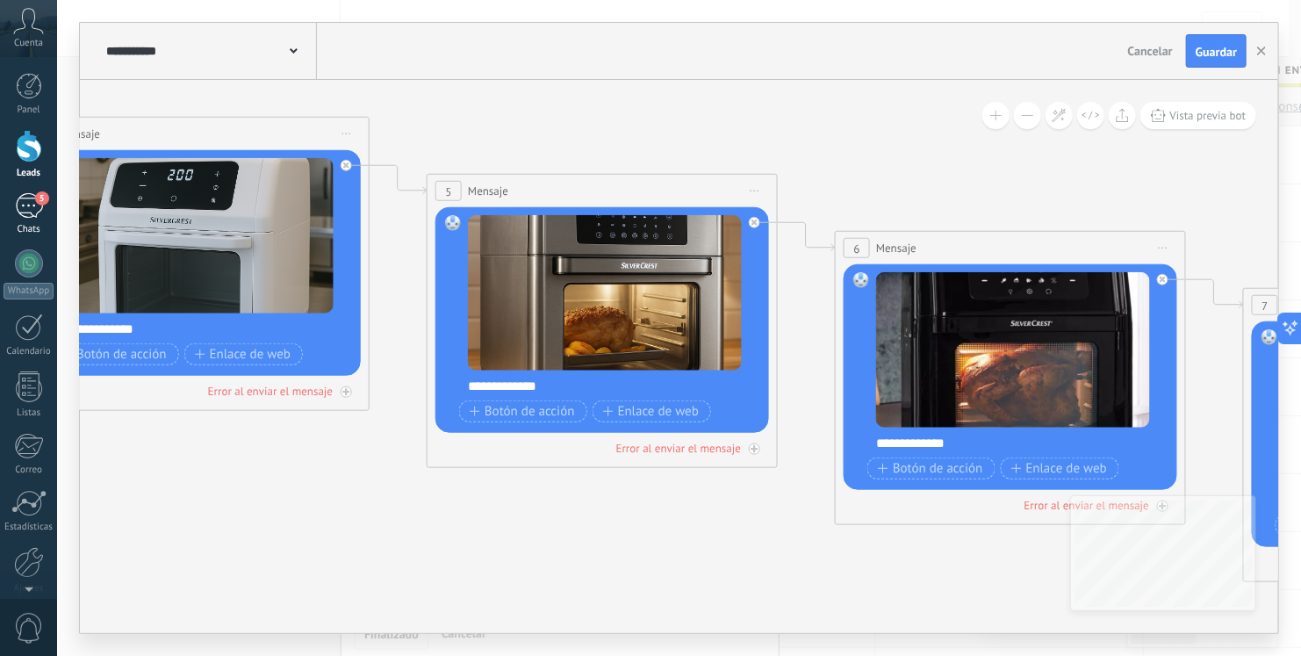
drag, startPoint x: 350, startPoint y: 348, endPoint x: 47, endPoint y: 205, distance: 335.9
click at [47, 205] on body ".abccls-1,.abccls-2{fill-rule:evenodd}.abccls-2{fill:#fff} .abfcls-1{fill:none}…" at bounding box center [650, 328] width 1301 height 656
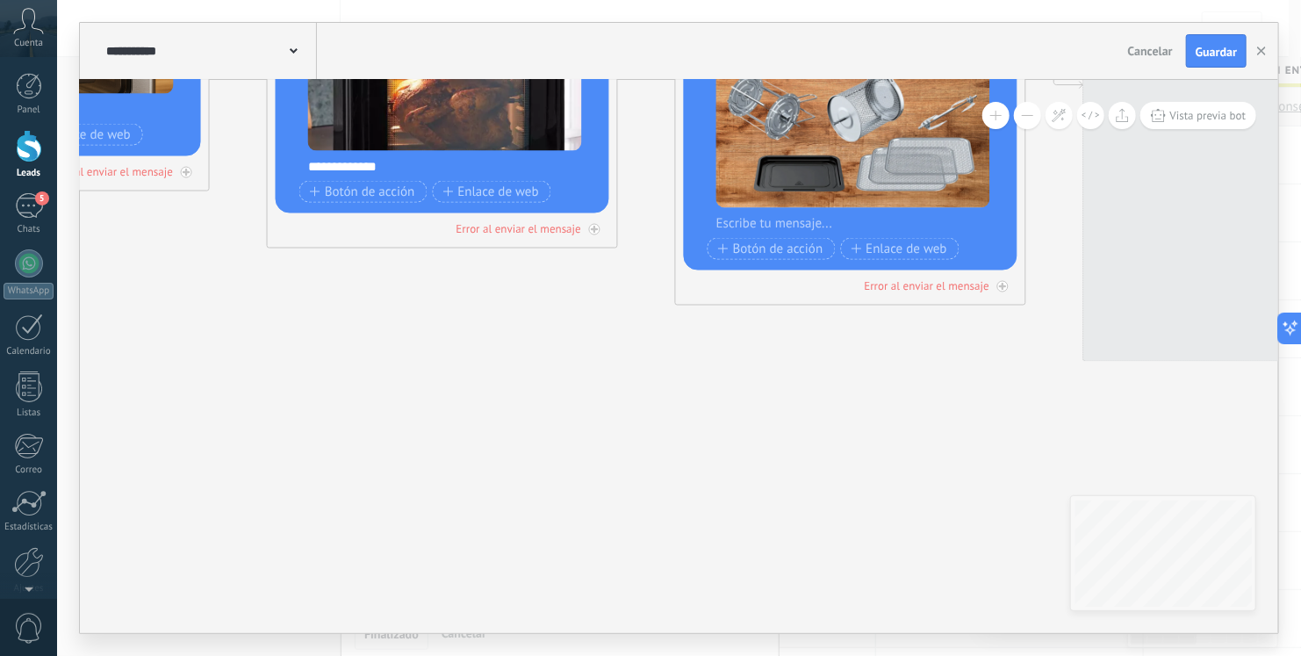
drag, startPoint x: 322, startPoint y: 402, endPoint x: 284, endPoint y: 401, distance: 38.6
click at [271, 398] on icon at bounding box center [212, 15] width 5264 height 1685
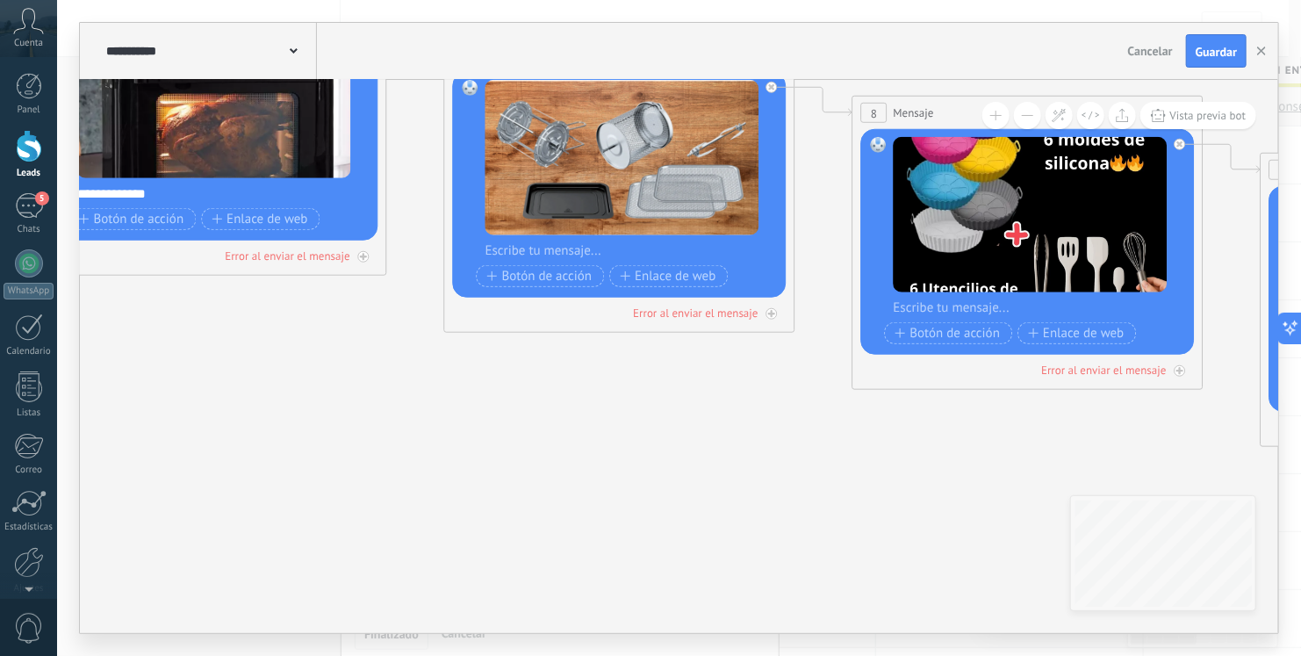
click at [607, 243] on div at bounding box center [632, 251] width 292 height 18
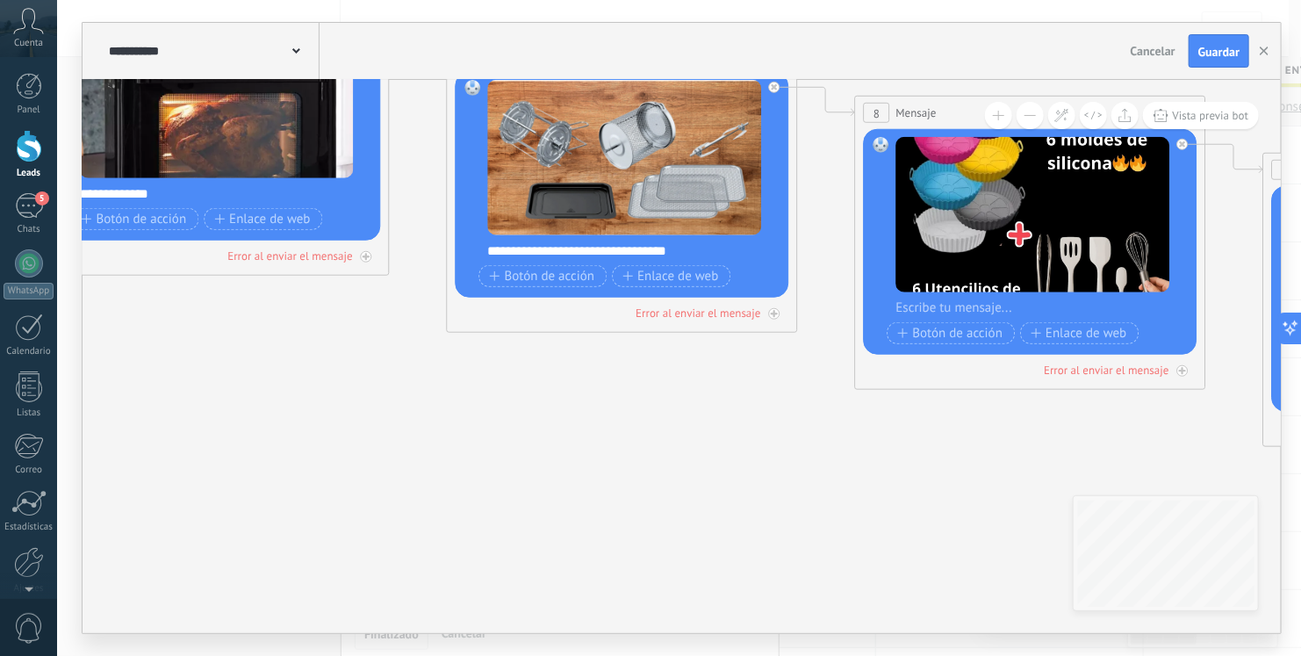
click at [696, 247] on div "**********" at bounding box center [634, 251] width 292 height 18
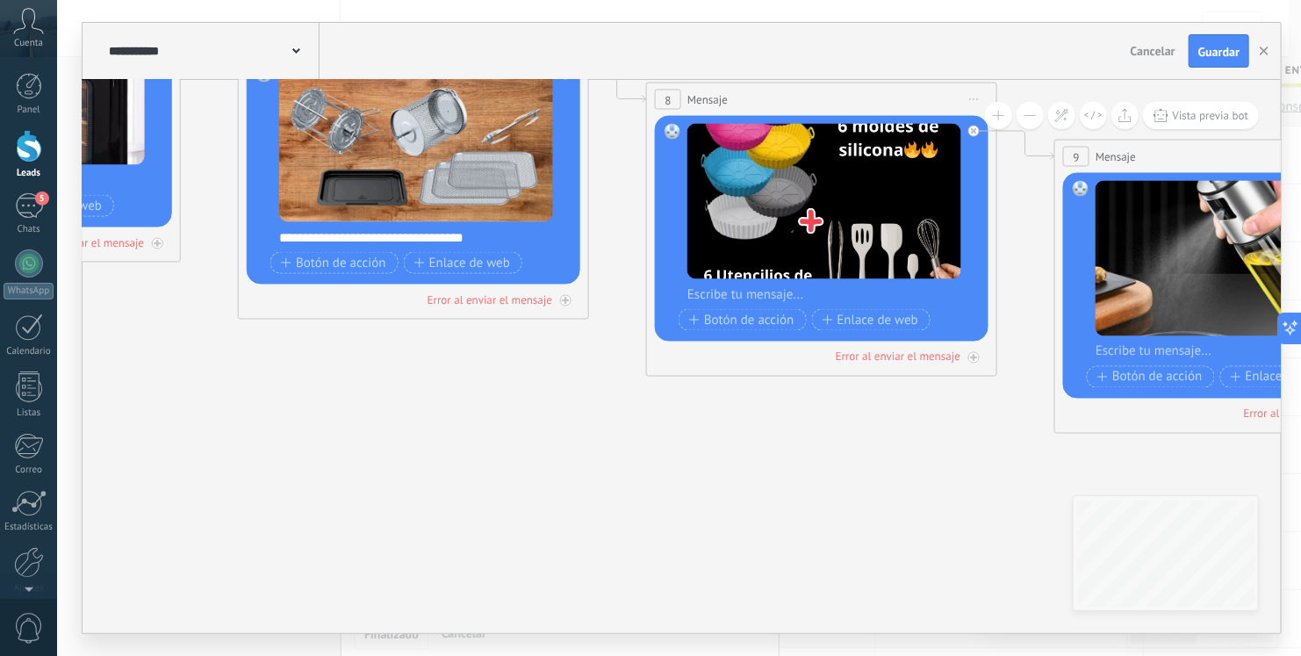
drag, startPoint x: 688, startPoint y: 524, endPoint x: 383, endPoint y: 475, distance: 308.7
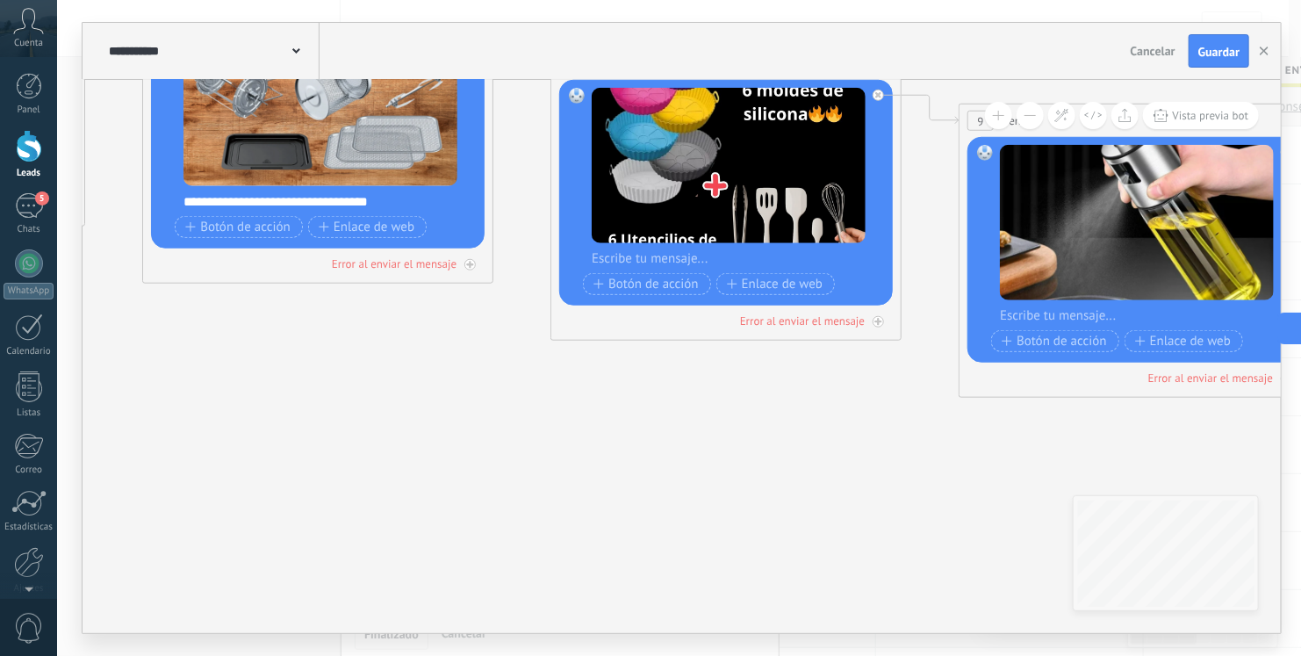
click at [681, 257] on div at bounding box center [738, 259] width 292 height 18
paste div
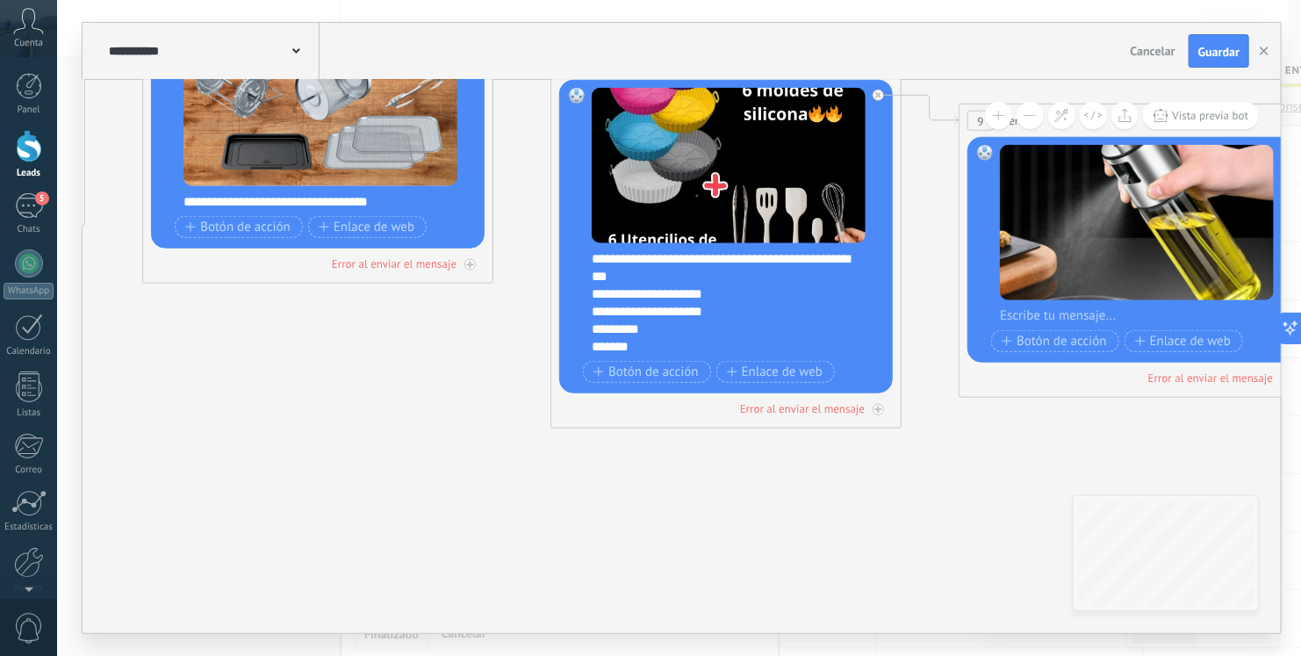
click at [652, 271] on div "**********" at bounding box center [738, 302] width 292 height 105
click at [702, 299] on div "**********" at bounding box center [729, 337] width 275 height 105
click at [681, 349] on div "**********" at bounding box center [723, 348] width 262 height 18
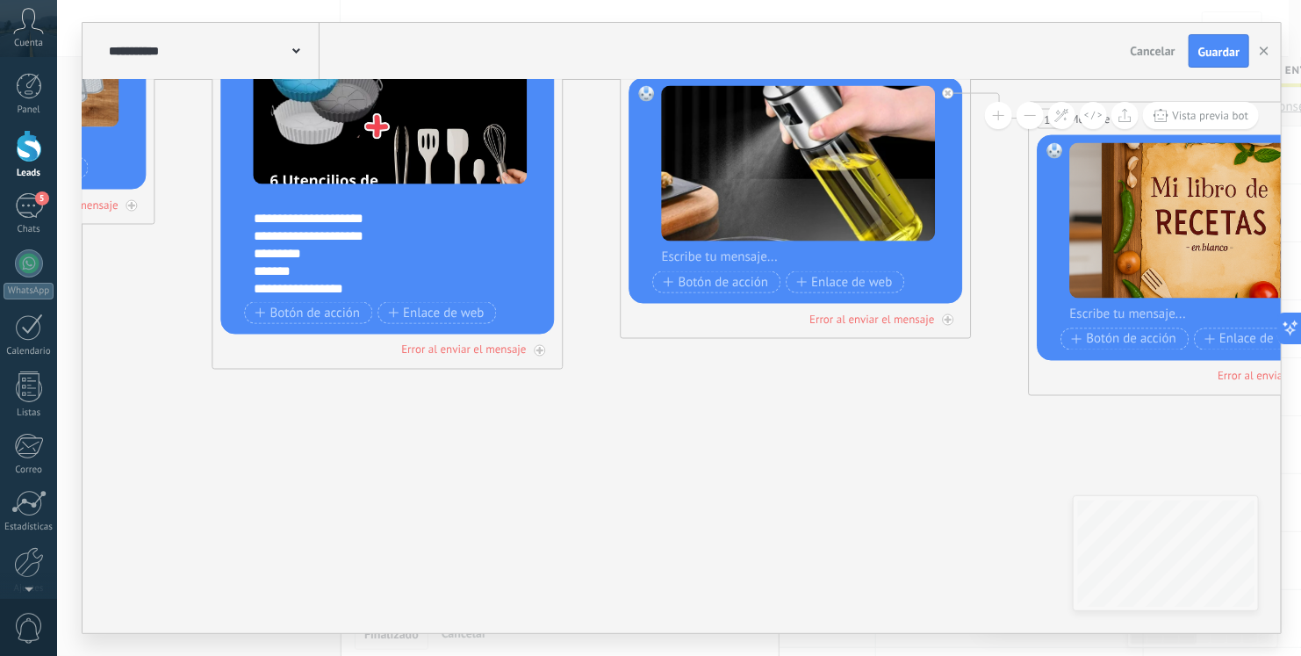
drag, startPoint x: 729, startPoint y: 443, endPoint x: 389, endPoint y: 384, distance: 345.1
click at [731, 252] on div at bounding box center [807, 257] width 292 height 18
paste div
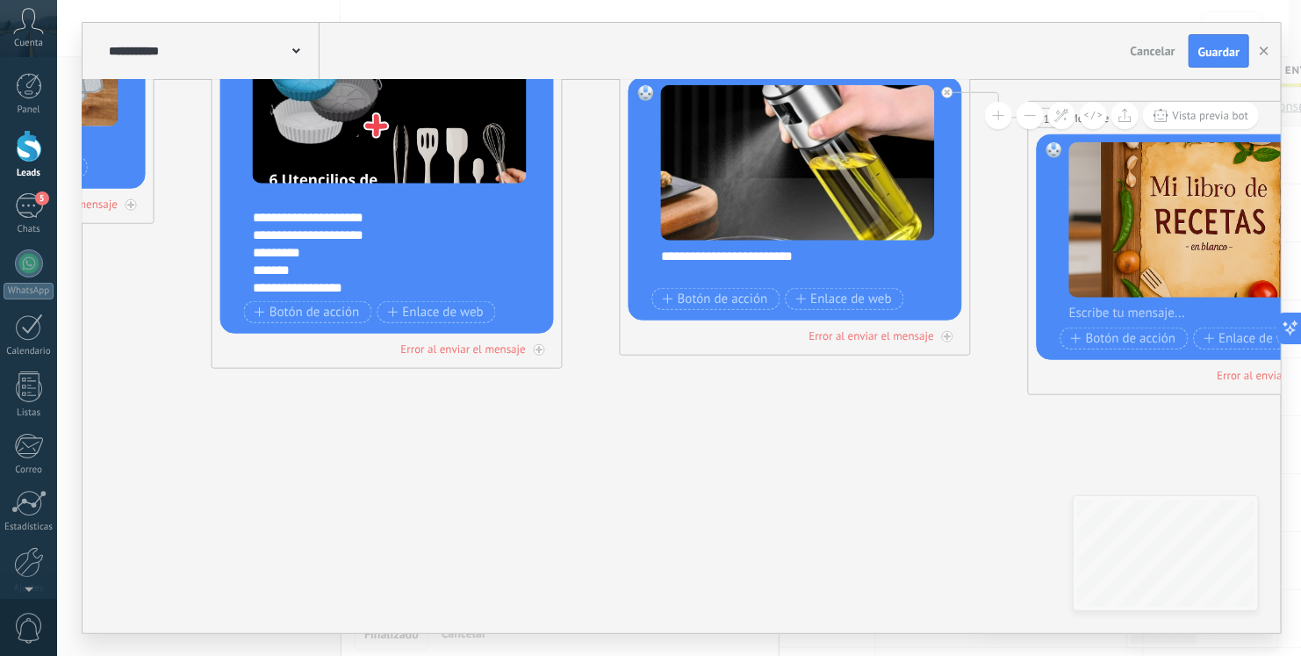
click at [1109, 317] on div at bounding box center [1216, 314] width 292 height 18
paste div
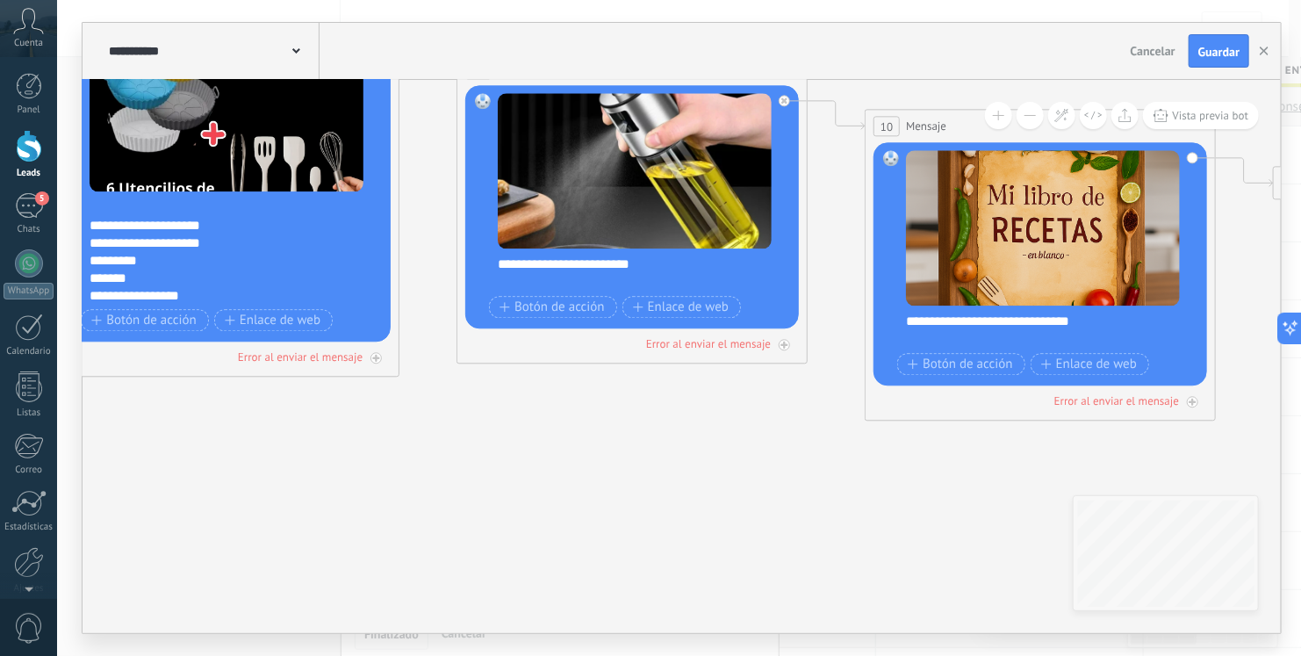
drag, startPoint x: 924, startPoint y: 458, endPoint x: 737, endPoint y: 461, distance: 187.1
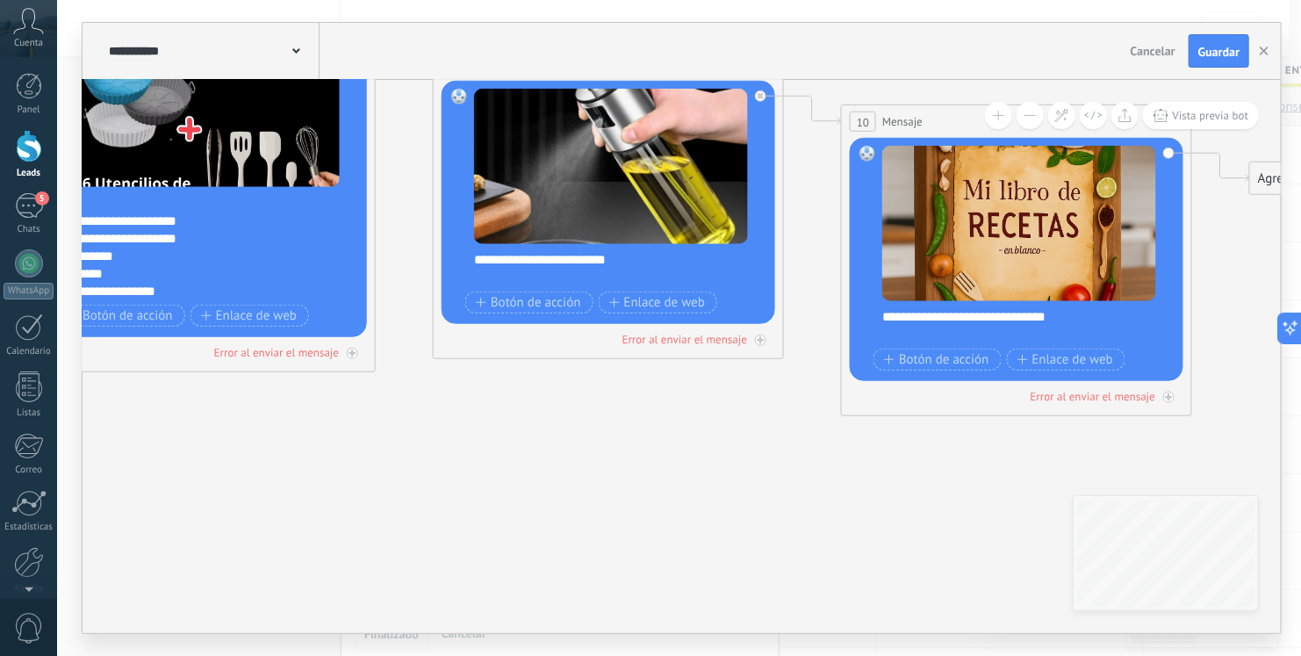
click at [885, 316] on div "**********" at bounding box center [1029, 325] width 292 height 35
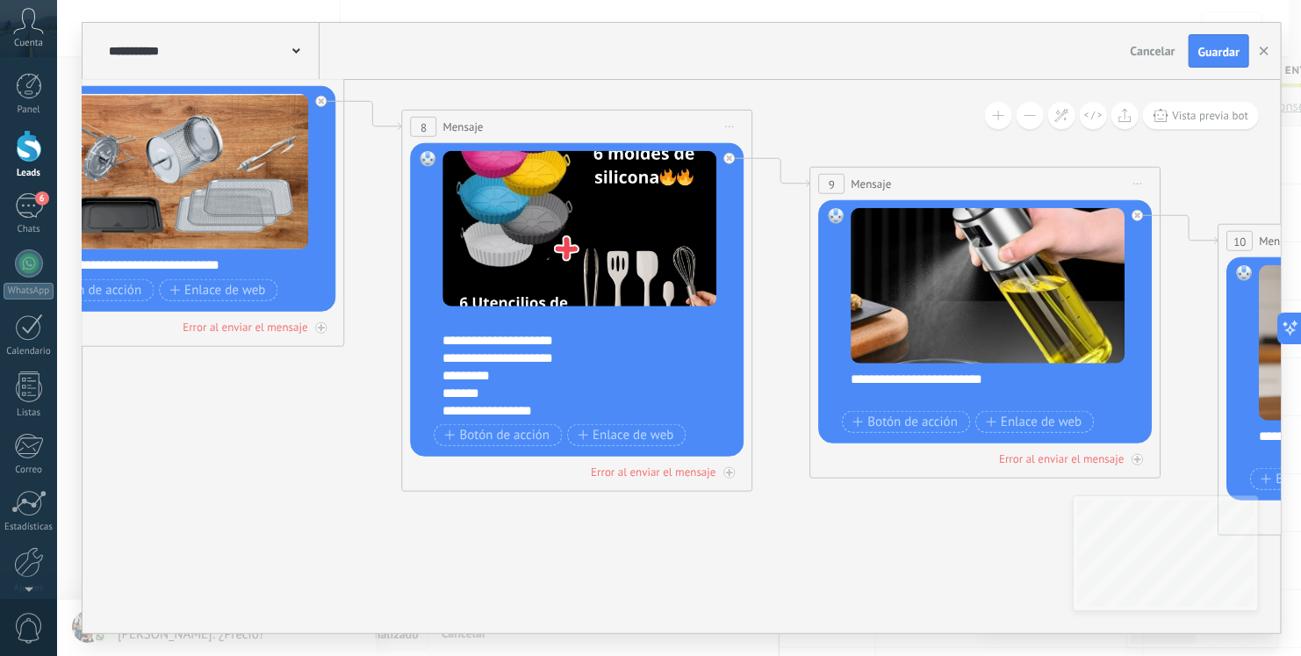
click at [1081, 578] on div "**********" at bounding box center [682, 356] width 1199 height 553
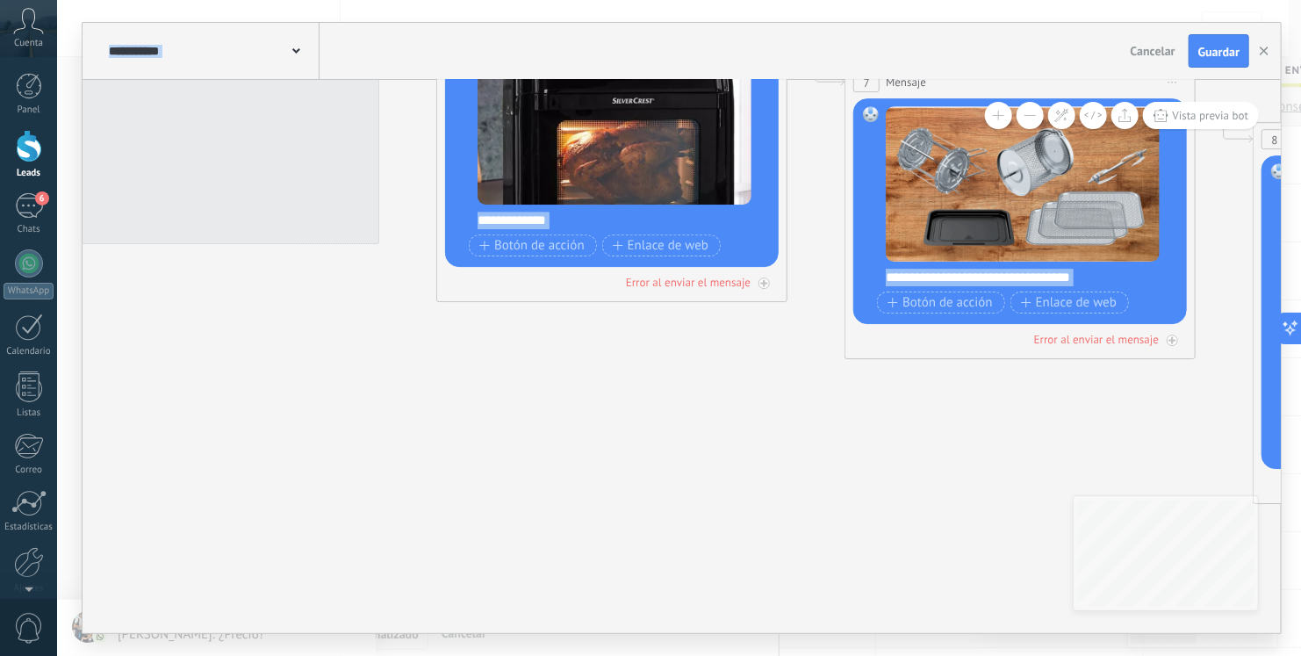
click at [1113, 506] on div "**********" at bounding box center [682, 356] width 1199 height 553
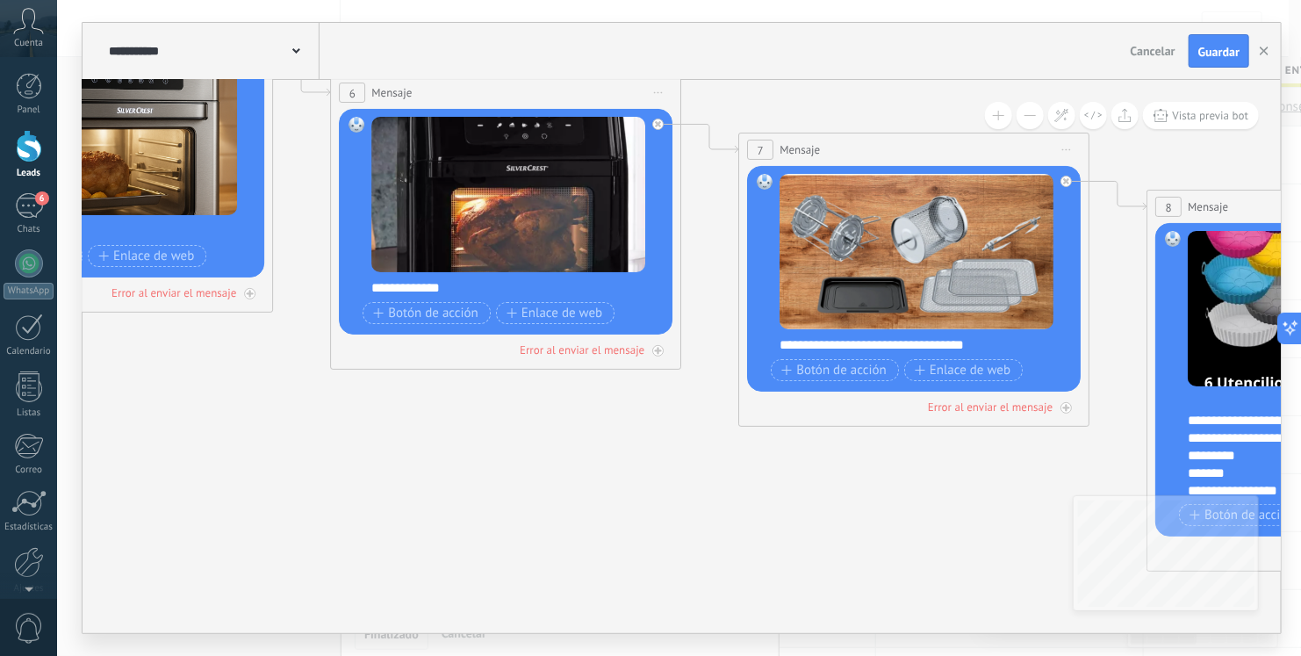
drag, startPoint x: 673, startPoint y: 423, endPoint x: 603, endPoint y: 472, distance: 85.0
click at [191, 426] on icon at bounding box center [275, 136] width 5264 height 1685
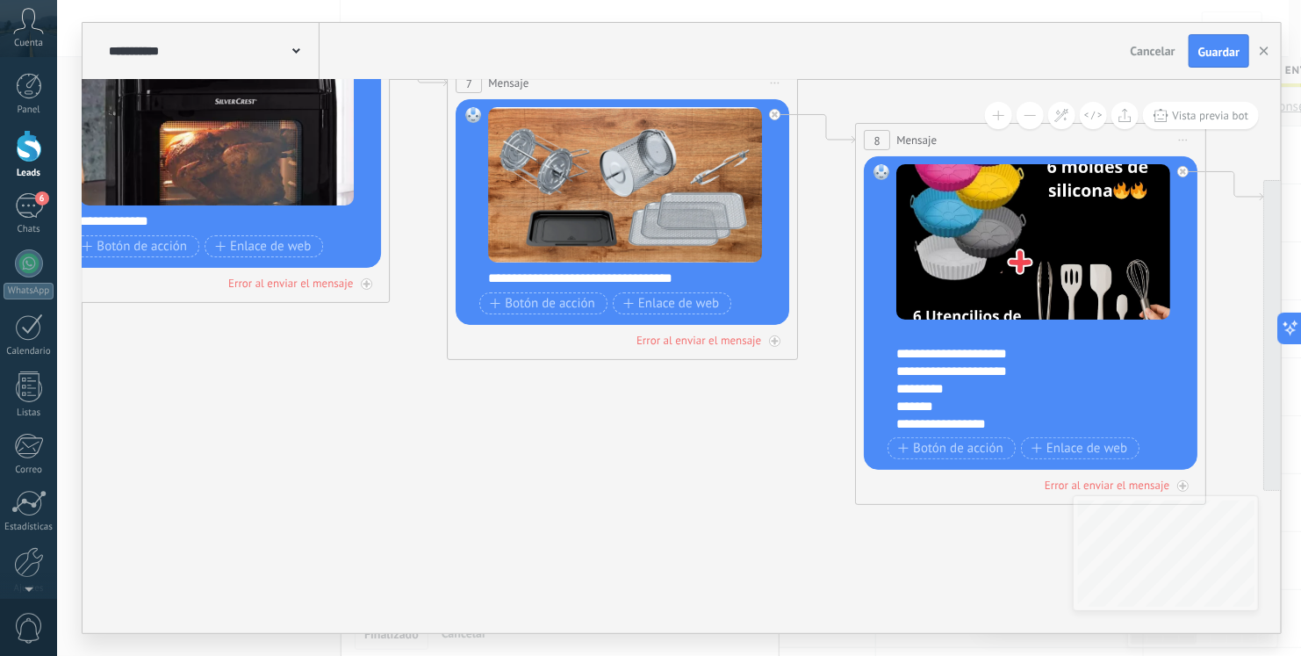
drag, startPoint x: 603, startPoint y: 472, endPoint x: 289, endPoint y: 427, distance: 317.7
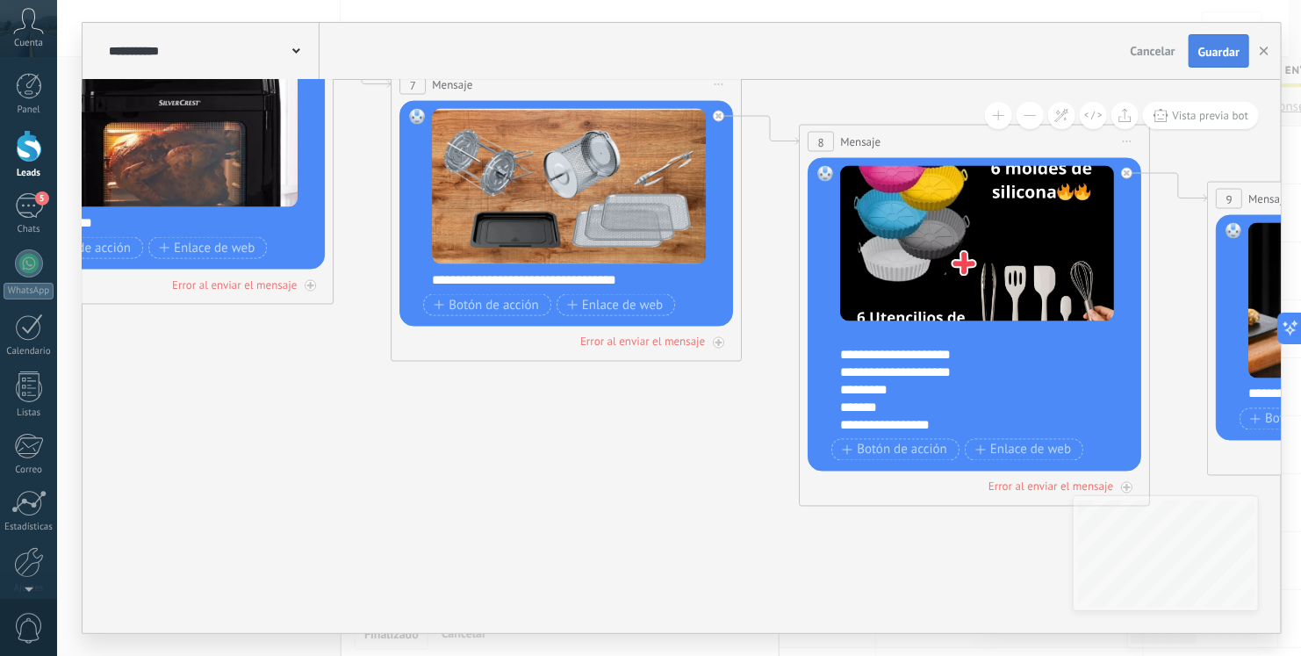
click at [1218, 47] on span "Guardar" at bounding box center [1219, 52] width 41 height 12
click at [1225, 48] on div "Guardar" at bounding box center [1219, 51] width 41 height 12
click at [1268, 51] on icon "button" at bounding box center [1264, 51] width 9 height 9
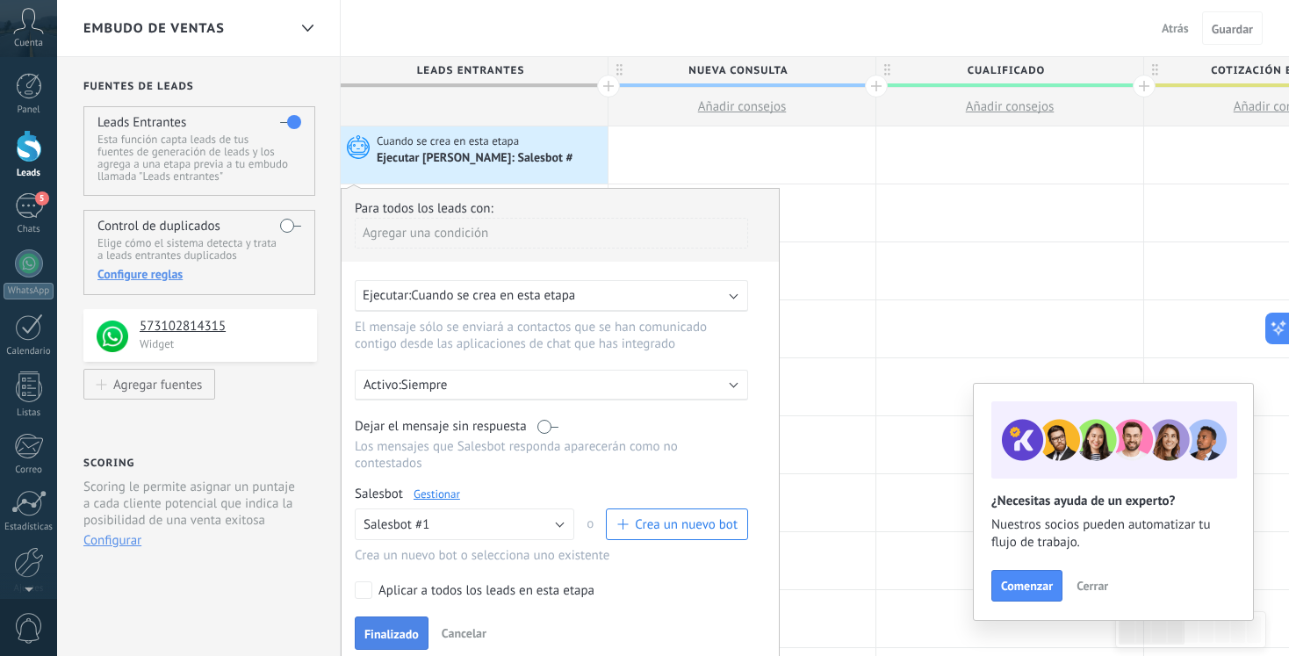
click at [406, 628] on span "Finalizado" at bounding box center [391, 634] width 54 height 12
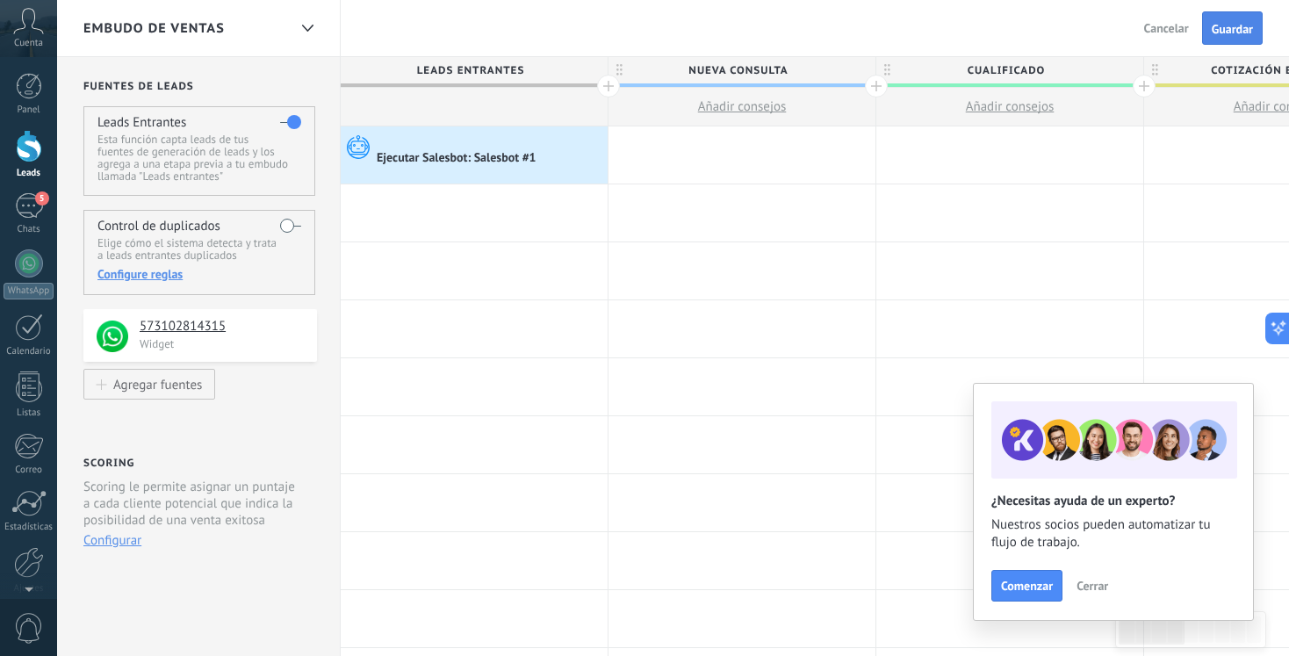
click at [1222, 25] on span "Guardar" at bounding box center [1232, 29] width 41 height 12
click at [519, 162] on div "Ejecutar Salesbot: Salesbot #1" at bounding box center [458, 159] width 162 height 16
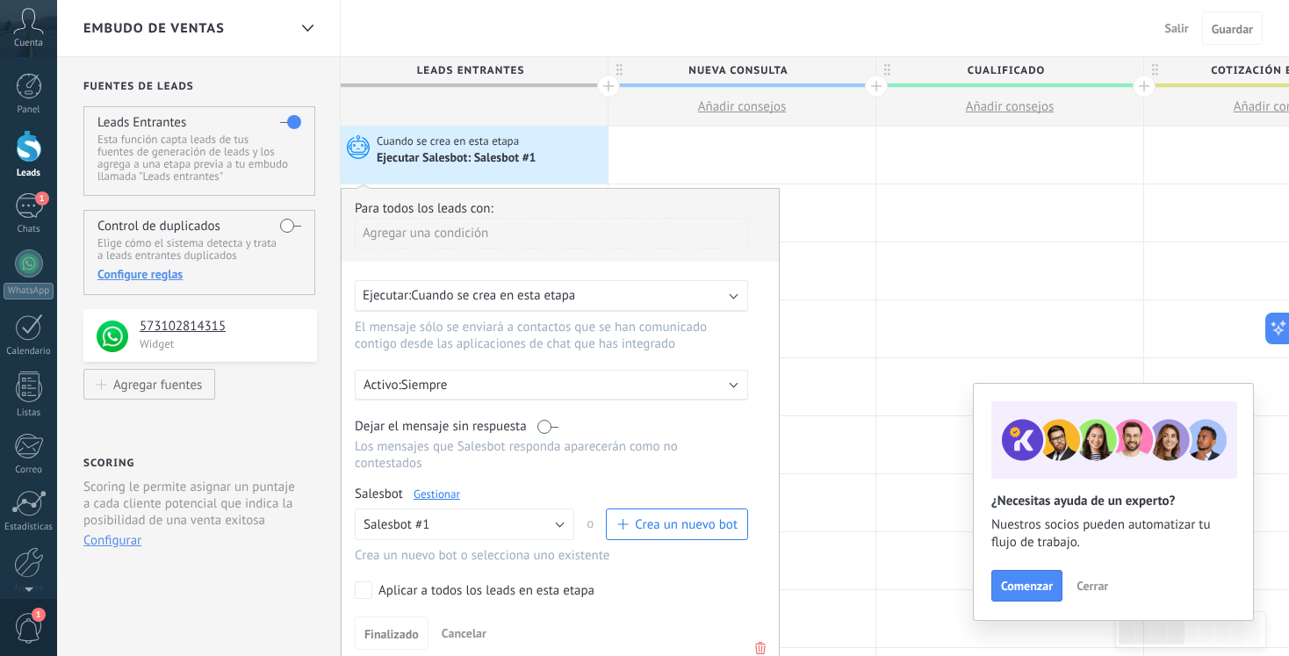
click at [452, 487] on link "Gestionar" at bounding box center [437, 494] width 47 height 15
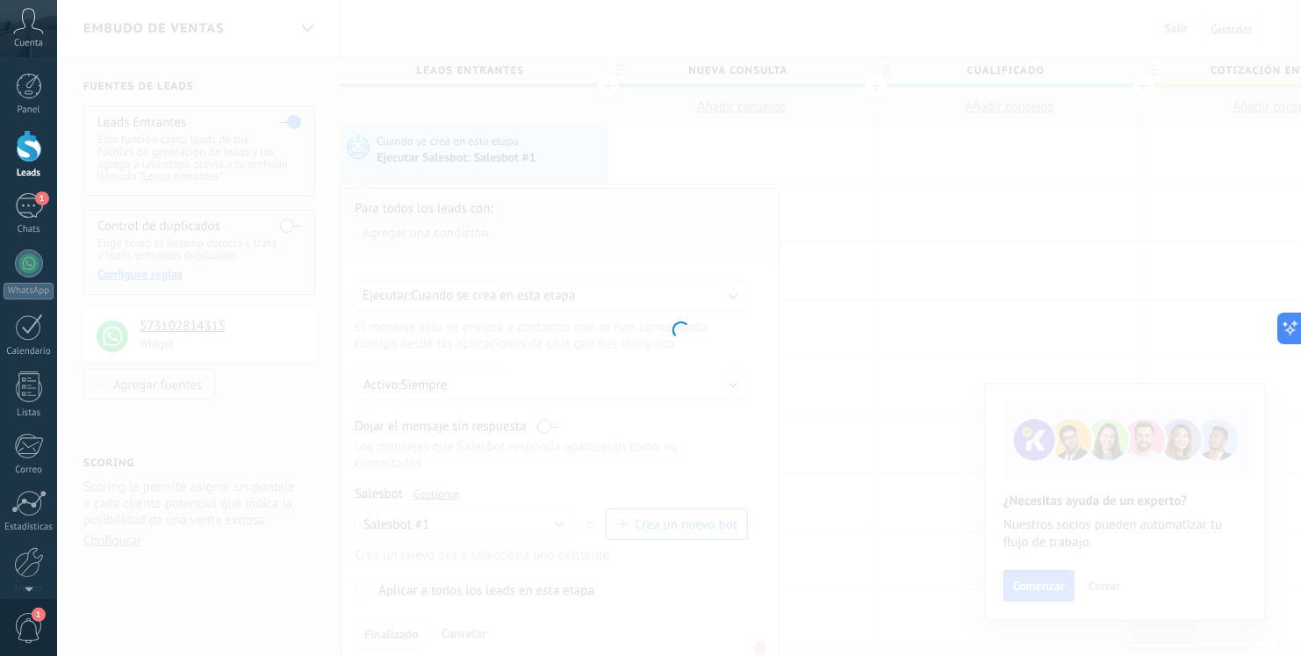
type input "**********"
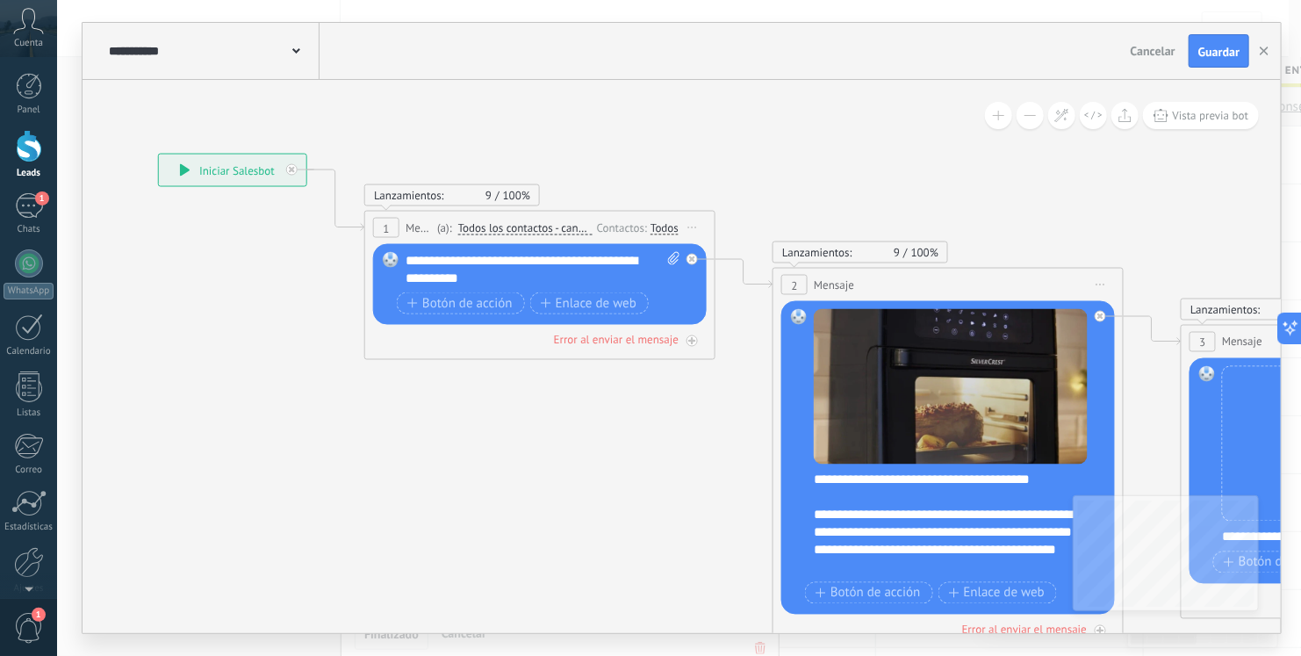
drag, startPoint x: 621, startPoint y: 496, endPoint x: 200, endPoint y: 372, distance: 438.5
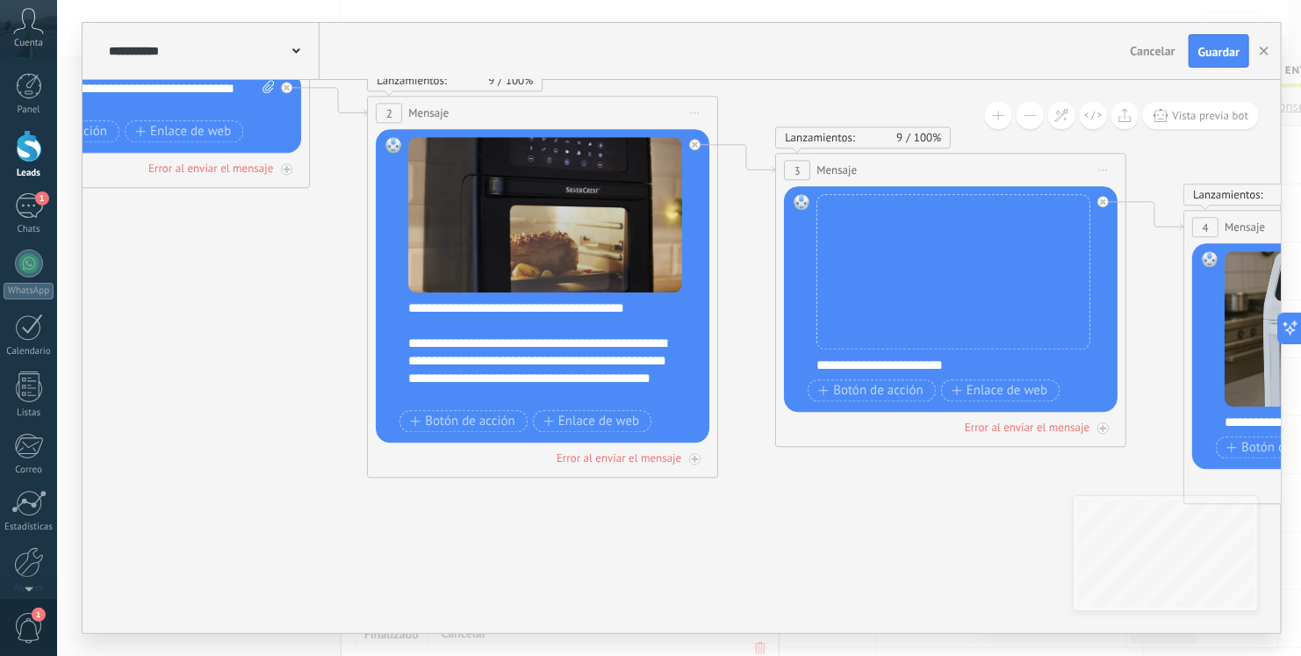
drag, startPoint x: 531, startPoint y: 530, endPoint x: 202, endPoint y: 388, distance: 358.7
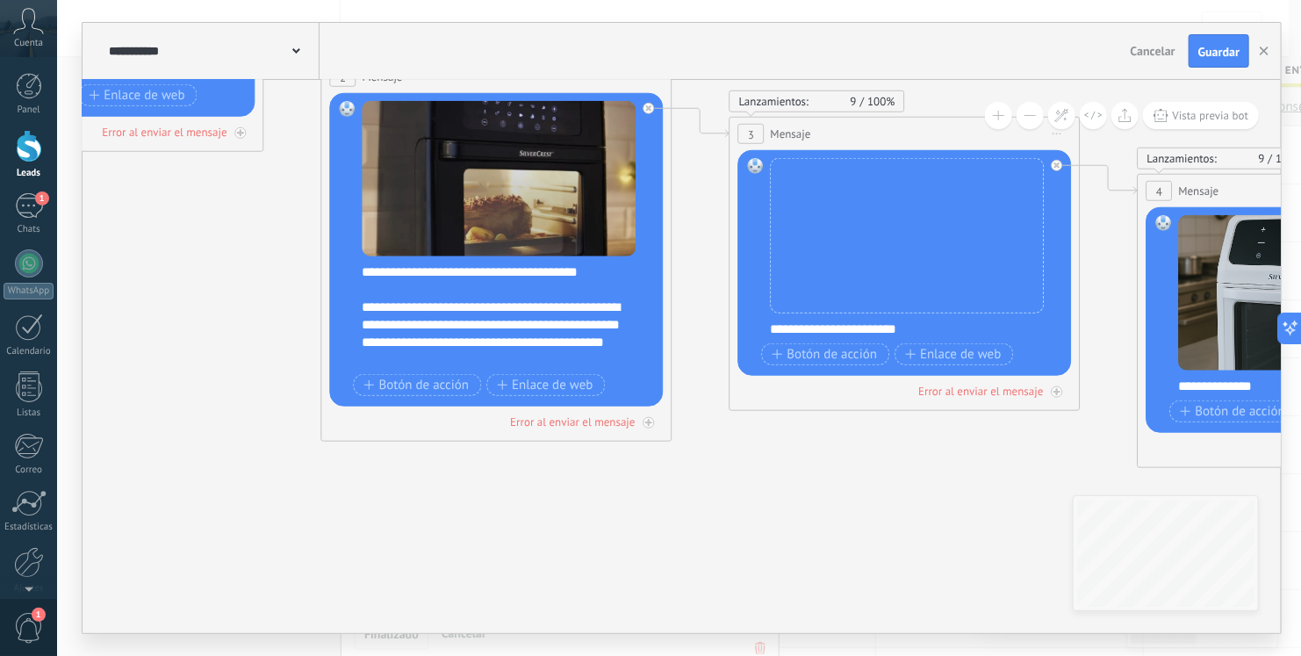
drag, startPoint x: 742, startPoint y: 552, endPoint x: 231, endPoint y: 435, distance: 524.5
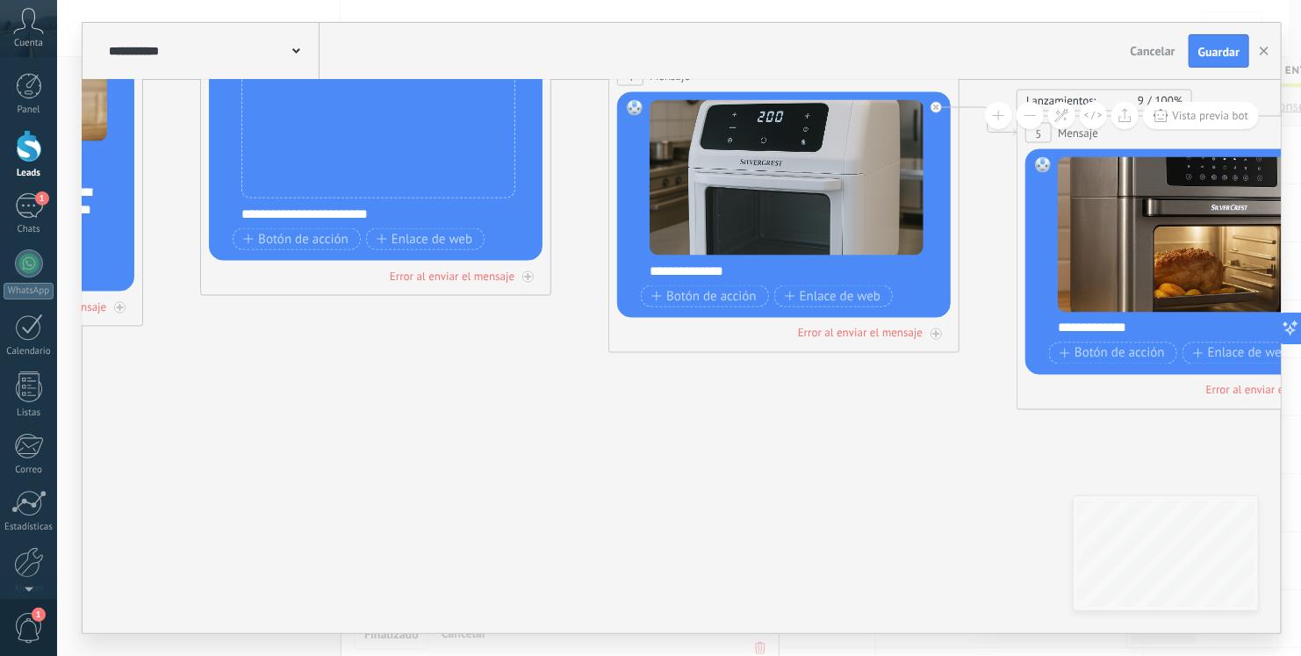
click at [311, 393] on icon at bounding box center [1293, 249] width 5111 height 1716
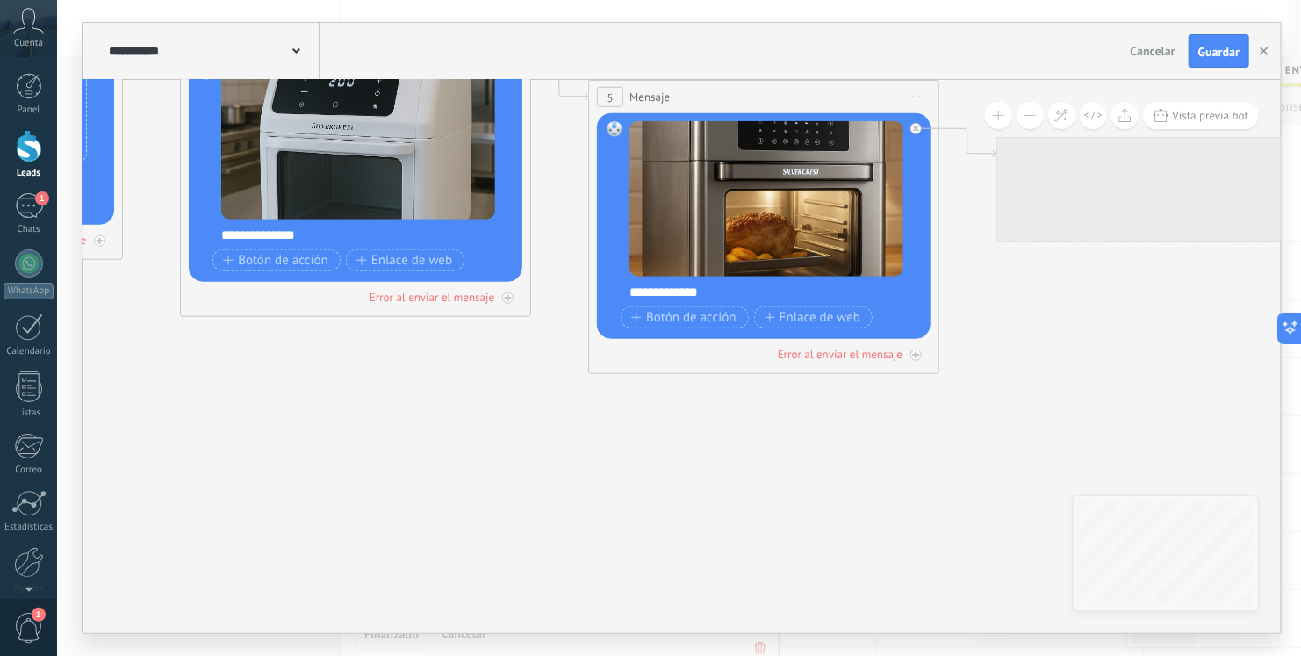
click at [544, 413] on icon at bounding box center [865, 213] width 5111 height 1716
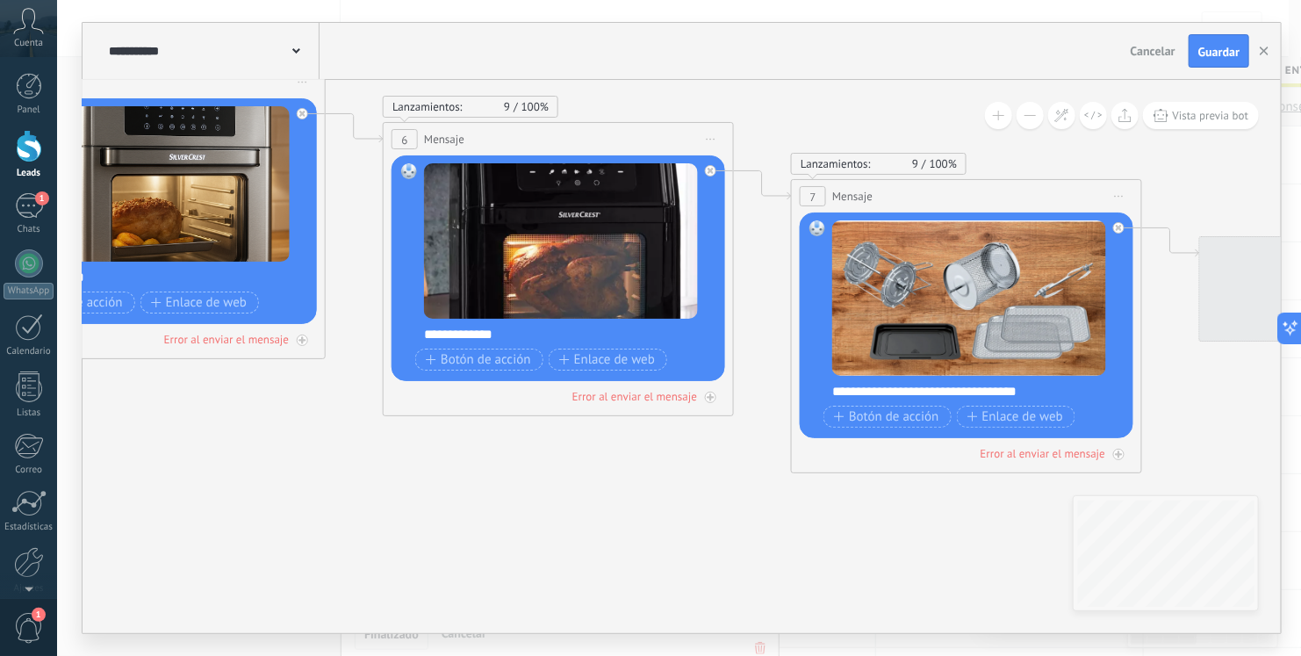
drag, startPoint x: 551, startPoint y: 413, endPoint x: 484, endPoint y: 433, distance: 69.7
click at [484, 433] on icon at bounding box center [251, 198] width 5111 height 1716
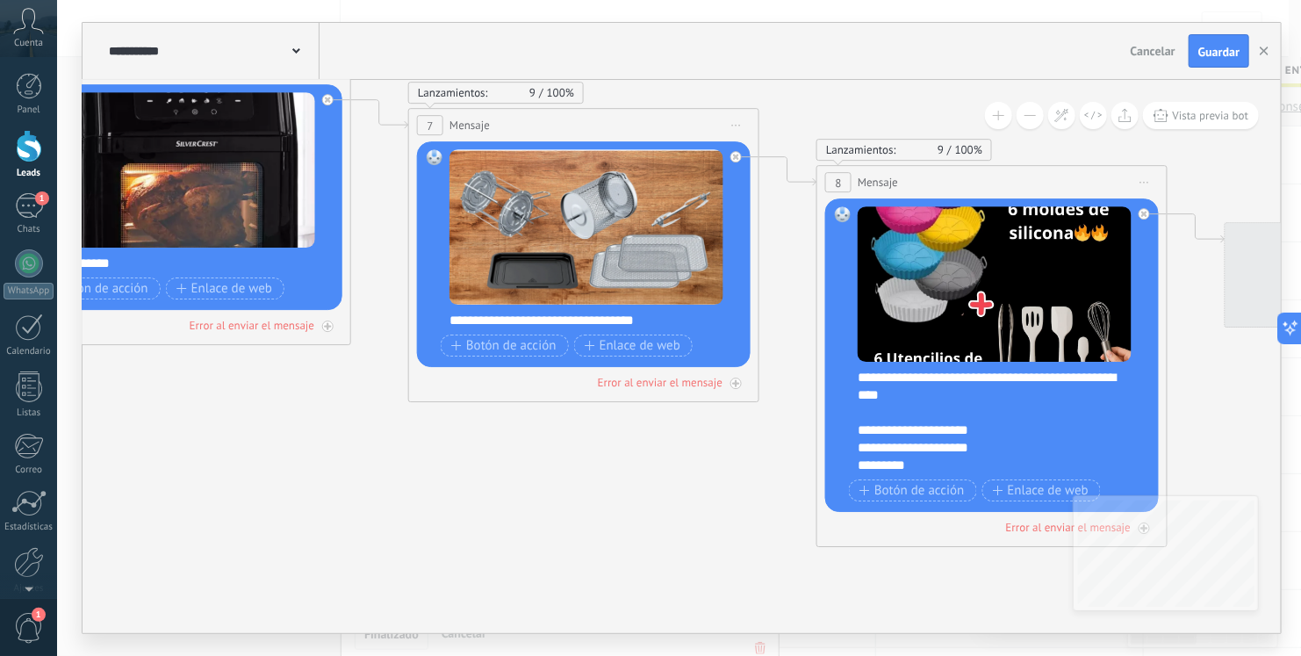
drag, startPoint x: 830, startPoint y: 517, endPoint x: 371, endPoint y: 377, distance: 479.5
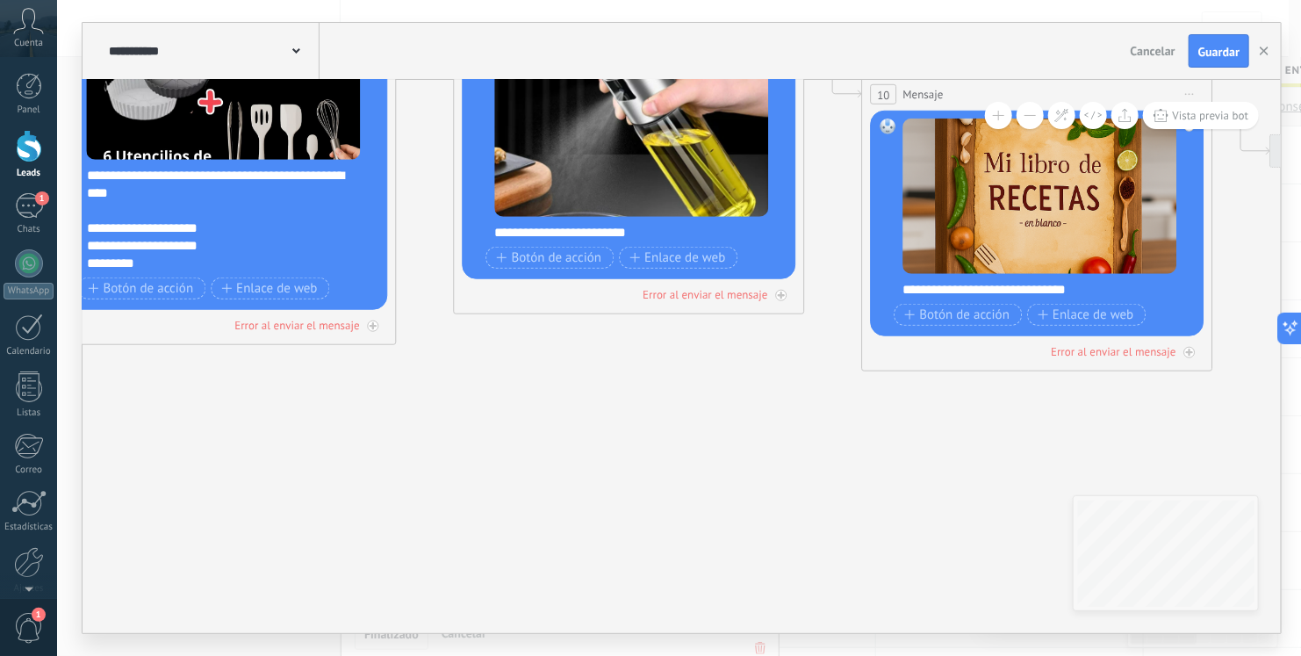
drag, startPoint x: 997, startPoint y: 553, endPoint x: 341, endPoint y: 435, distance: 666.6
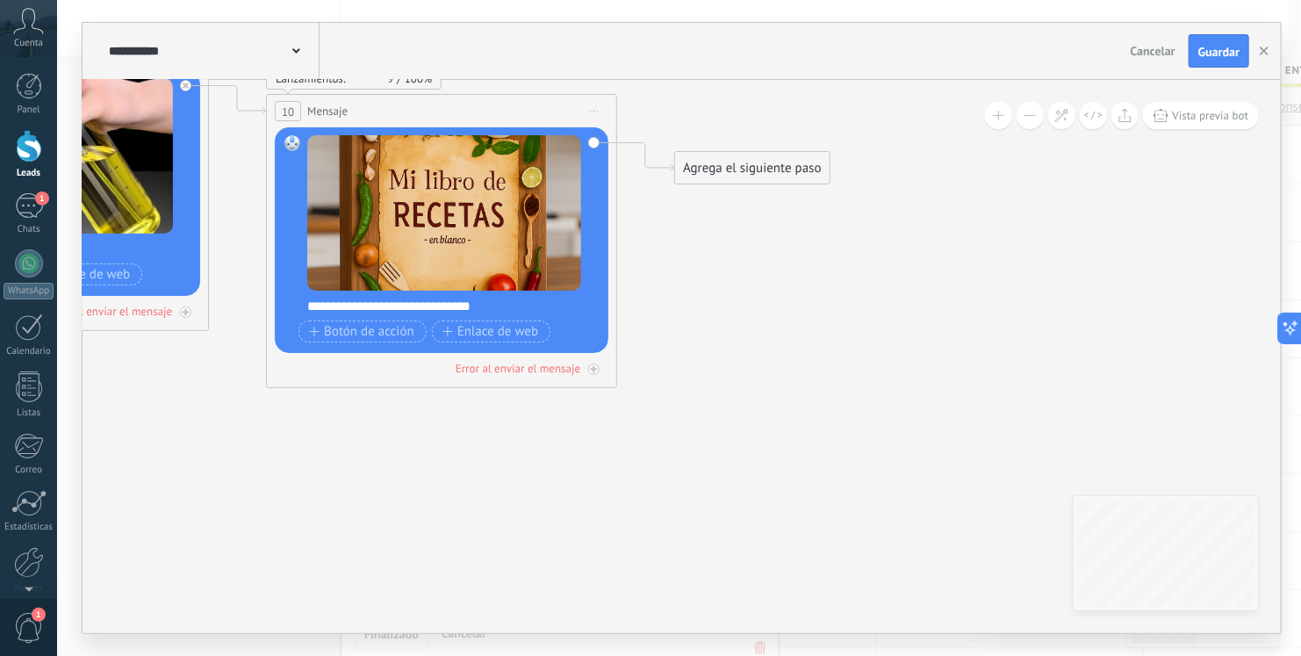
drag, startPoint x: 866, startPoint y: 443, endPoint x: 266, endPoint y: 463, distance: 600.1
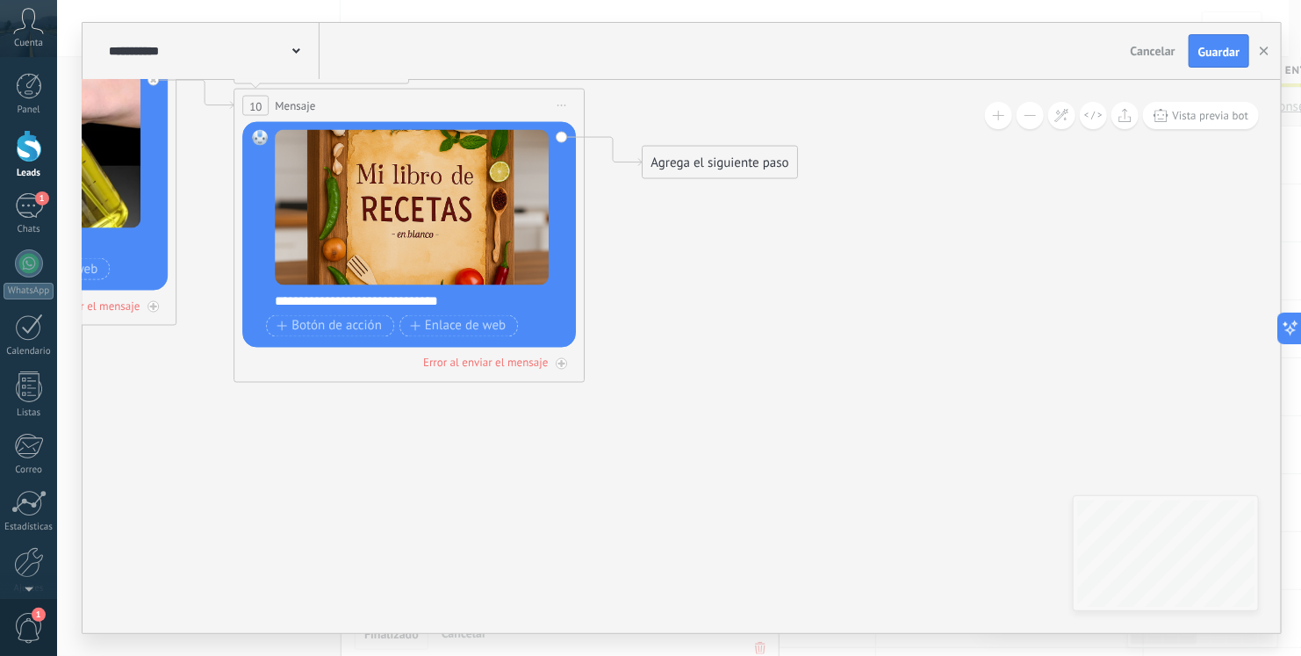
click at [706, 161] on div "Agrega el siguiente paso" at bounding box center [720, 162] width 154 height 29
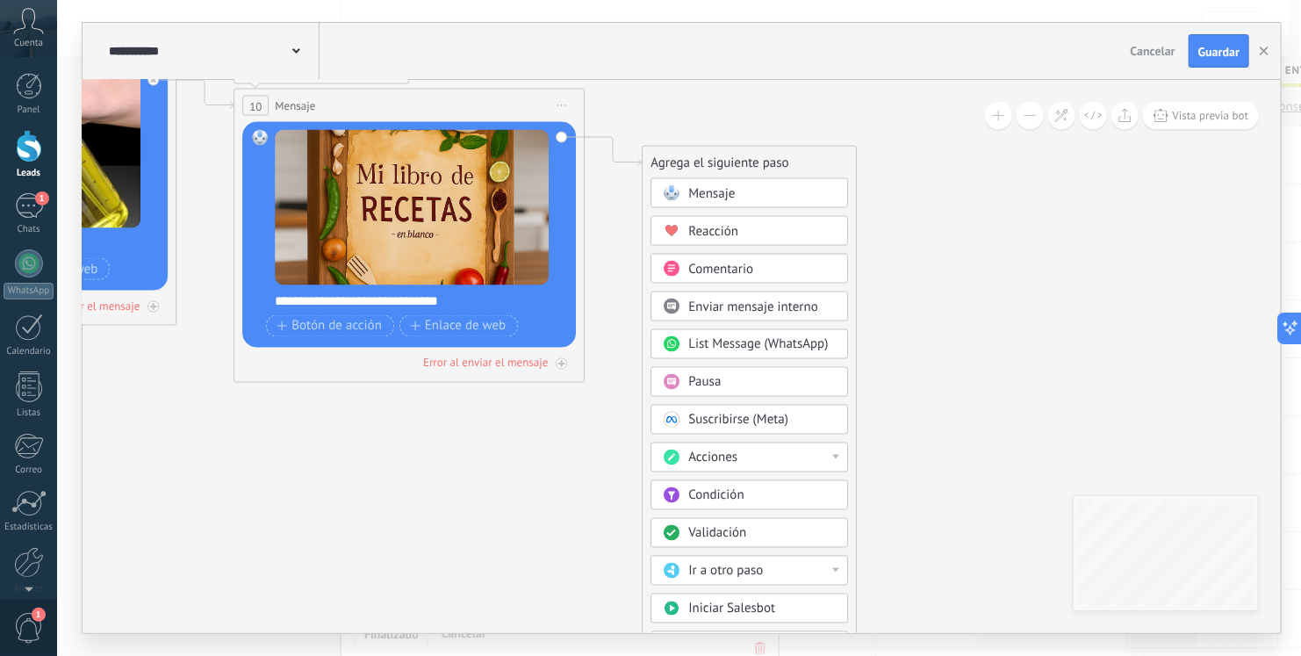
click at [703, 198] on span "Mensaje" at bounding box center [711, 193] width 47 height 17
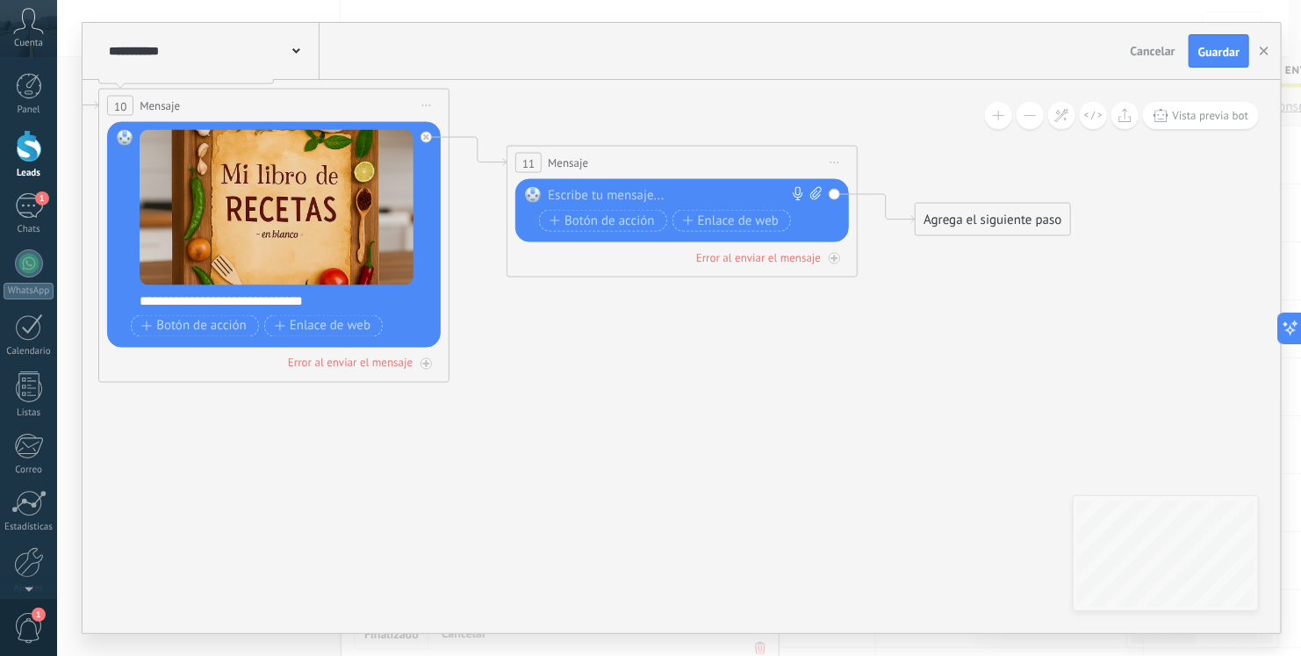
click at [654, 200] on div at bounding box center [678, 196] width 261 height 18
click at [1211, 54] on span "Guardar" at bounding box center [1219, 52] width 41 height 12
click at [1260, 54] on button "button" at bounding box center [1264, 50] width 26 height 33
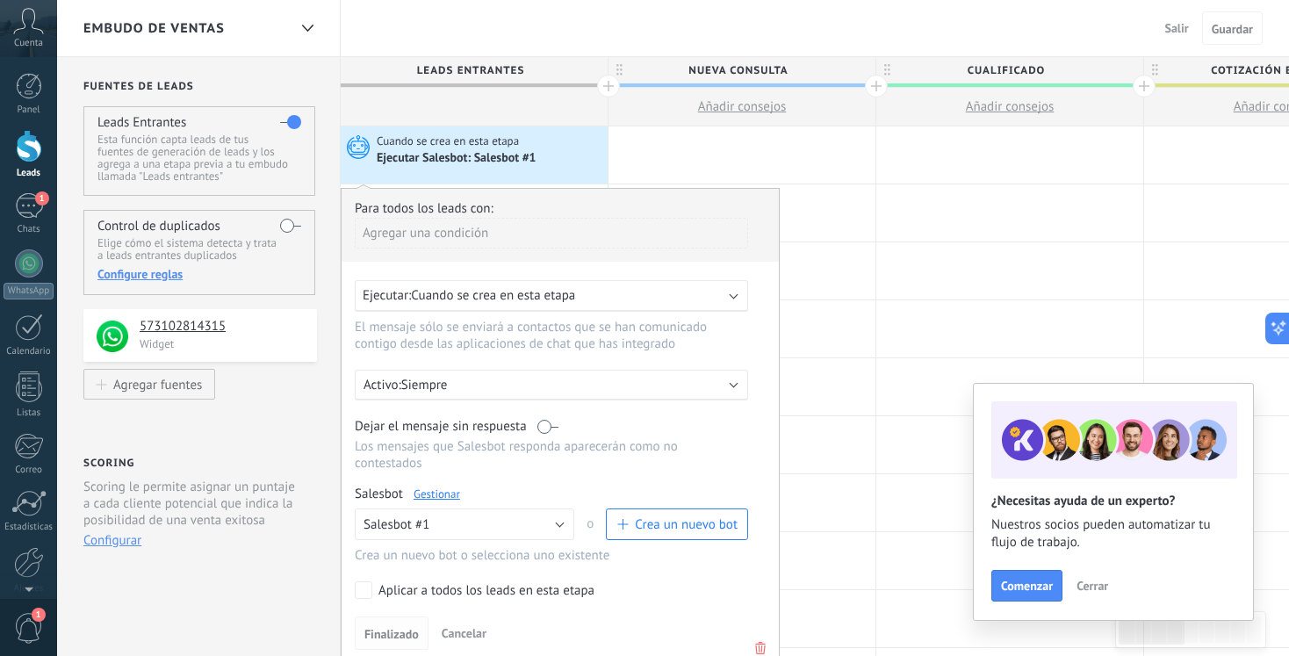
click at [386, 628] on span "Finalizado" at bounding box center [391, 634] width 54 height 12
click at [382, 595] on div "Para todos los leads con: [PERSON_NAME] una condición Ejecutar: Cuando se crea …" at bounding box center [560, 425] width 439 height 475
click at [540, 373] on div "Activo: Siempre" at bounding box center [551, 385] width 393 height 31
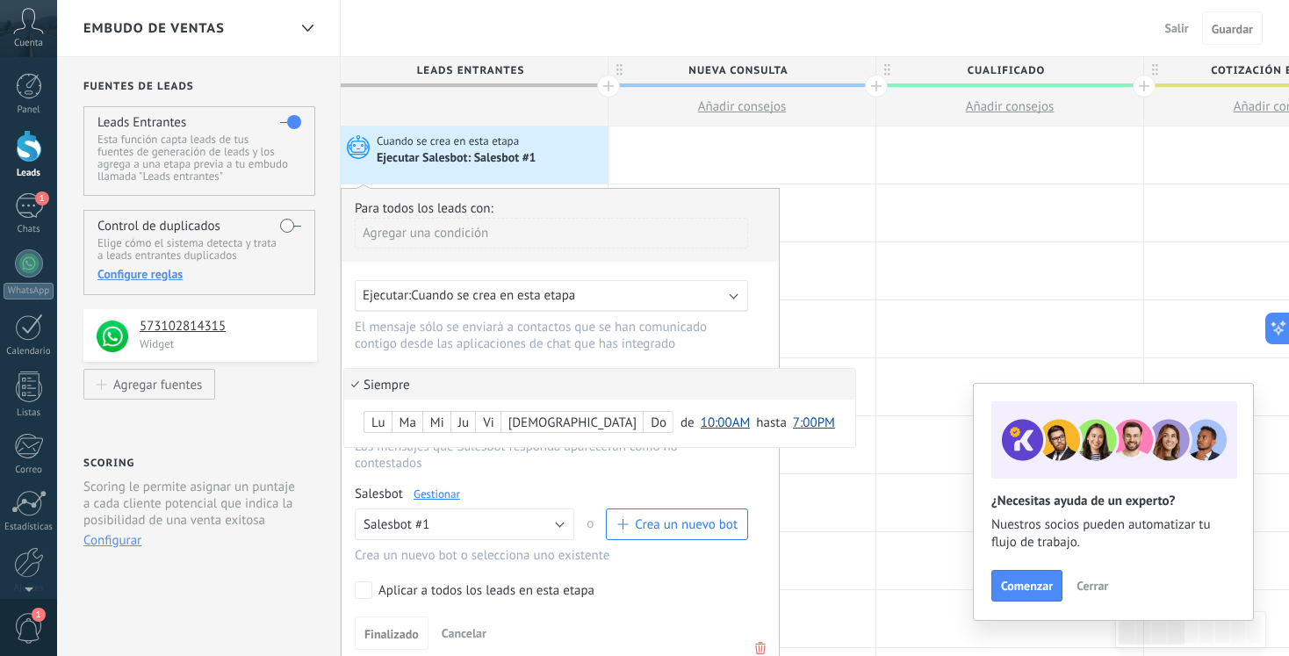
click at [588, 378] on li "Siempre" at bounding box center [599, 384] width 511 height 31
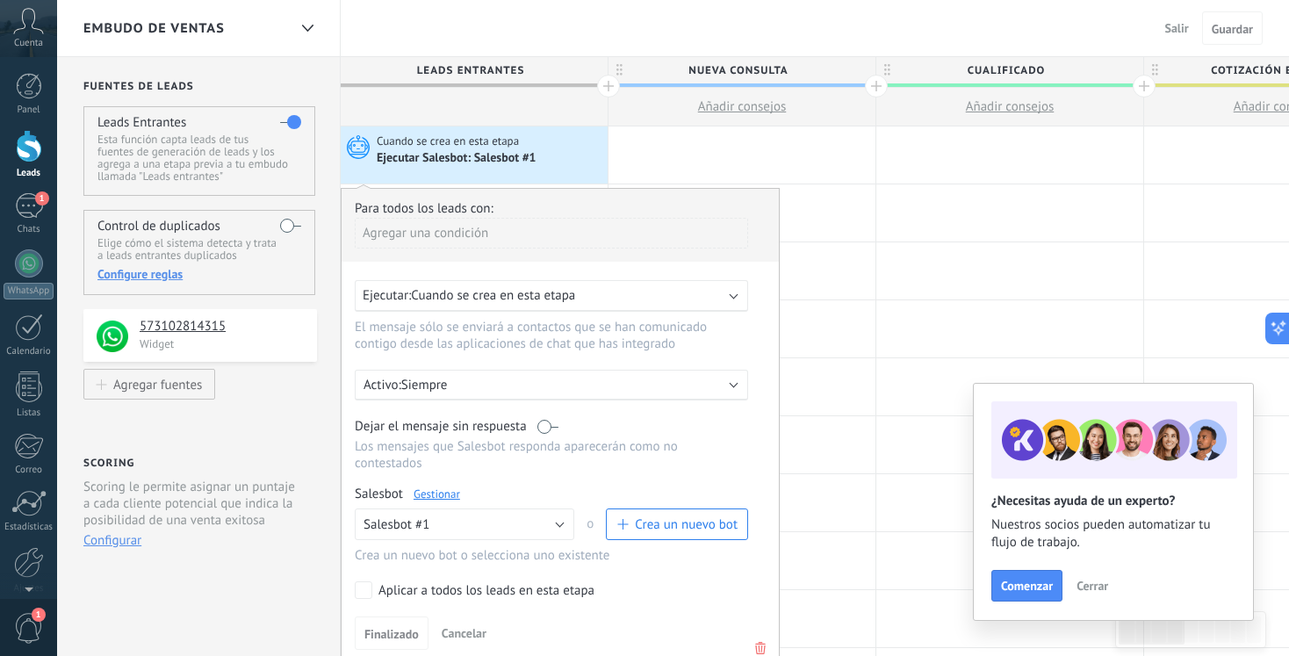
click at [549, 431] on label at bounding box center [547, 426] width 21 height 17
click at [551, 427] on label at bounding box center [547, 426] width 21 height 17
click at [537, 429] on label at bounding box center [547, 426] width 21 height 17
click at [379, 628] on span "Finalizado" at bounding box center [391, 634] width 54 height 12
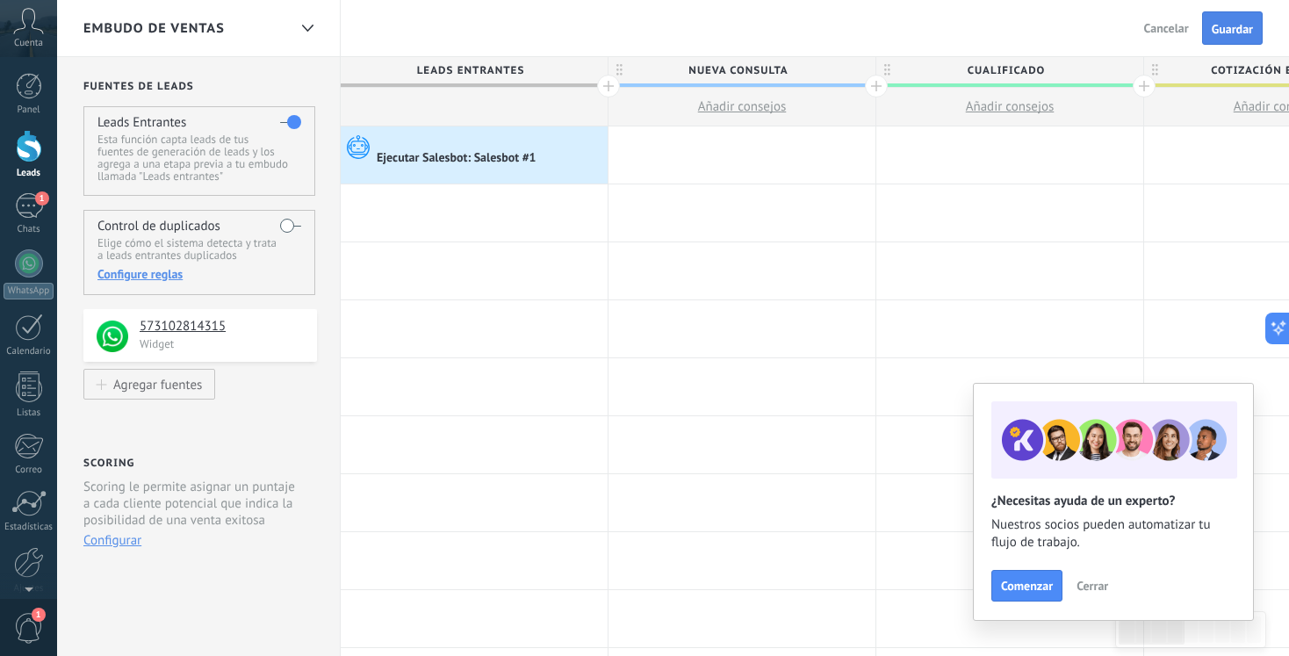
click at [1214, 40] on button "Guardar" at bounding box center [1232, 27] width 61 height 33
click at [442, 145] on span "Cuando se crea en esta etapa" at bounding box center [449, 141] width 145 height 16
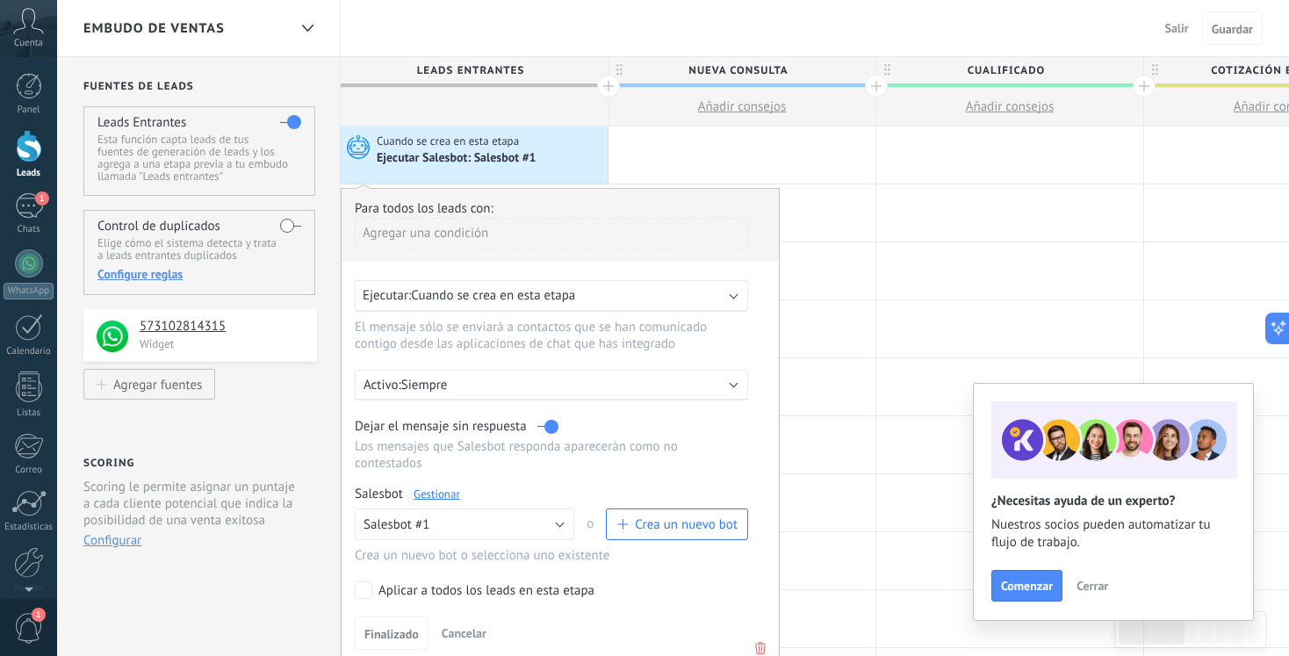
click at [547, 429] on label at bounding box center [547, 426] width 21 height 17
click at [414, 616] on button "Finalizado" at bounding box center [392, 632] width 74 height 33
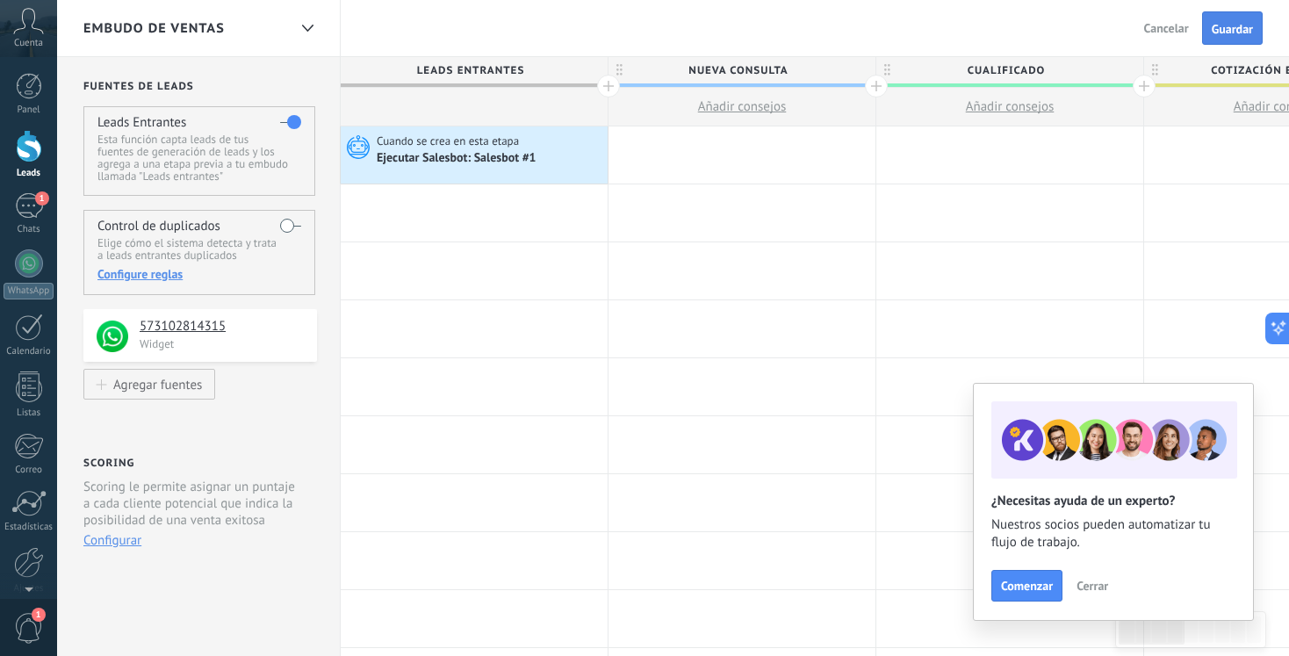
click at [1236, 17] on button "Guardar" at bounding box center [1232, 27] width 61 height 33
click at [23, 196] on div "1" at bounding box center [29, 205] width 28 height 25
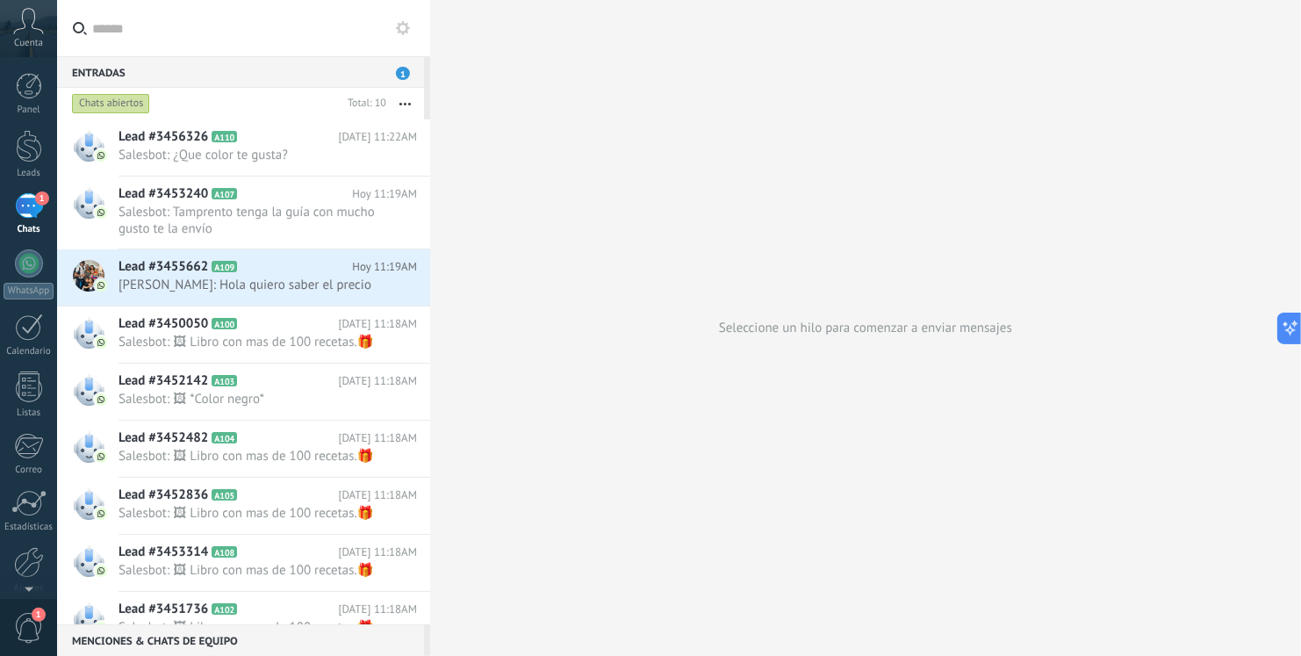
click at [20, 205] on div "1" at bounding box center [29, 205] width 28 height 25
click at [23, 152] on div at bounding box center [29, 146] width 26 height 32
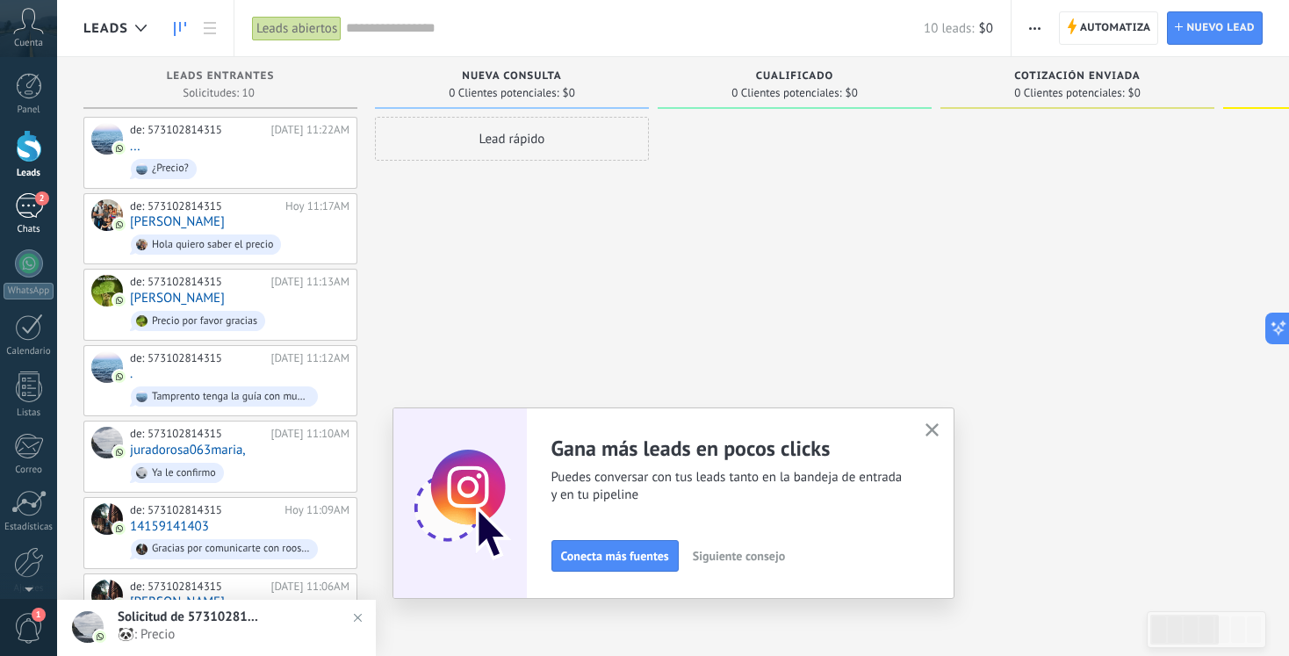
click at [24, 199] on div "2" at bounding box center [29, 205] width 28 height 25
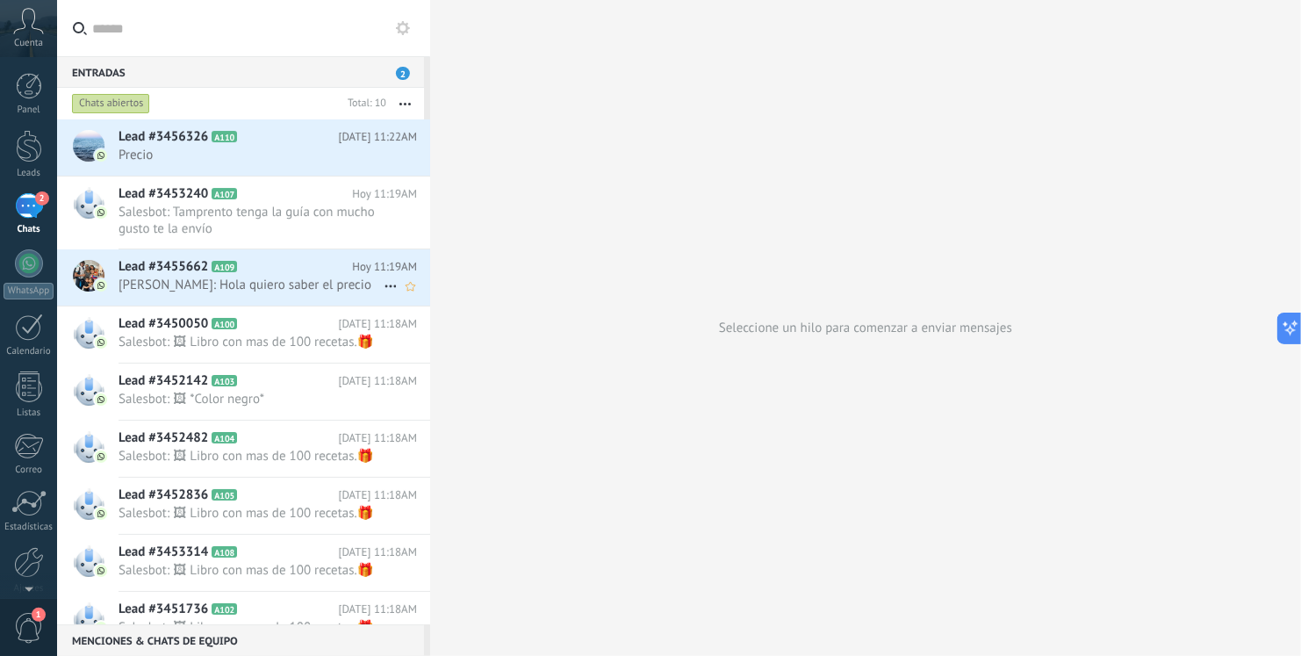
click at [268, 285] on span "[PERSON_NAME]: Hola quiero saber el precio" at bounding box center [251, 285] width 265 height 17
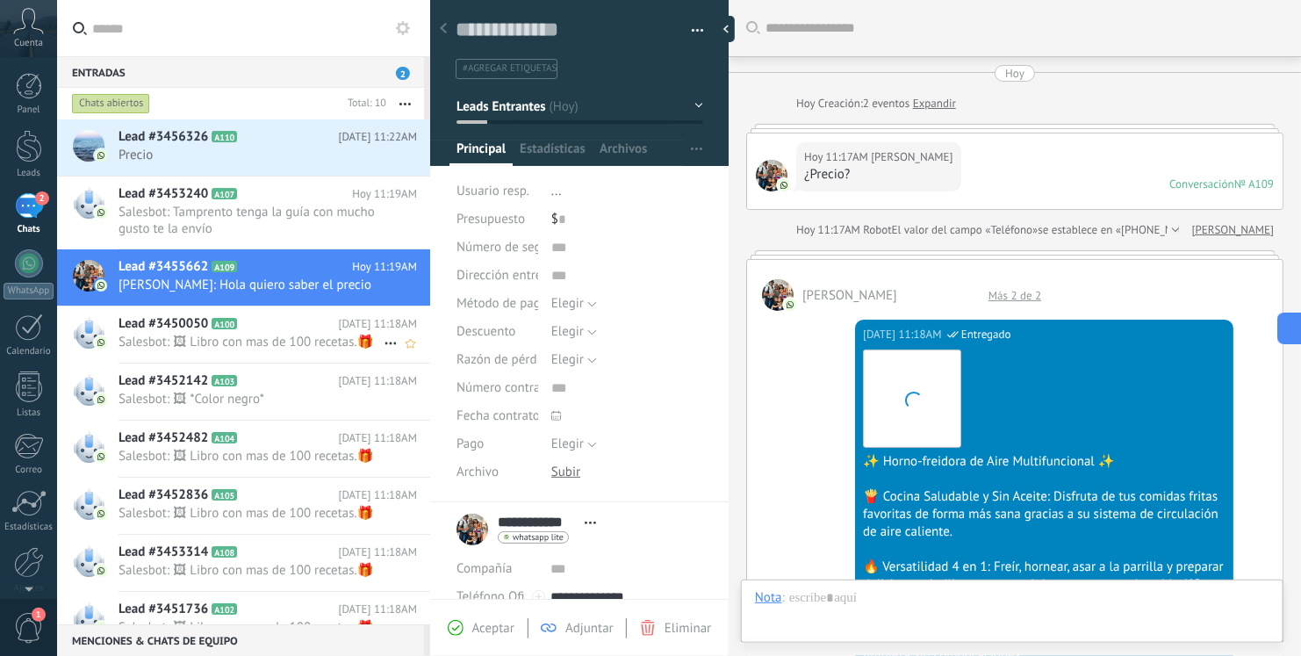
scroll to position [25, 0]
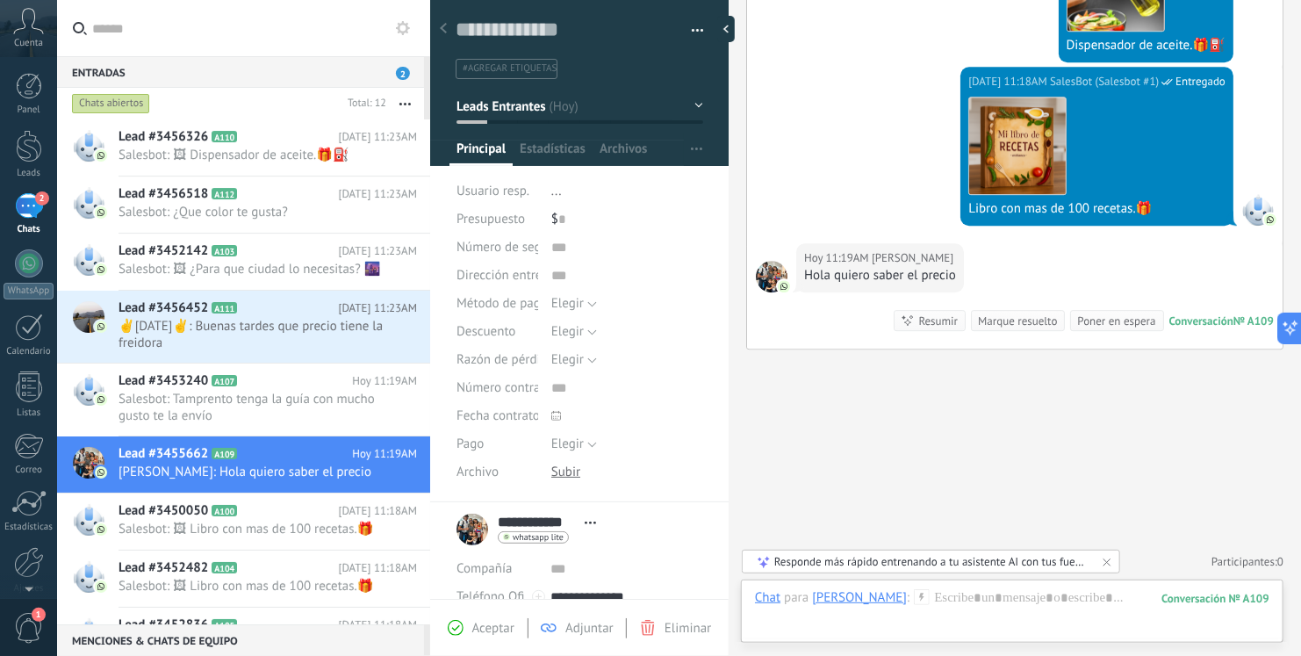
click at [430, 261] on div at bounding box center [430, 328] width 0 height 656
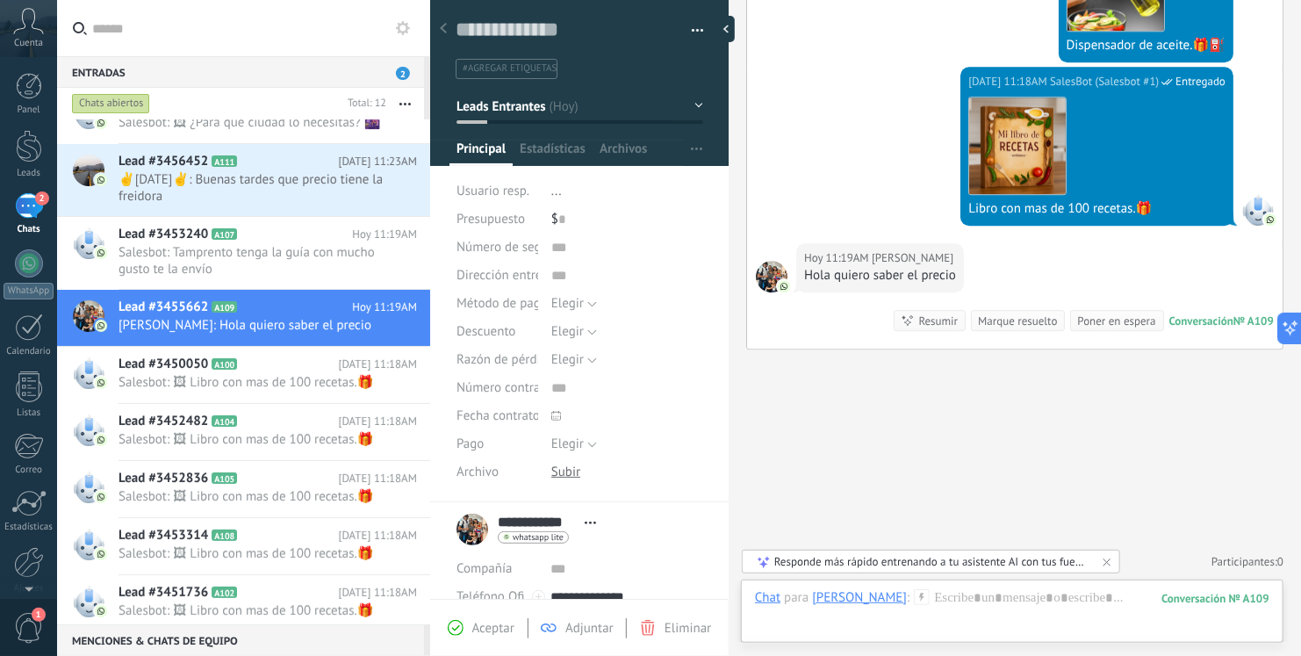
scroll to position [0, 0]
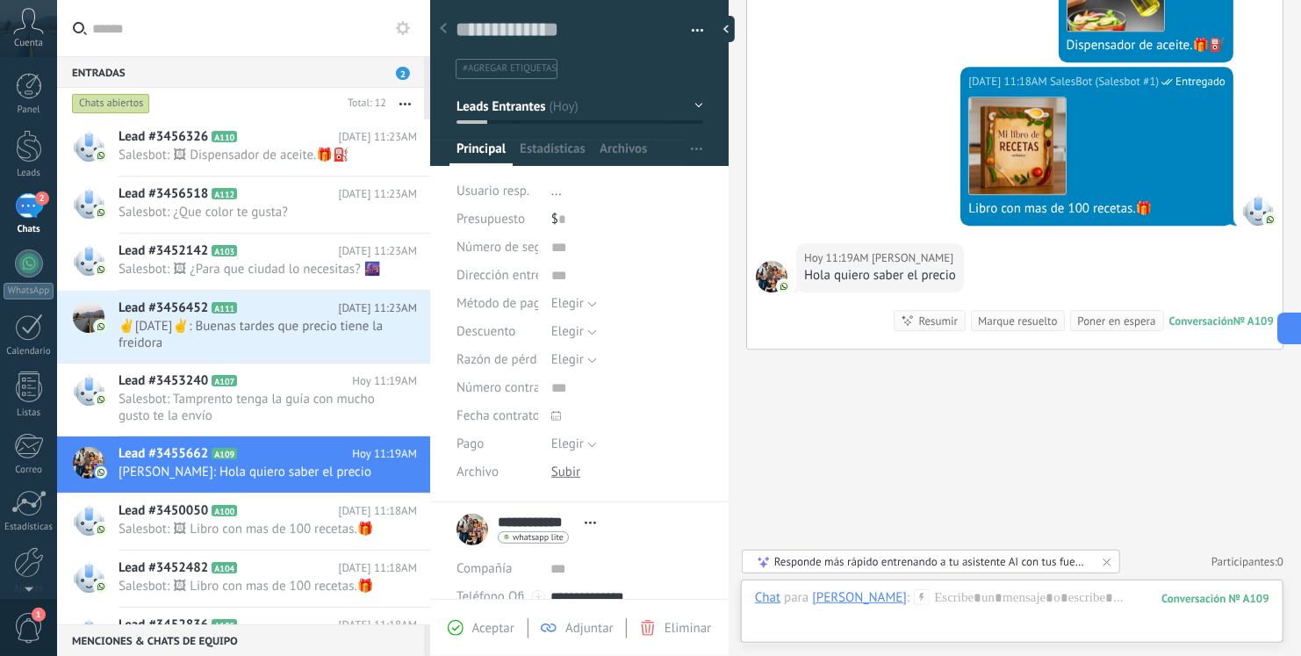
drag, startPoint x: 46, startPoint y: 183, endPoint x: 30, endPoint y: 196, distance: 20.6
click at [30, 196] on div "2" at bounding box center [29, 205] width 28 height 25
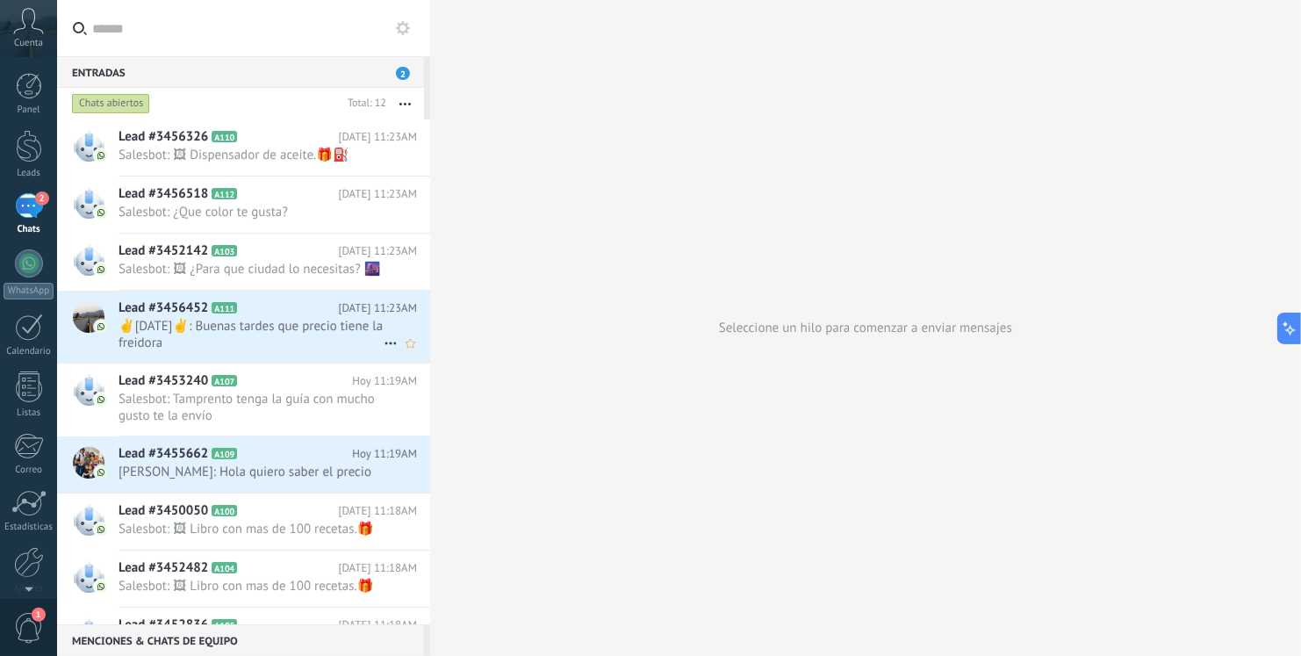
click at [284, 351] on span "✌️[DATE]✌️: Buenas tardes que precio tiene la freidora" at bounding box center [251, 334] width 265 height 33
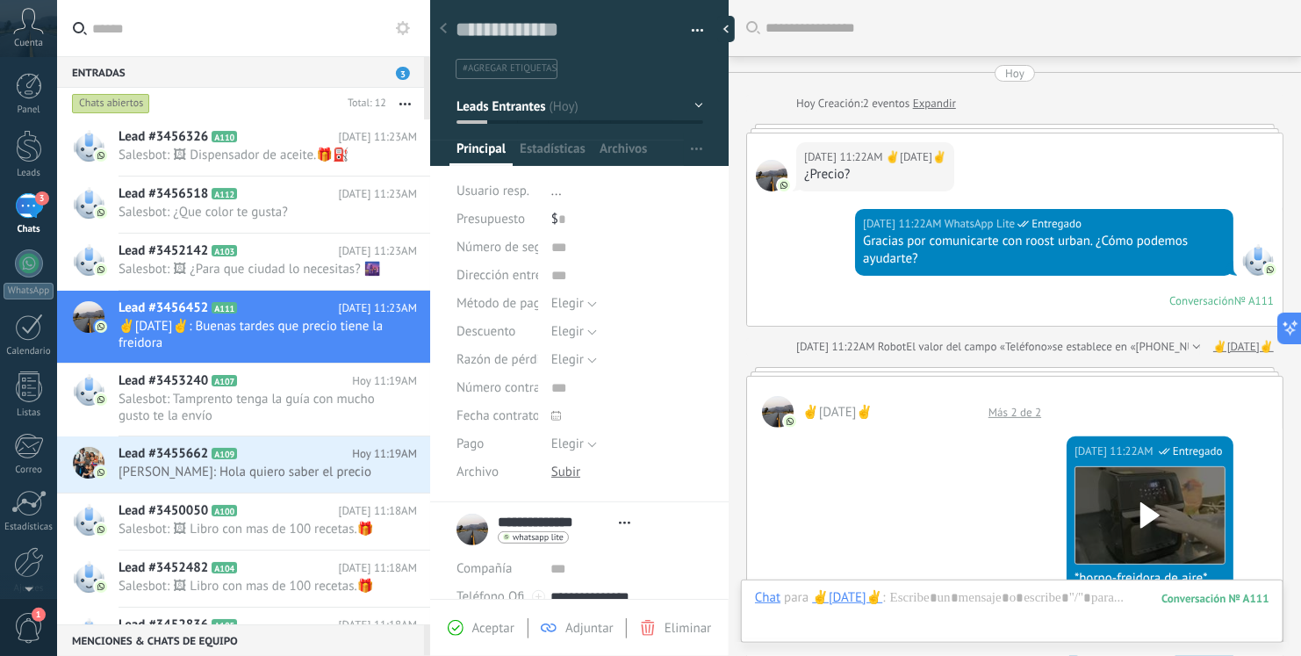
scroll to position [1668, 0]
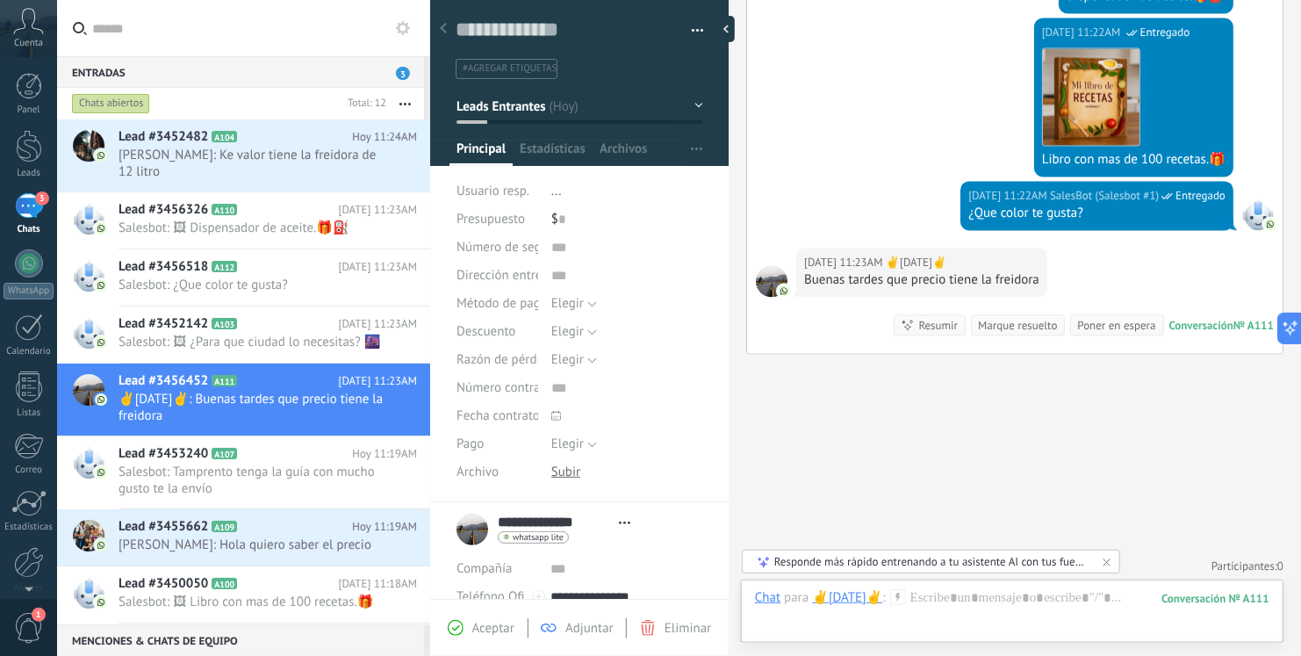
drag, startPoint x: 721, startPoint y: 344, endPoint x: 752, endPoint y: 373, distance: 42.2
click at [752, 373] on div "Guardar y crear Imprimir Administrar etiquetas" at bounding box center [865, 328] width 871 height 656
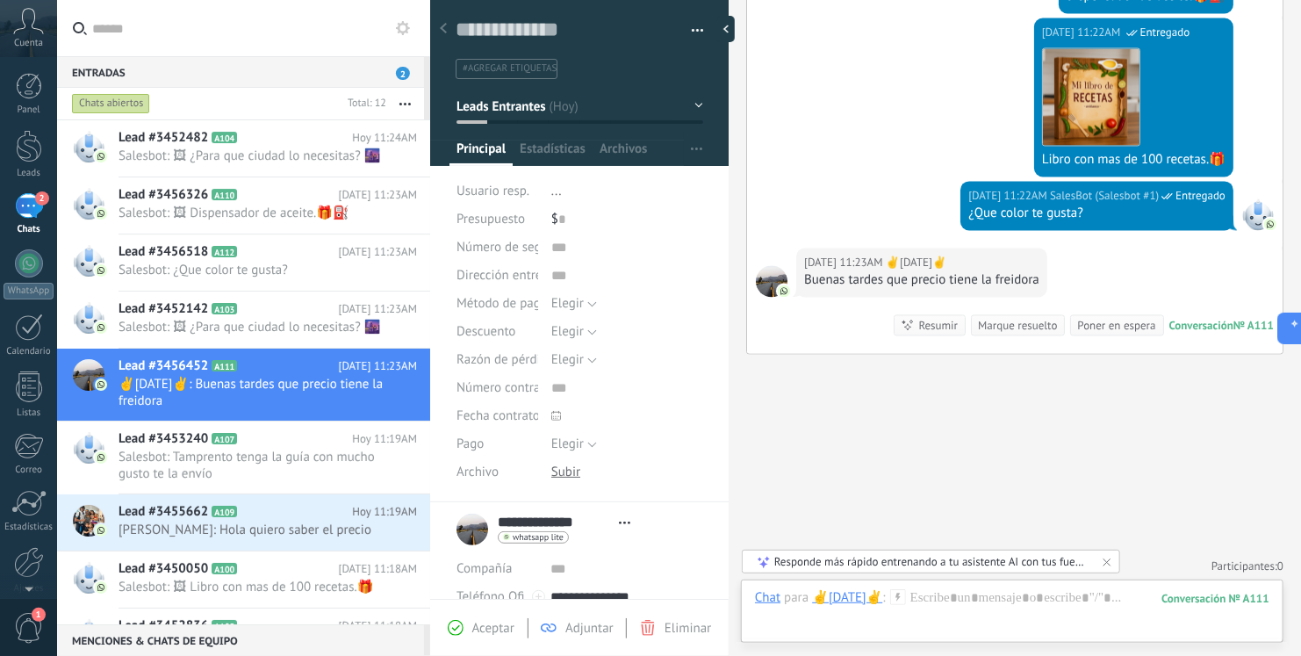
scroll to position [228, 0]
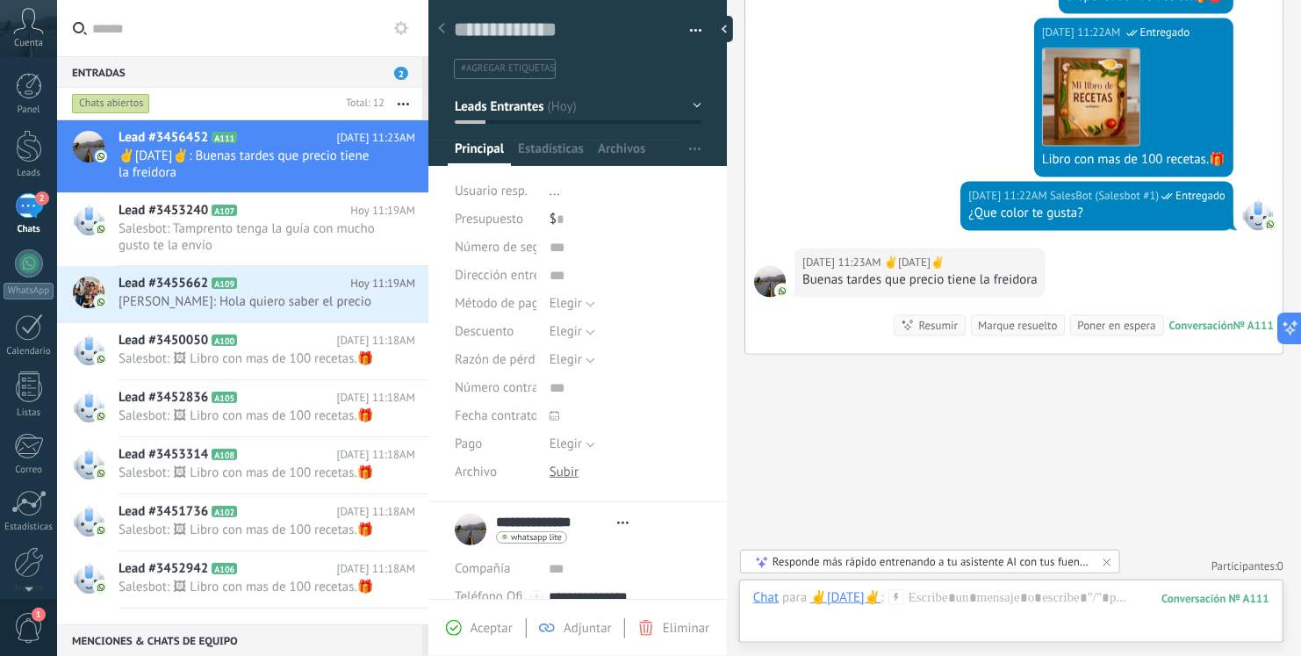
click at [429, 528] on div at bounding box center [429, 328] width 0 height 656
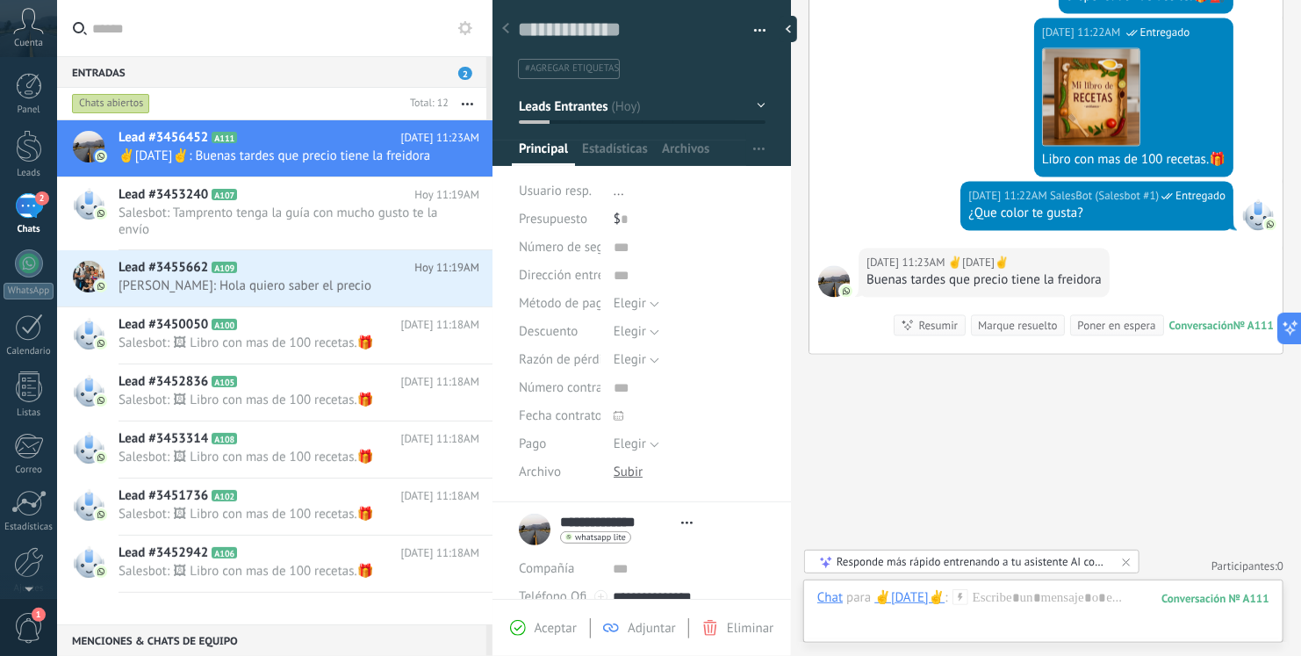
scroll to position [212, 0]
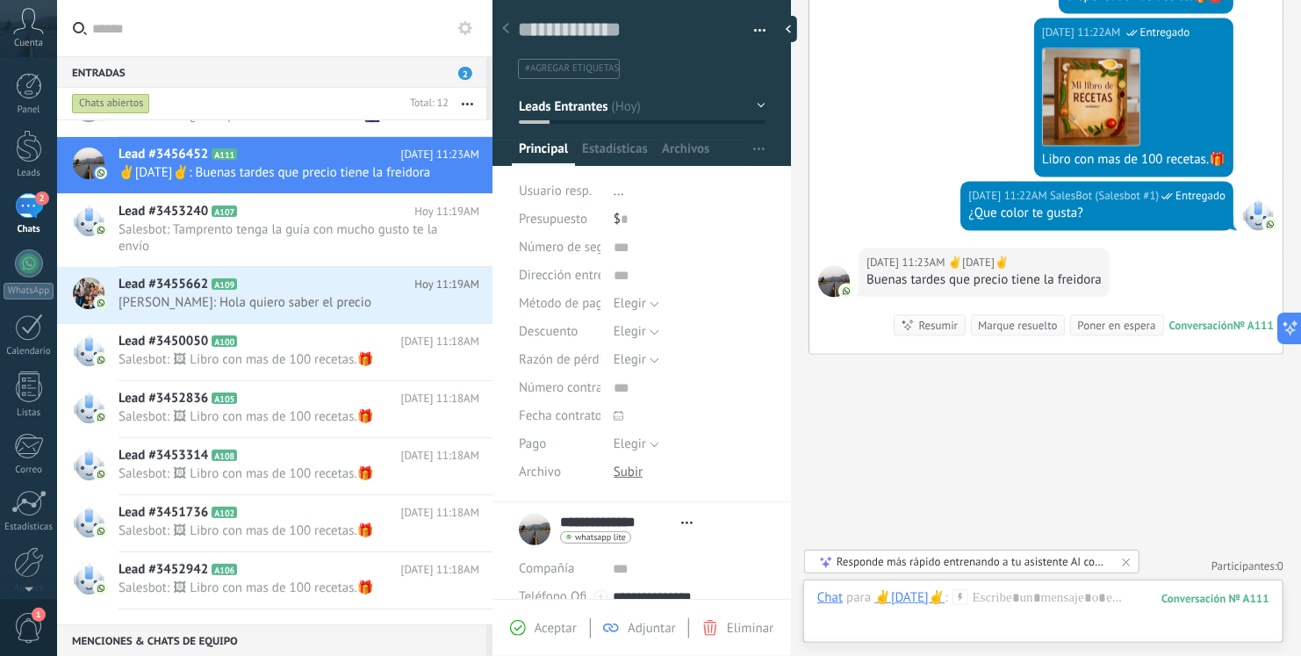
click at [493, 531] on div at bounding box center [493, 328] width 0 height 656
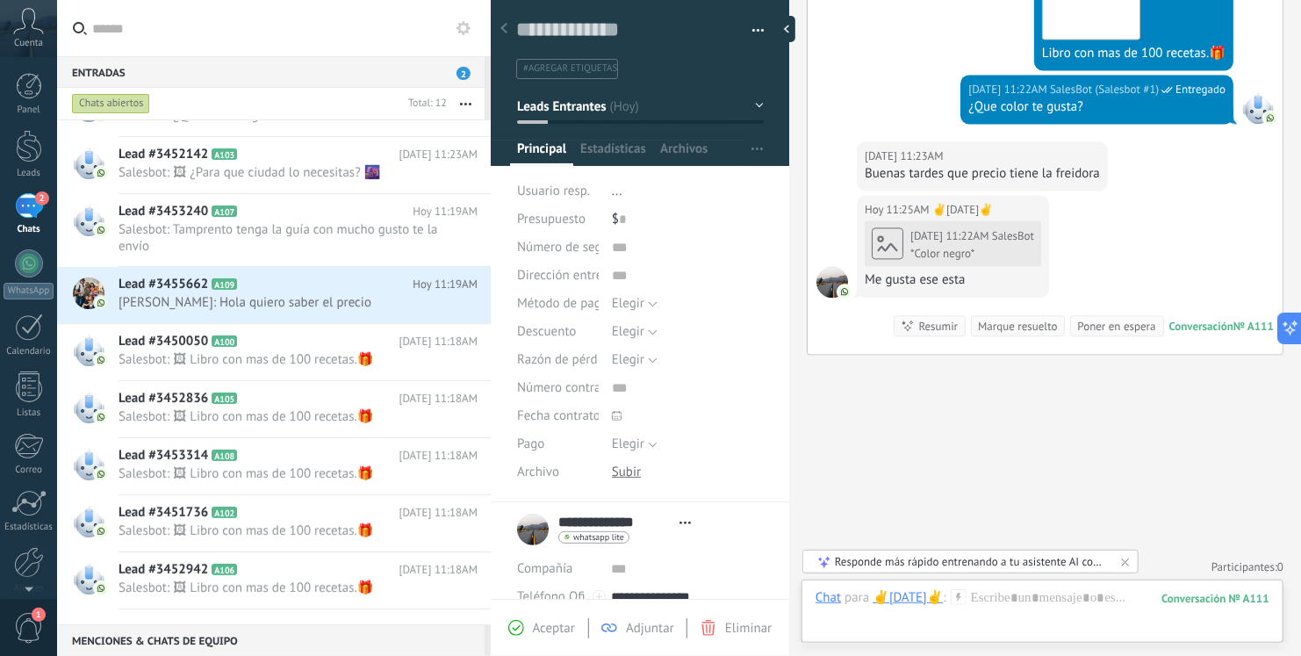
scroll to position [140, 0]
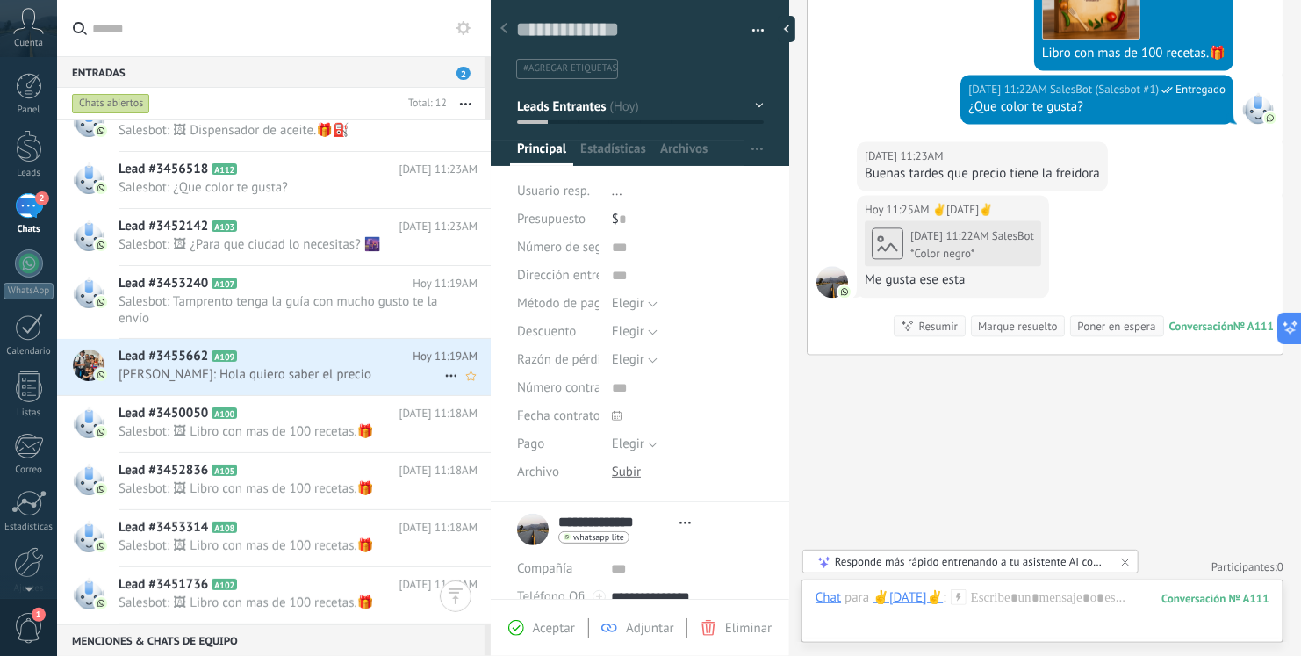
click at [252, 352] on icon at bounding box center [251, 357] width 18 height 18
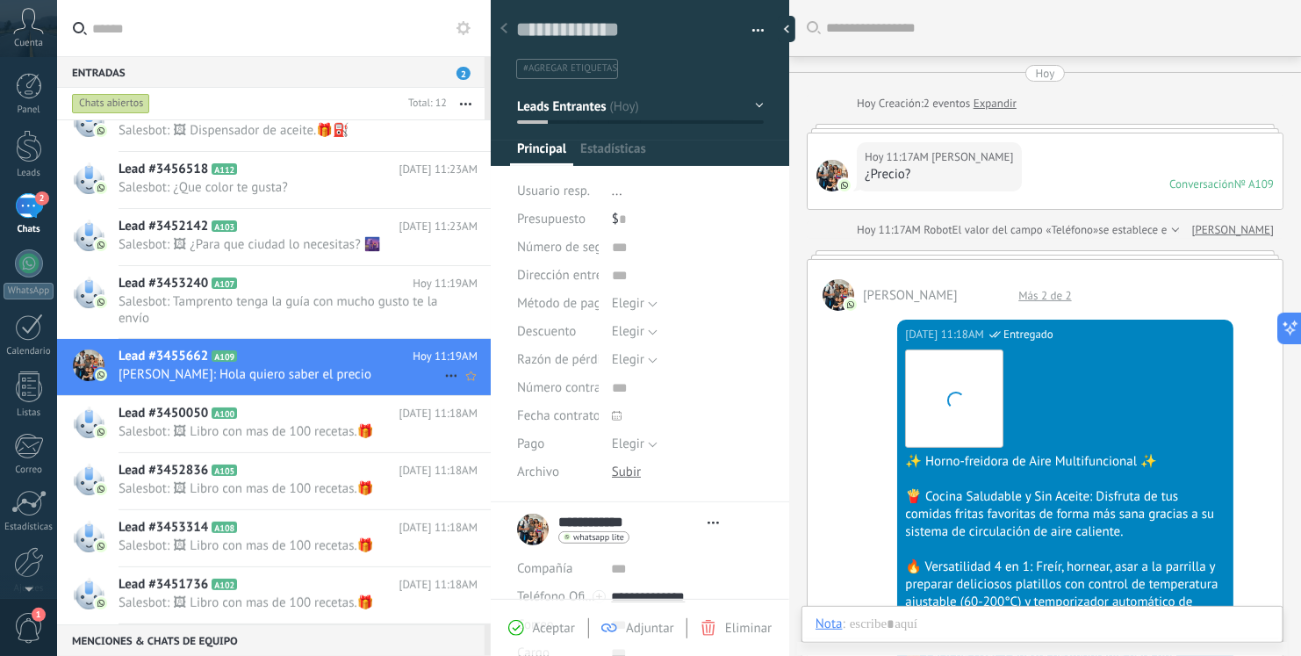
type textarea "**********"
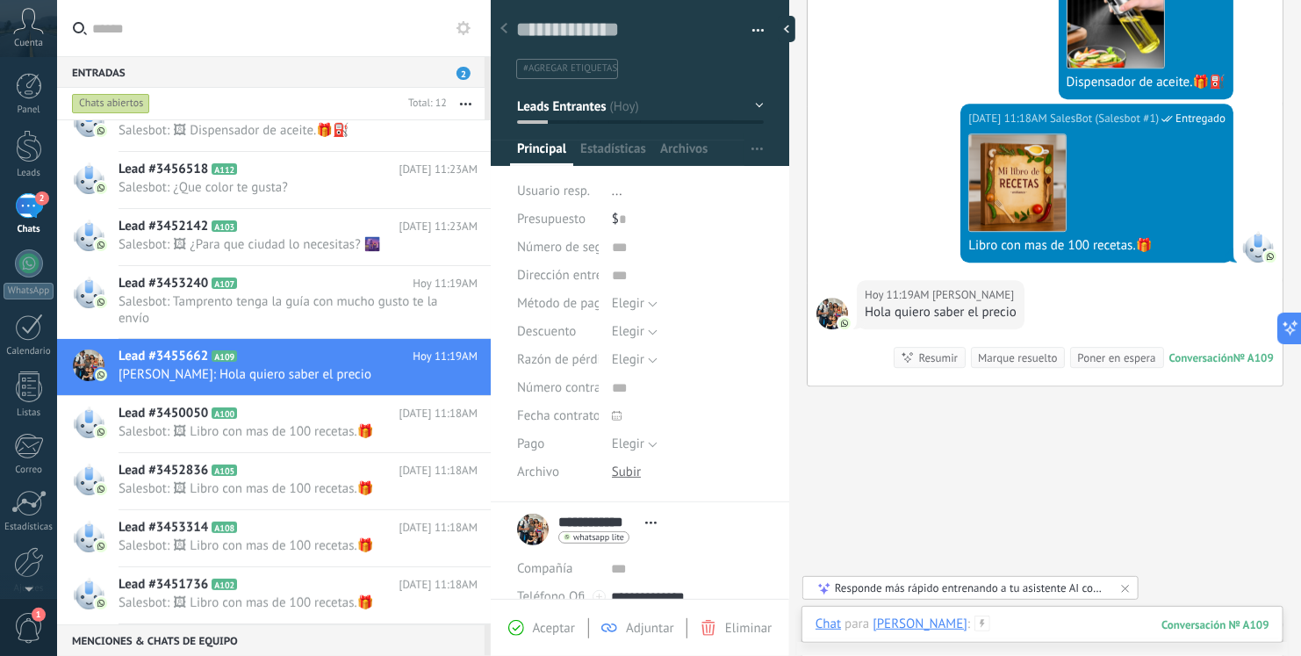
click at [1063, 619] on div at bounding box center [1043, 642] width 454 height 53
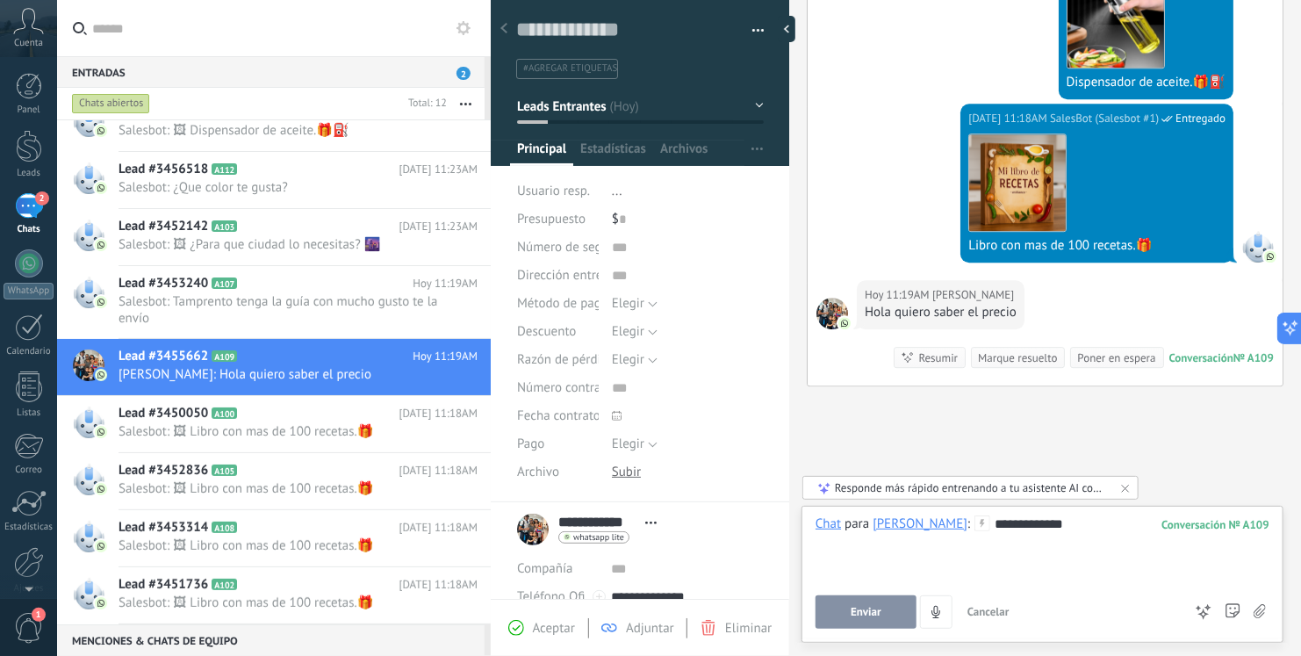
click at [863, 623] on button "Enviar" at bounding box center [866, 611] width 101 height 33
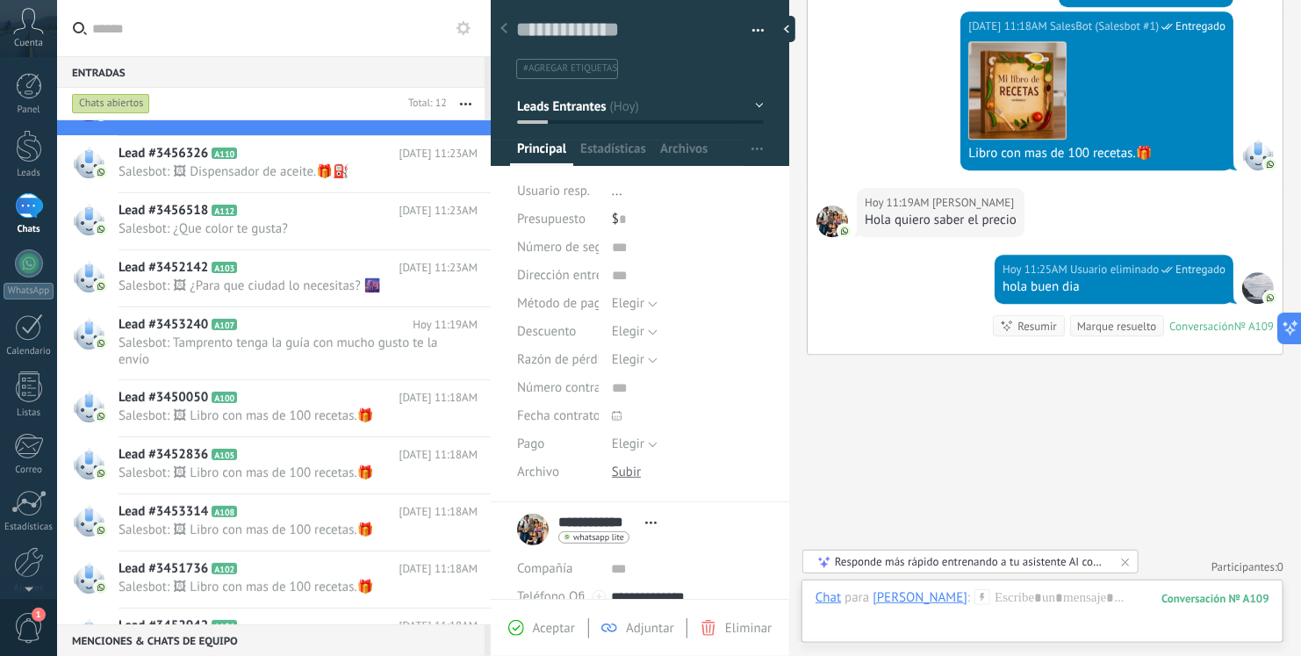
scroll to position [140, 0]
